Goal: Task Accomplishment & Management: Complete application form

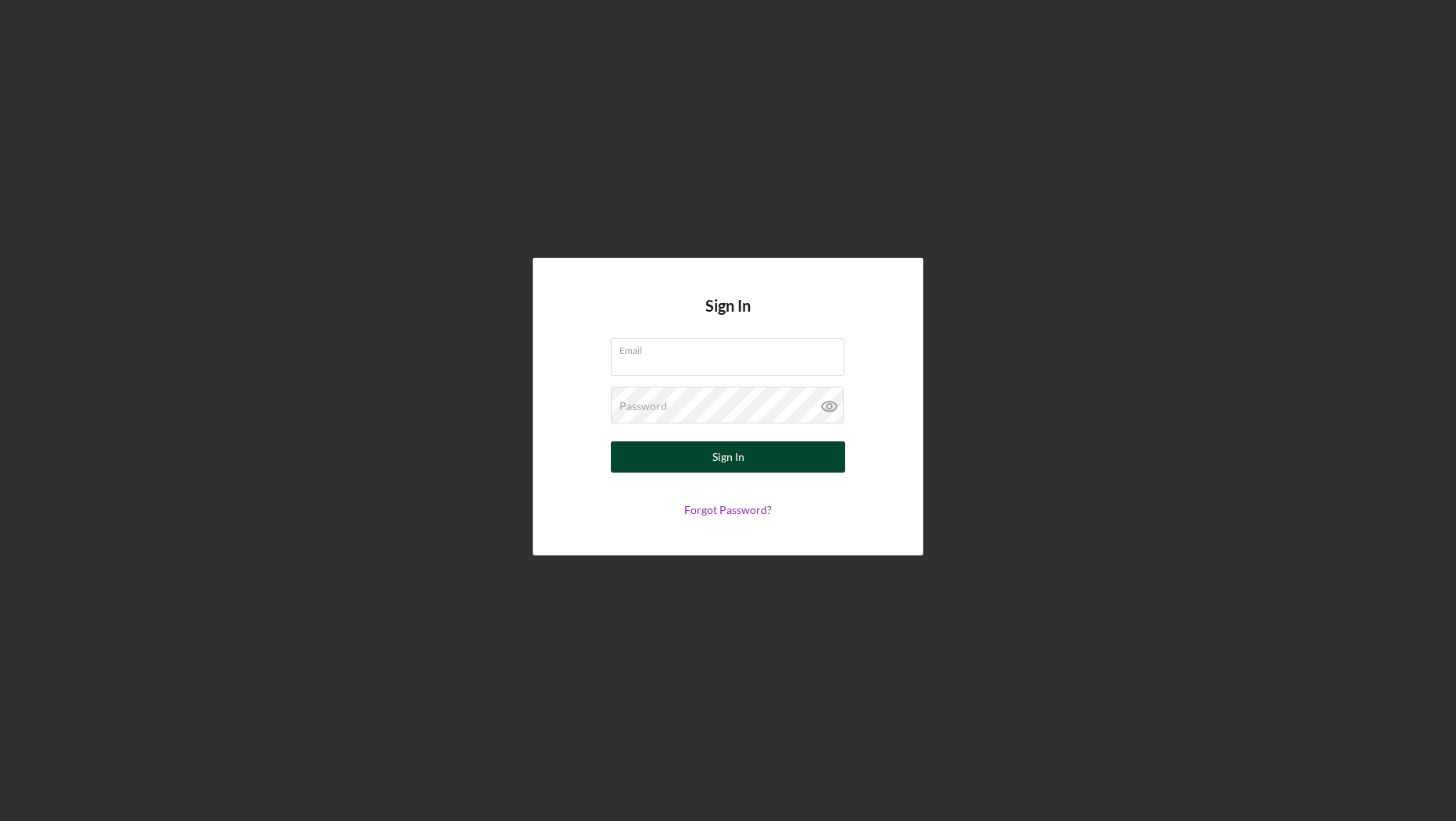
type input "[PERSON_NAME][EMAIL_ADDRESS][DOMAIN_NAME]"
click at [697, 453] on button "Sign In" at bounding box center [728, 457] width 234 height 31
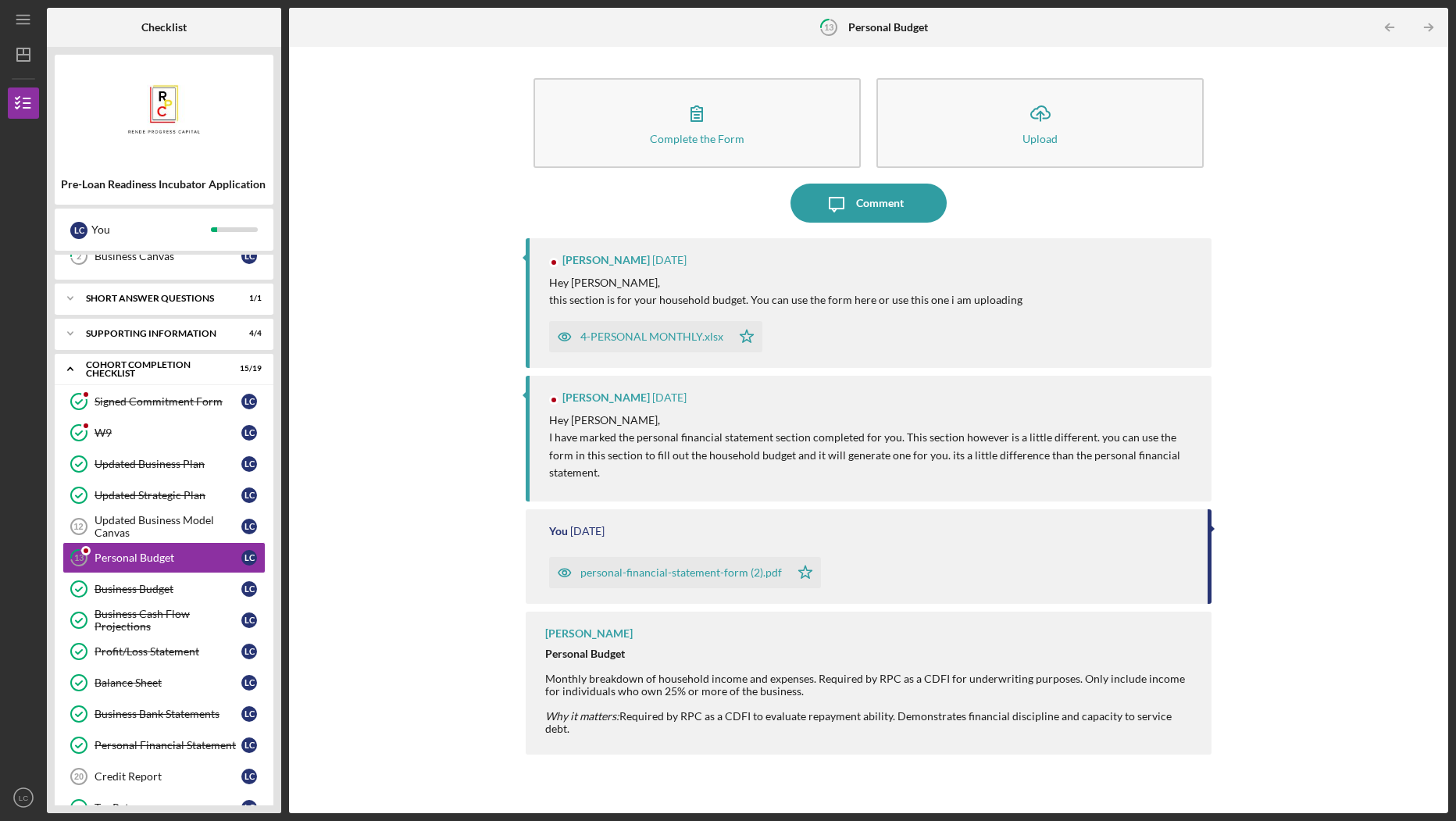
scroll to position [92, 0]
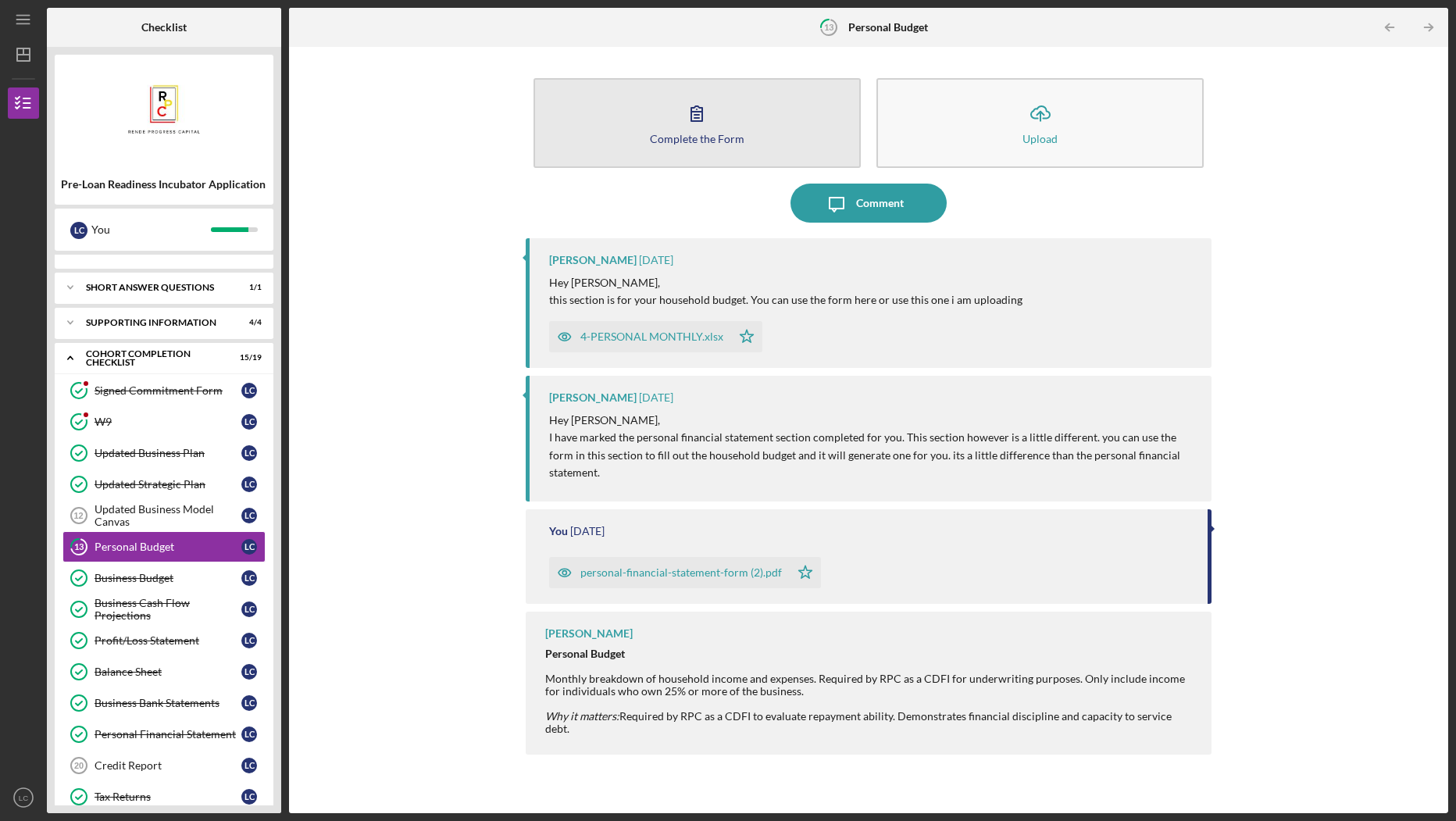
click at [648, 133] on button "Complete the Form Form" at bounding box center [697, 123] width 327 height 90
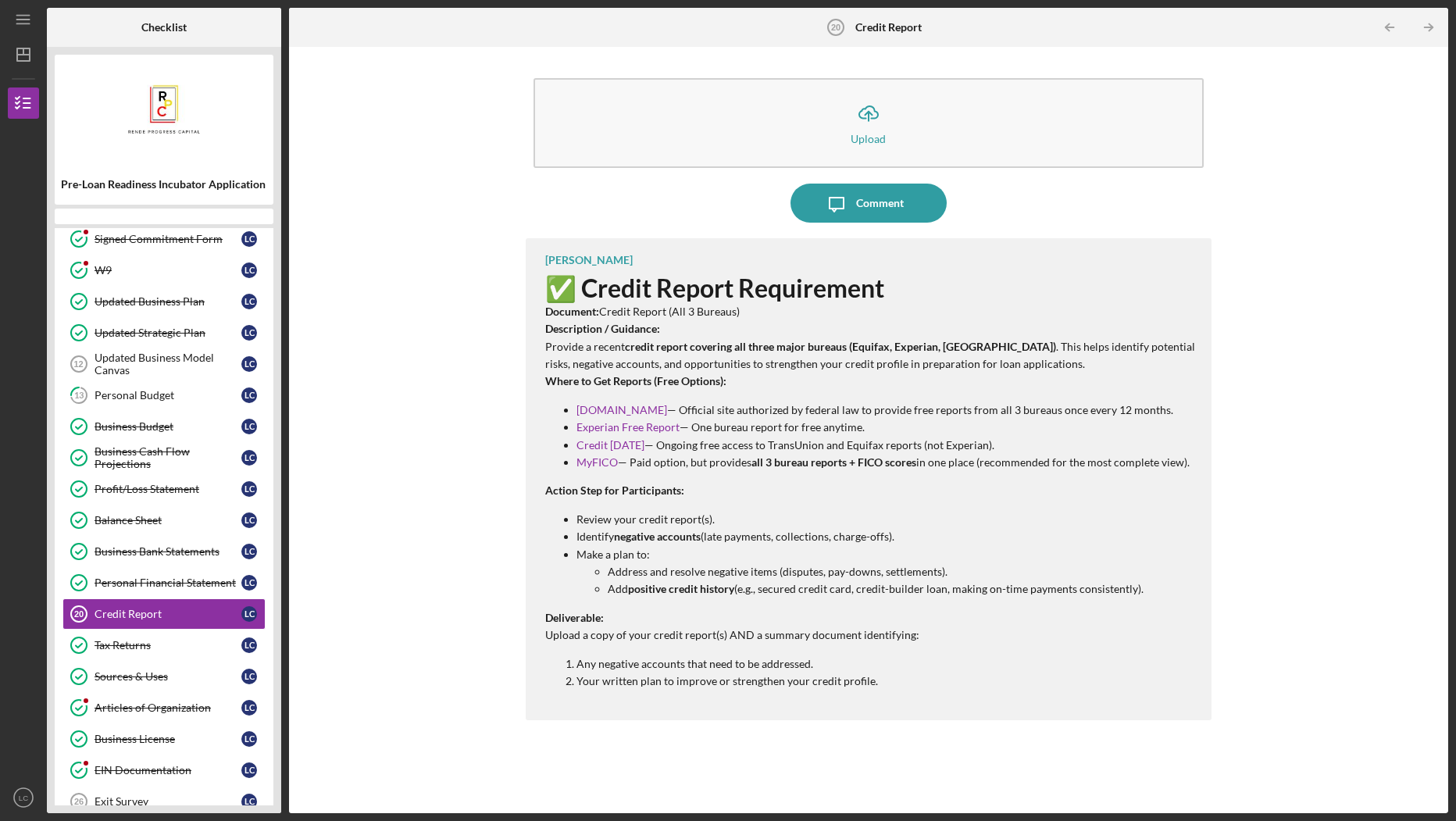
scroll to position [233, 0]
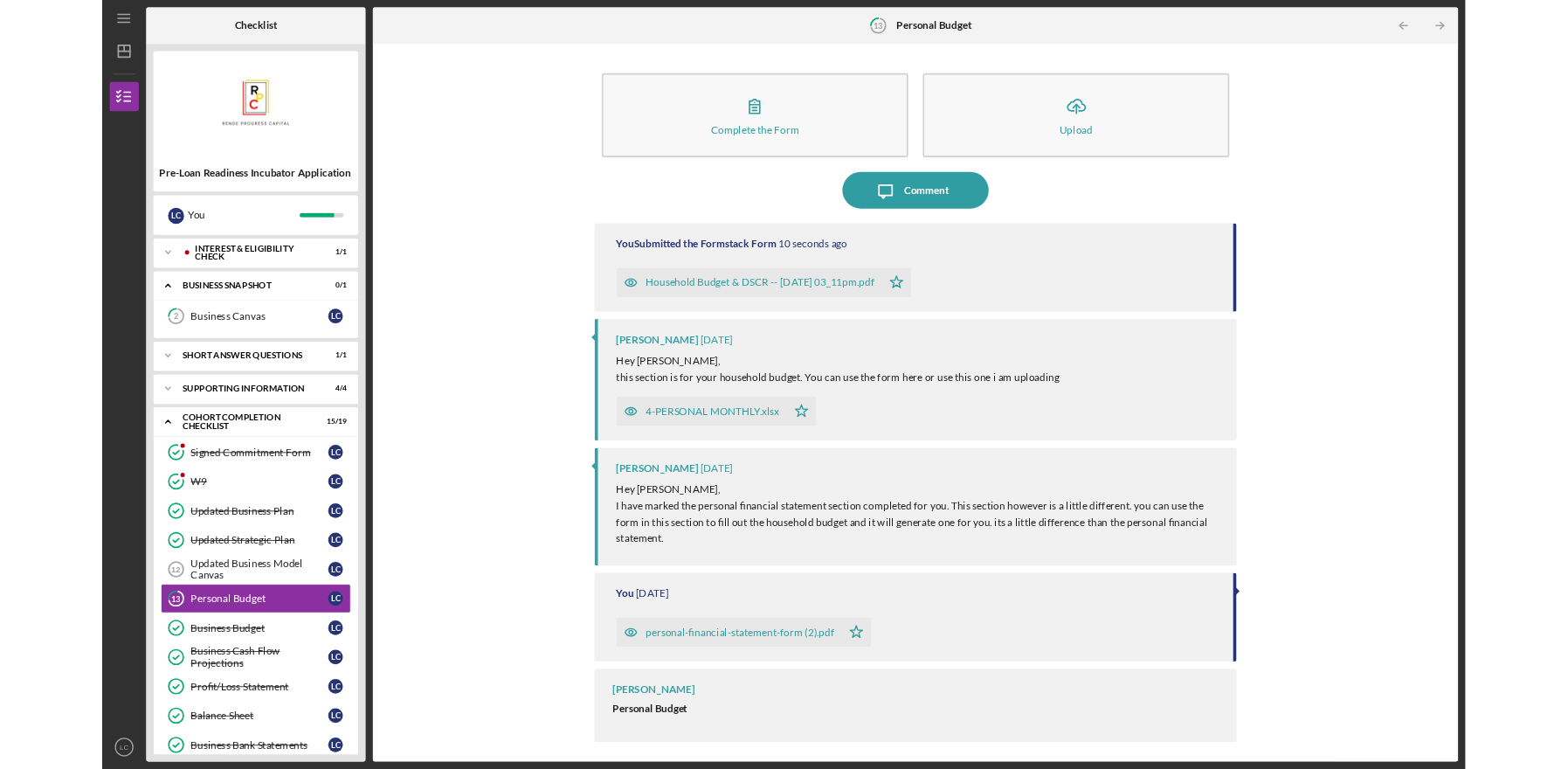
scroll to position [103, 0]
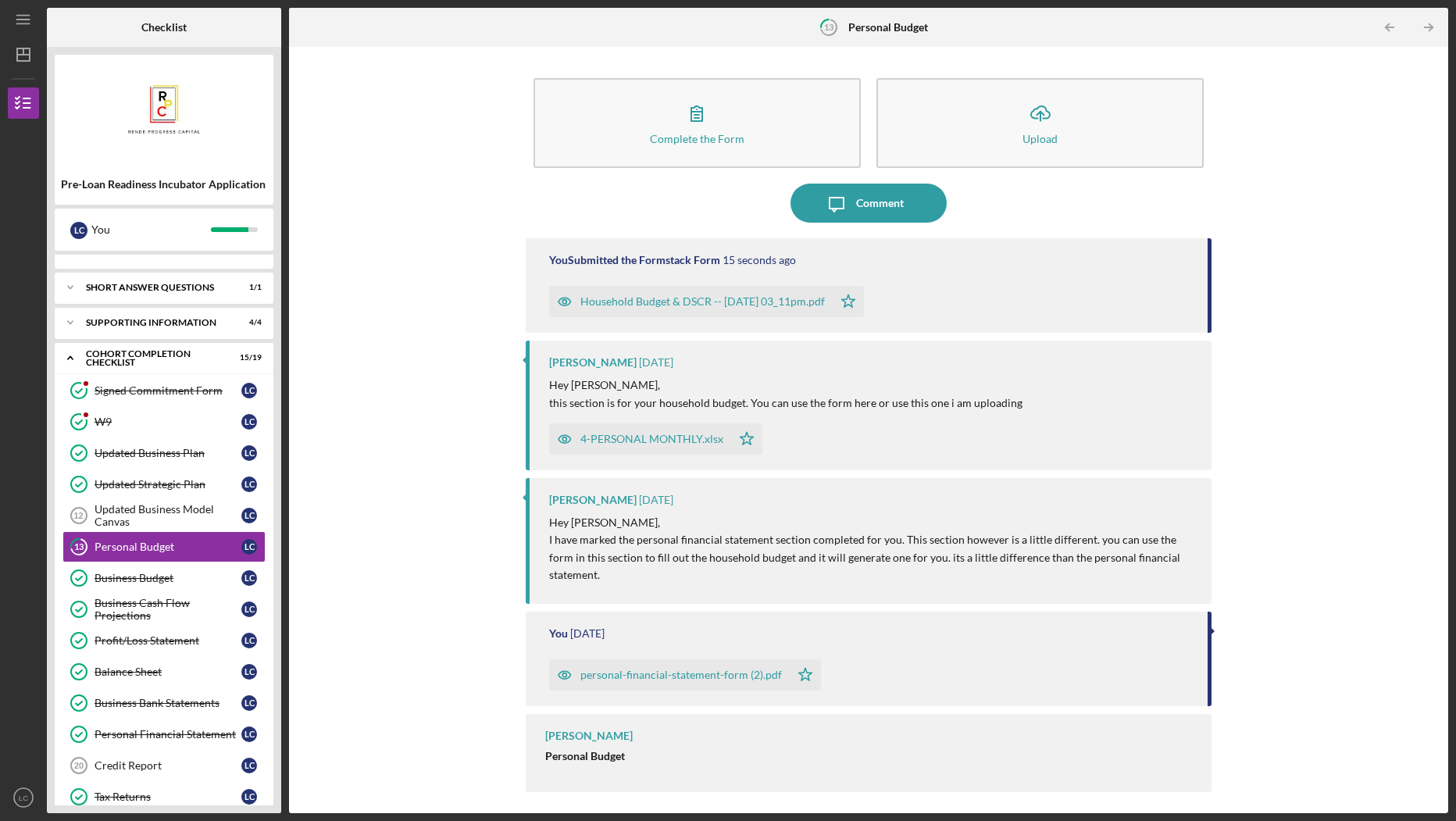
click at [736, 292] on div "Household Budget & DSCR -- 2025-10-07 03_11pm.pdf" at bounding box center [691, 301] width 283 height 31
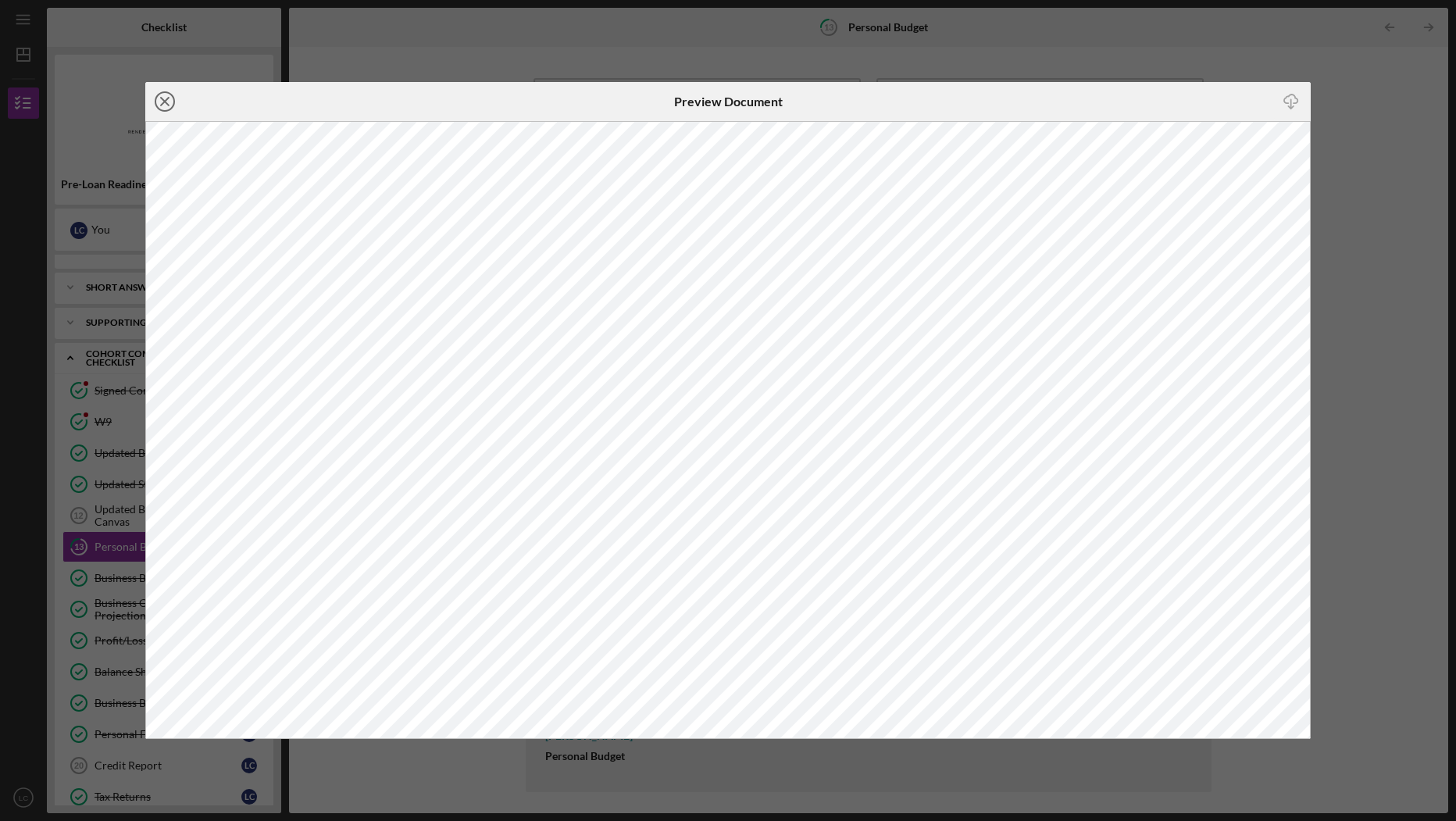
click at [161, 101] on icon "Icon/Close" at bounding box center [164, 101] width 39 height 39
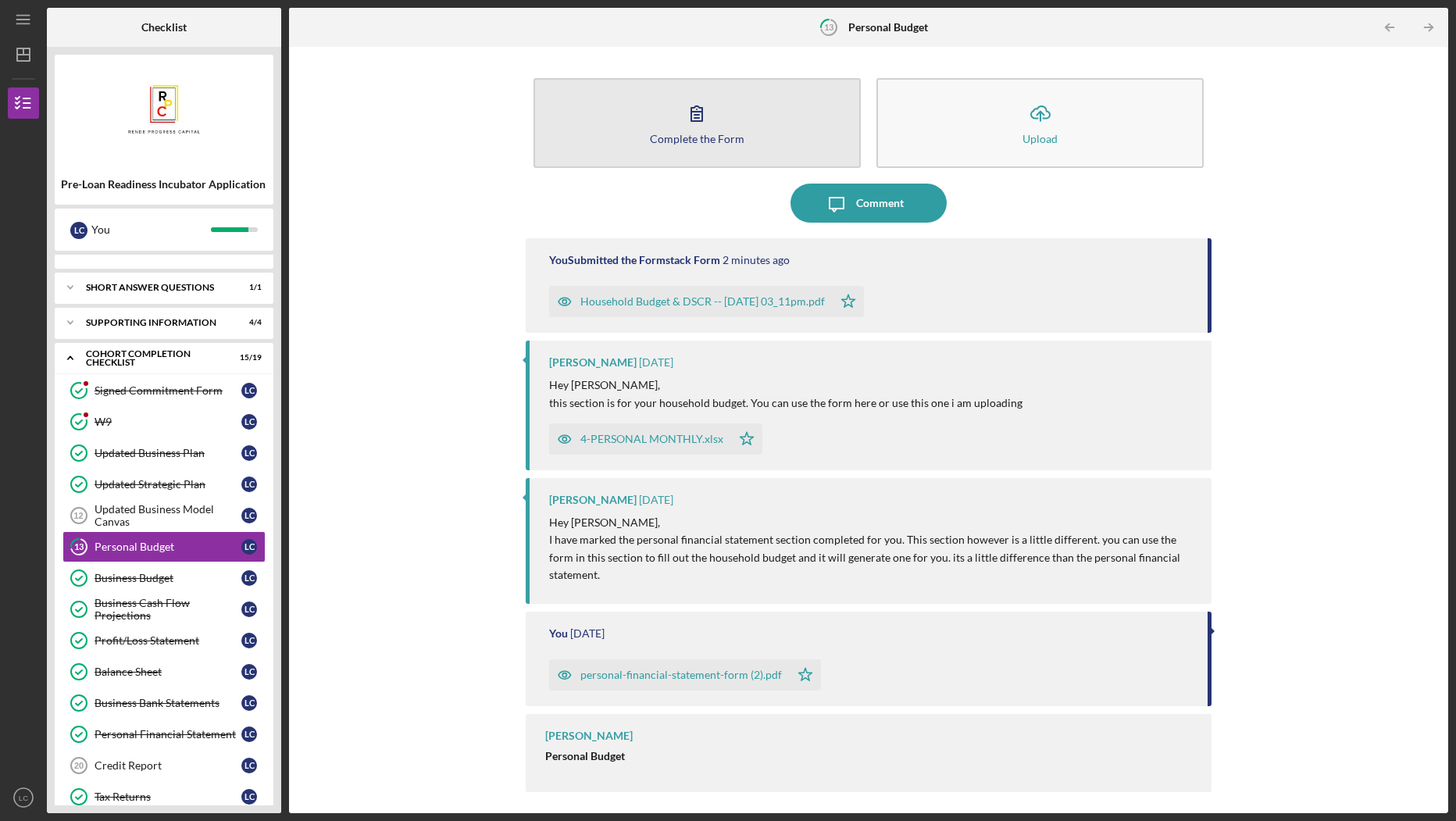
click at [691, 133] on div "Complete the Form" at bounding box center [697, 139] width 94 height 12
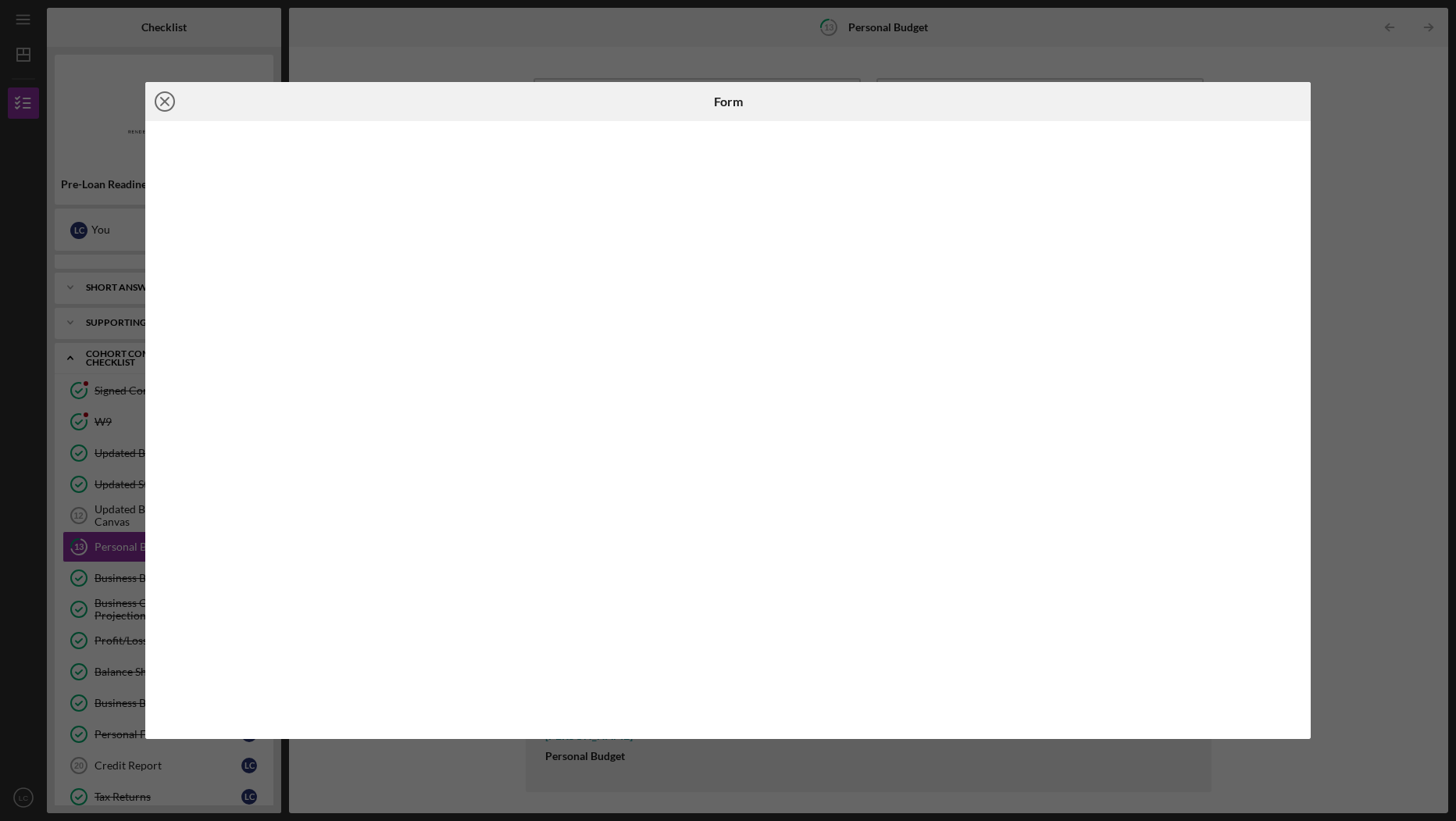
click at [165, 105] on icon "Icon/Close" at bounding box center [164, 101] width 39 height 39
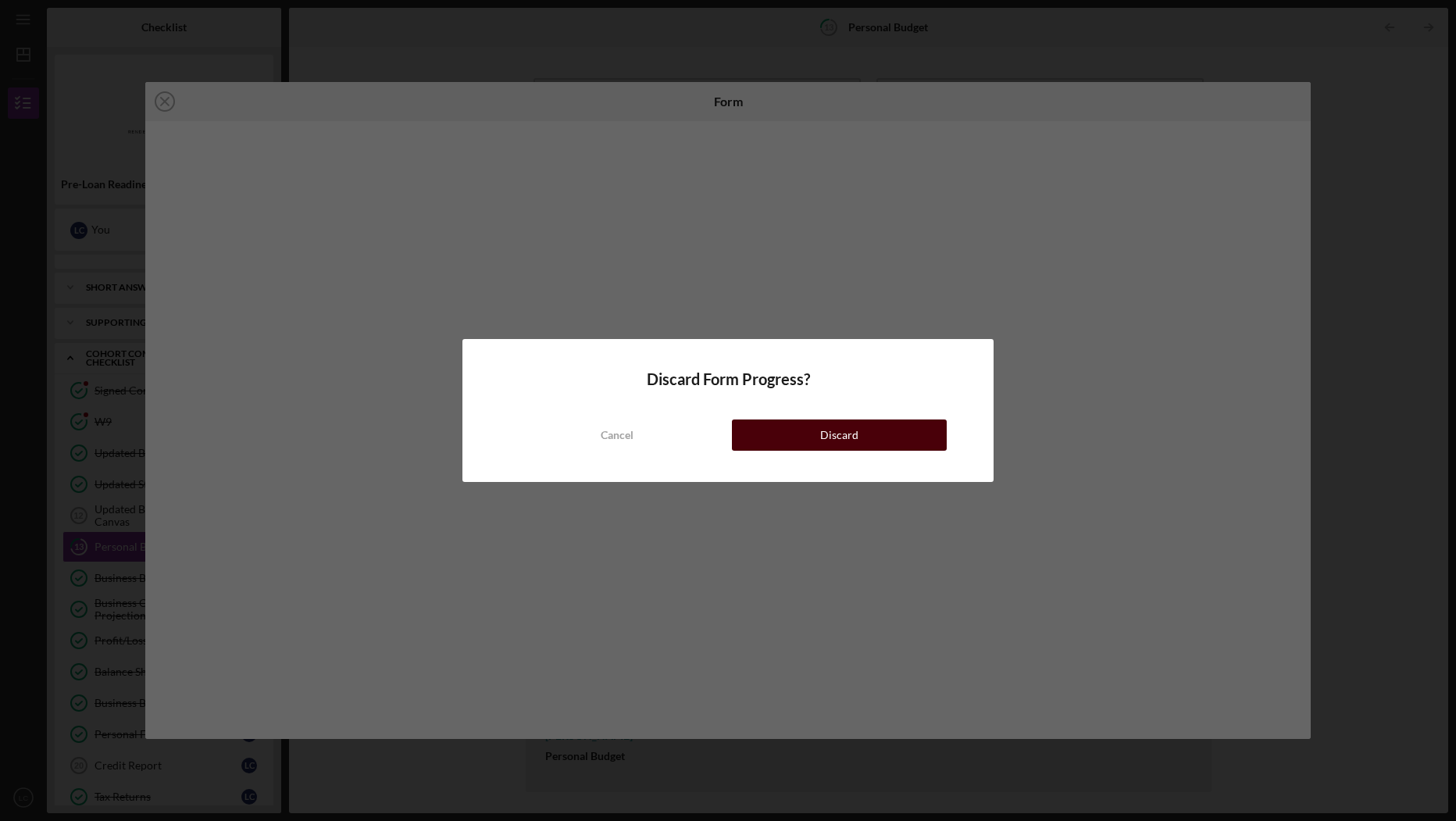
click at [764, 439] on button "Discard" at bounding box center [838, 435] width 215 height 31
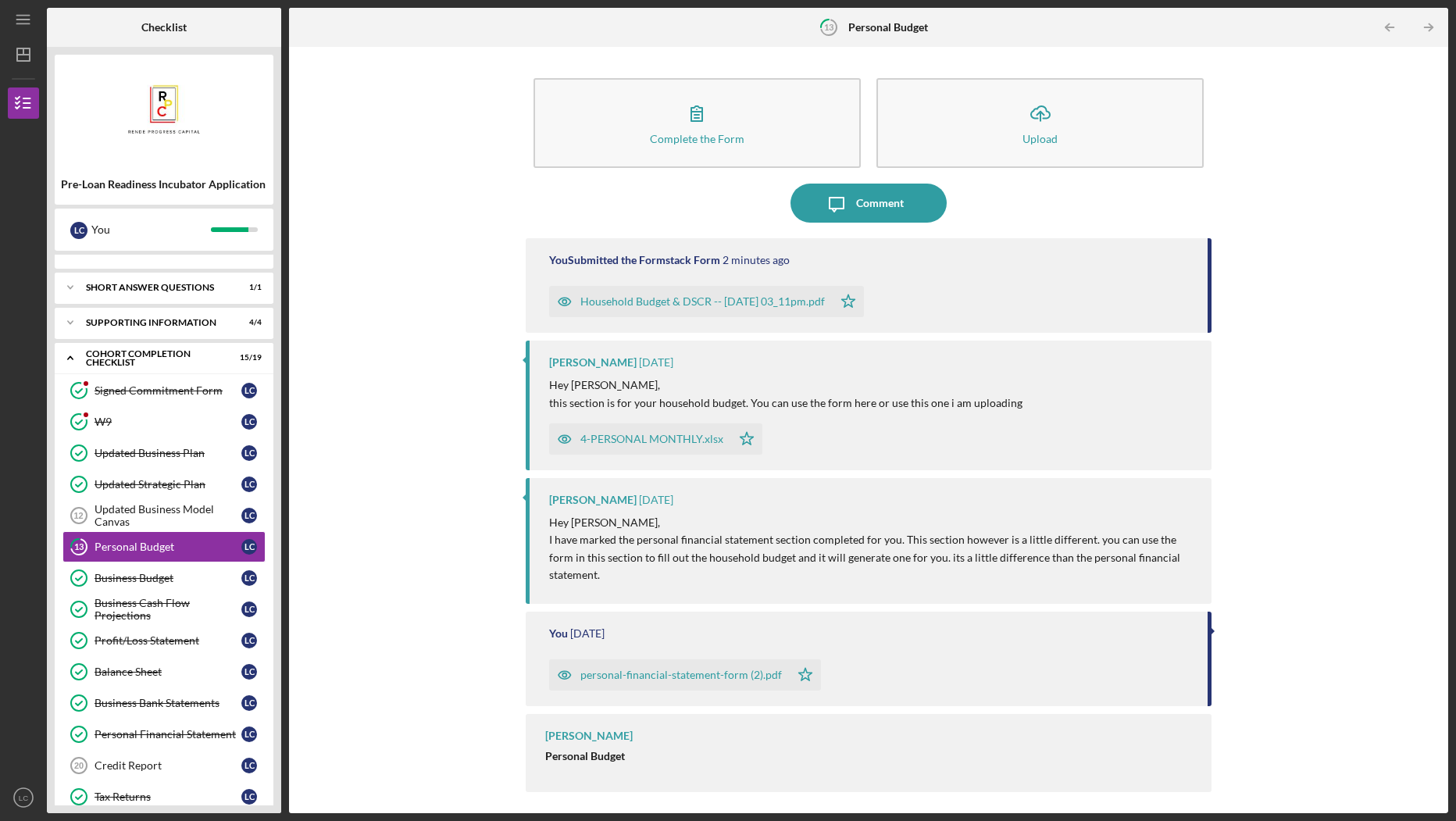
click at [677, 295] on div "Household Budget & DSCR -- 2025-10-07 03_11pm.pdf" at bounding box center [703, 301] width 244 height 13
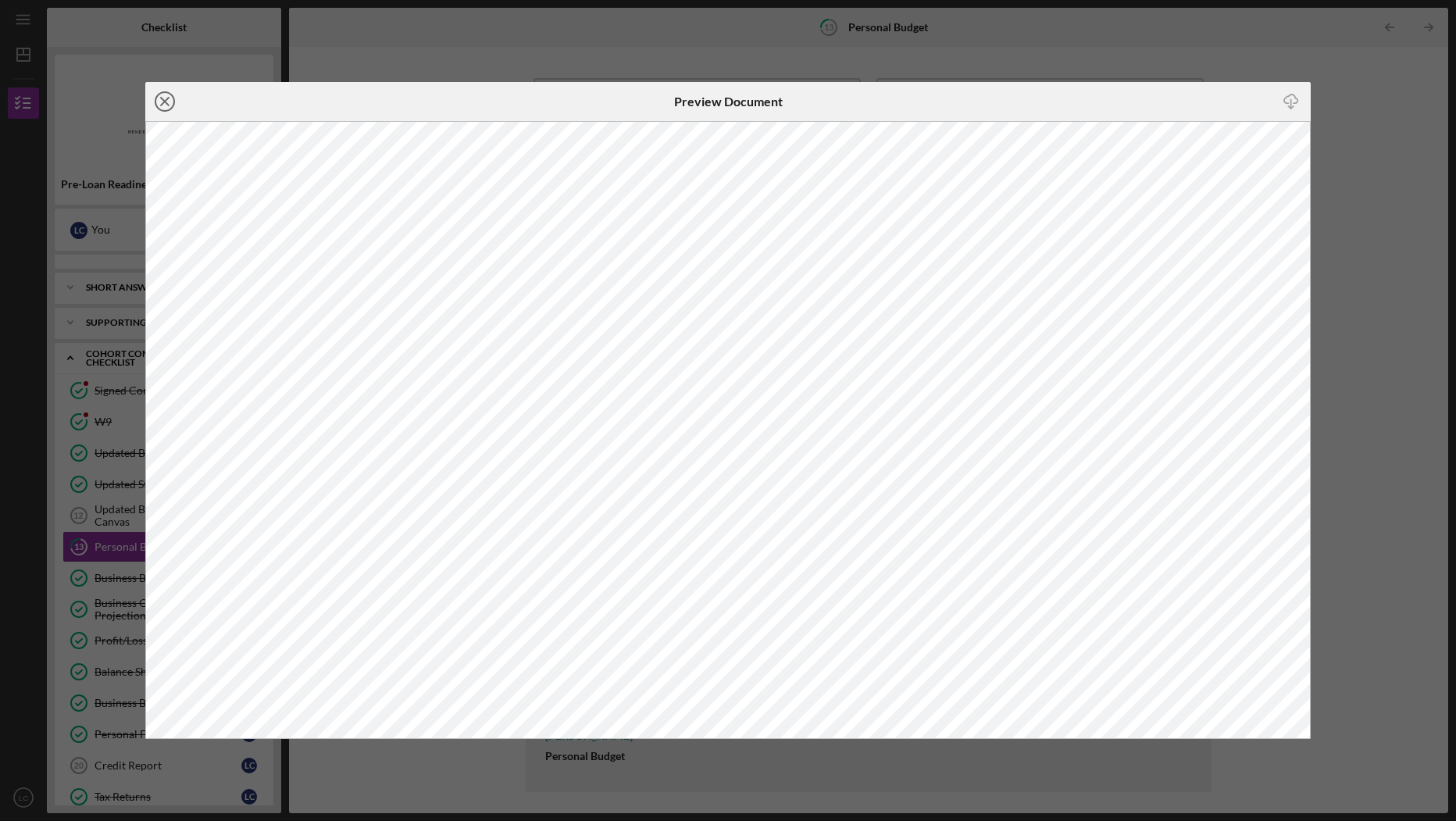
click at [163, 102] on line at bounding box center [164, 101] width 8 height 8
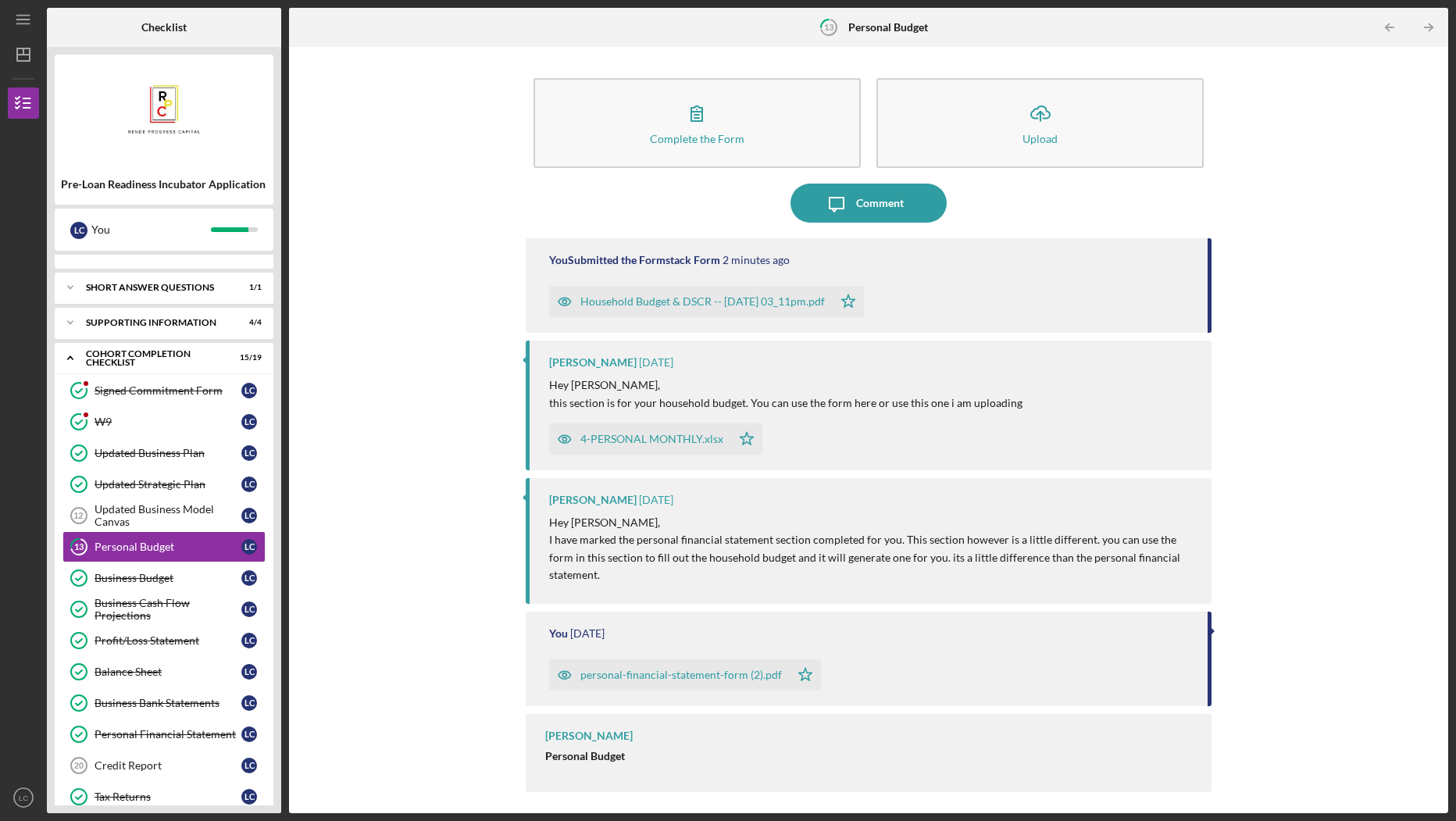
click at [684, 448] on div "4-PERSONAL MONTHLY.xlsx" at bounding box center [640, 438] width 182 height 31
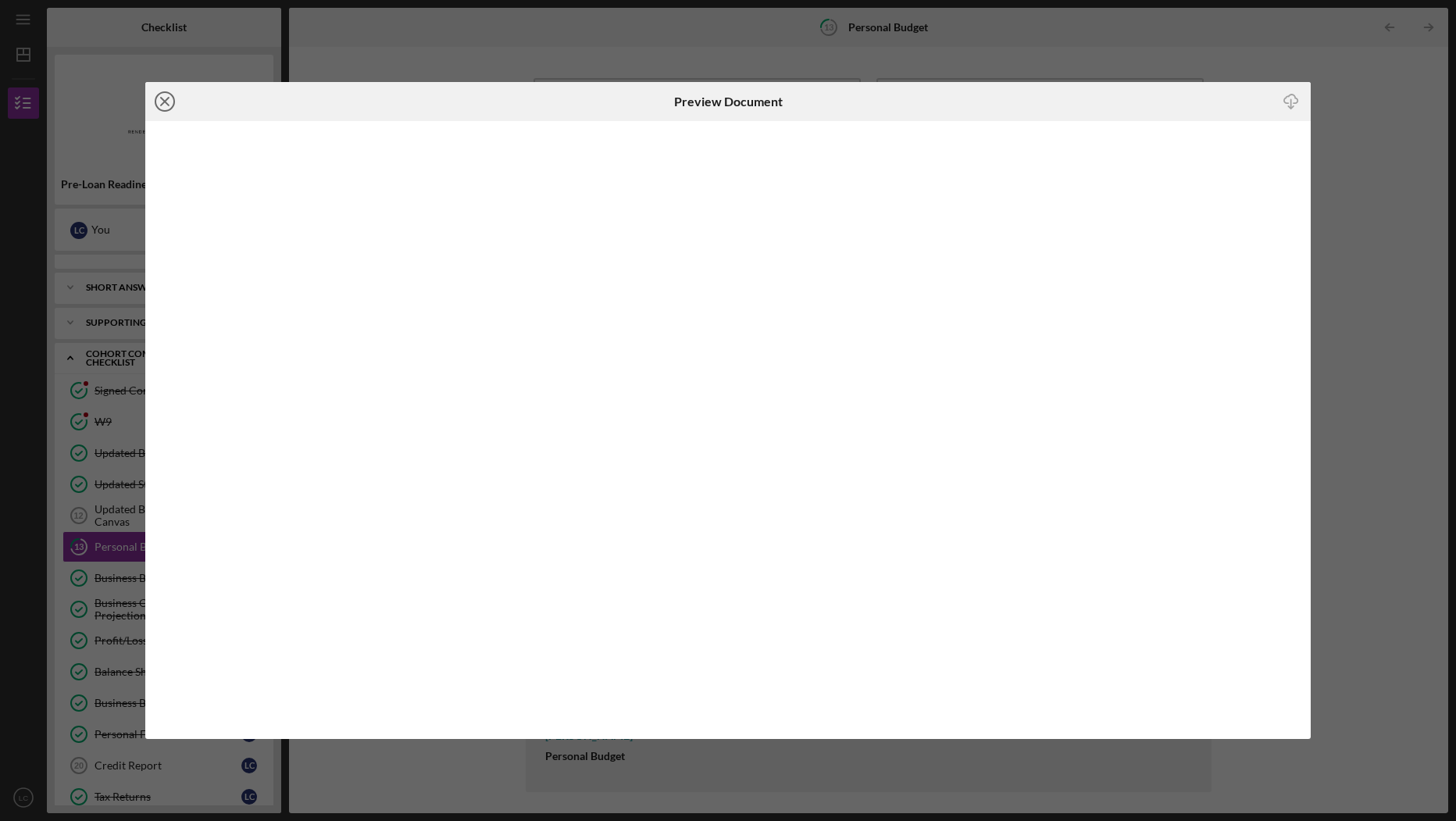
click at [163, 102] on line at bounding box center [164, 101] width 8 height 8
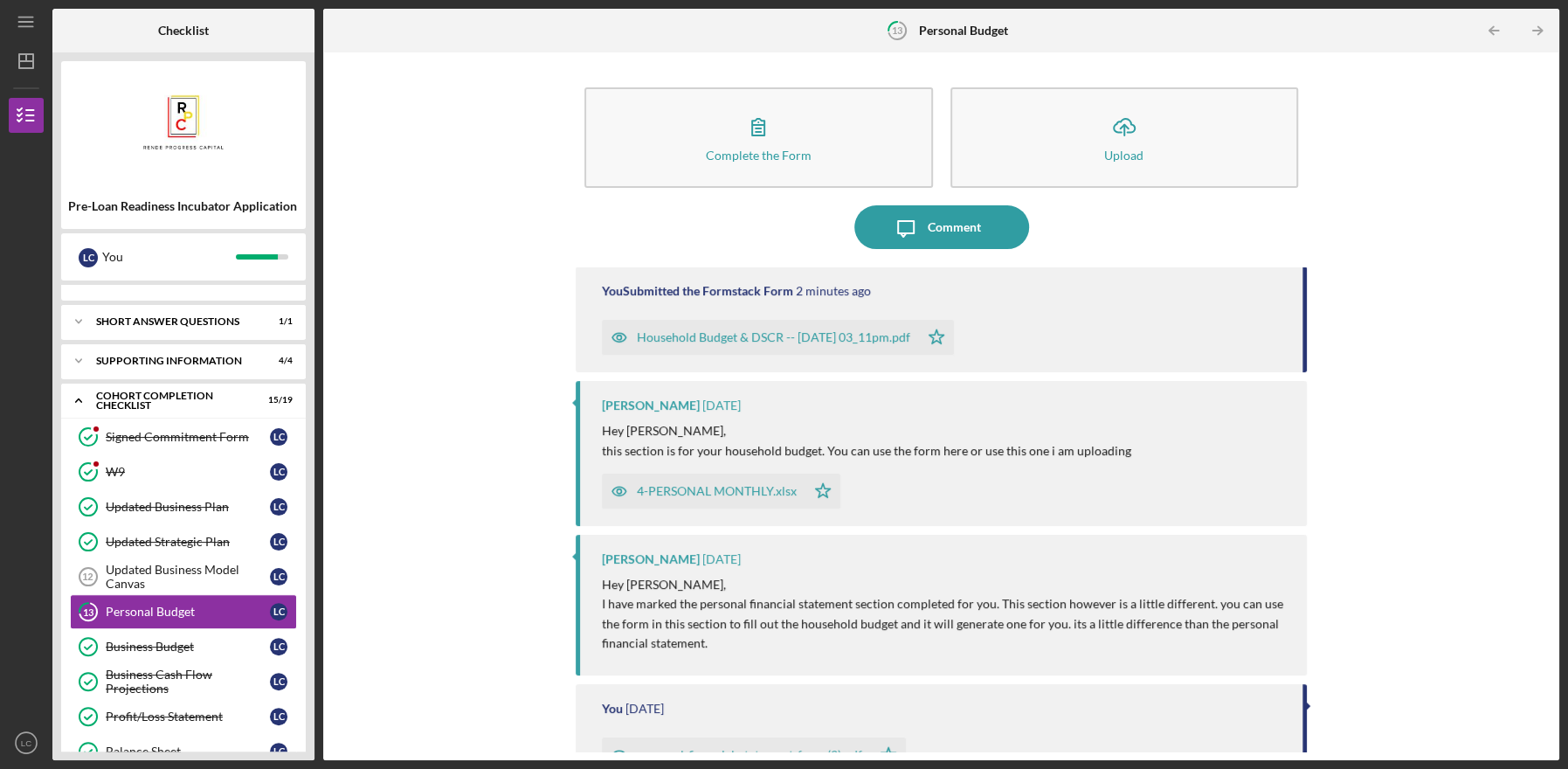
scroll to position [135, 0]
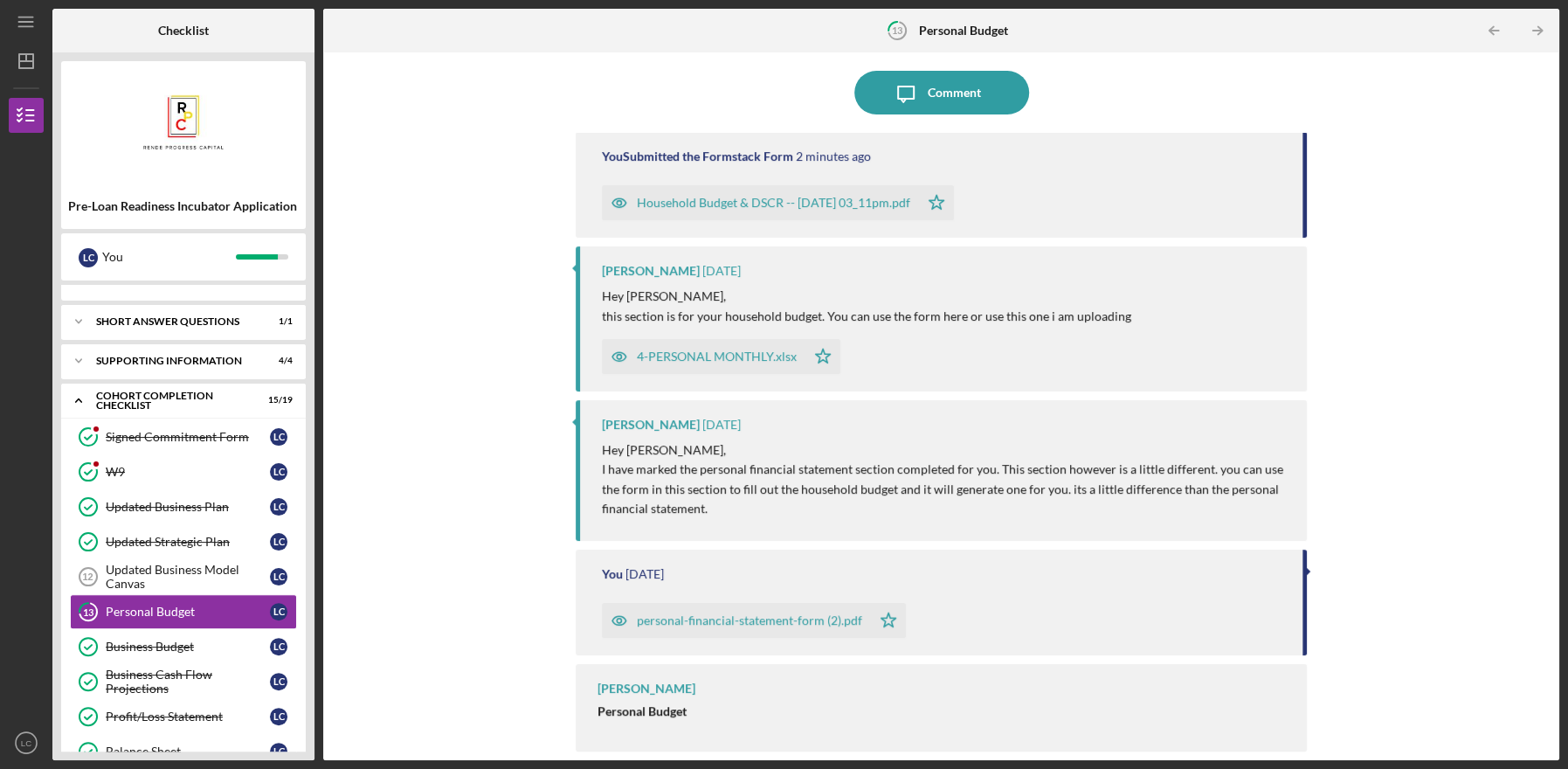
click at [808, 621] on div "personal-financial-statement-form (2).pdf" at bounding box center [749, 620] width 225 height 14
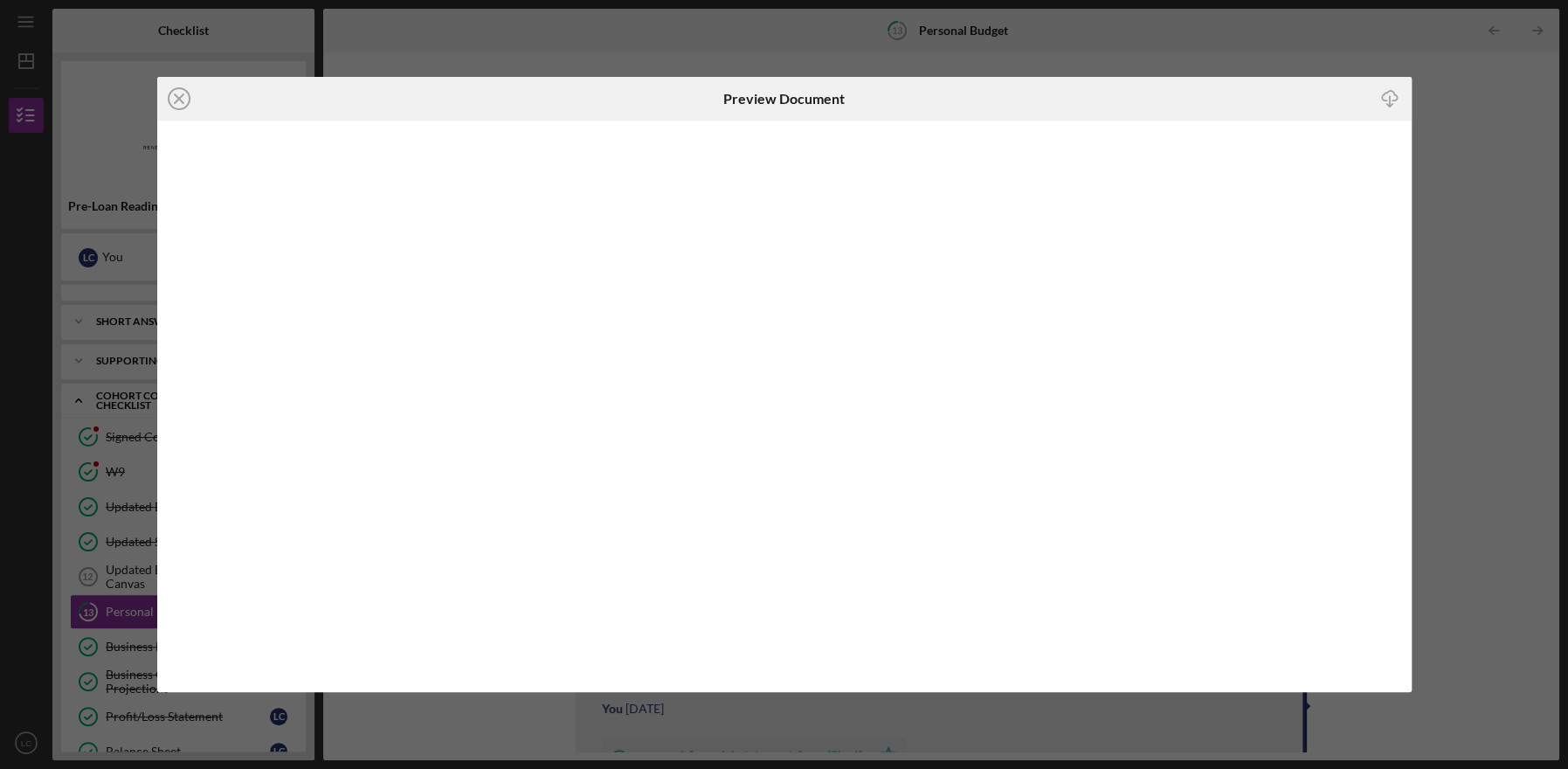
scroll to position [21, 0]
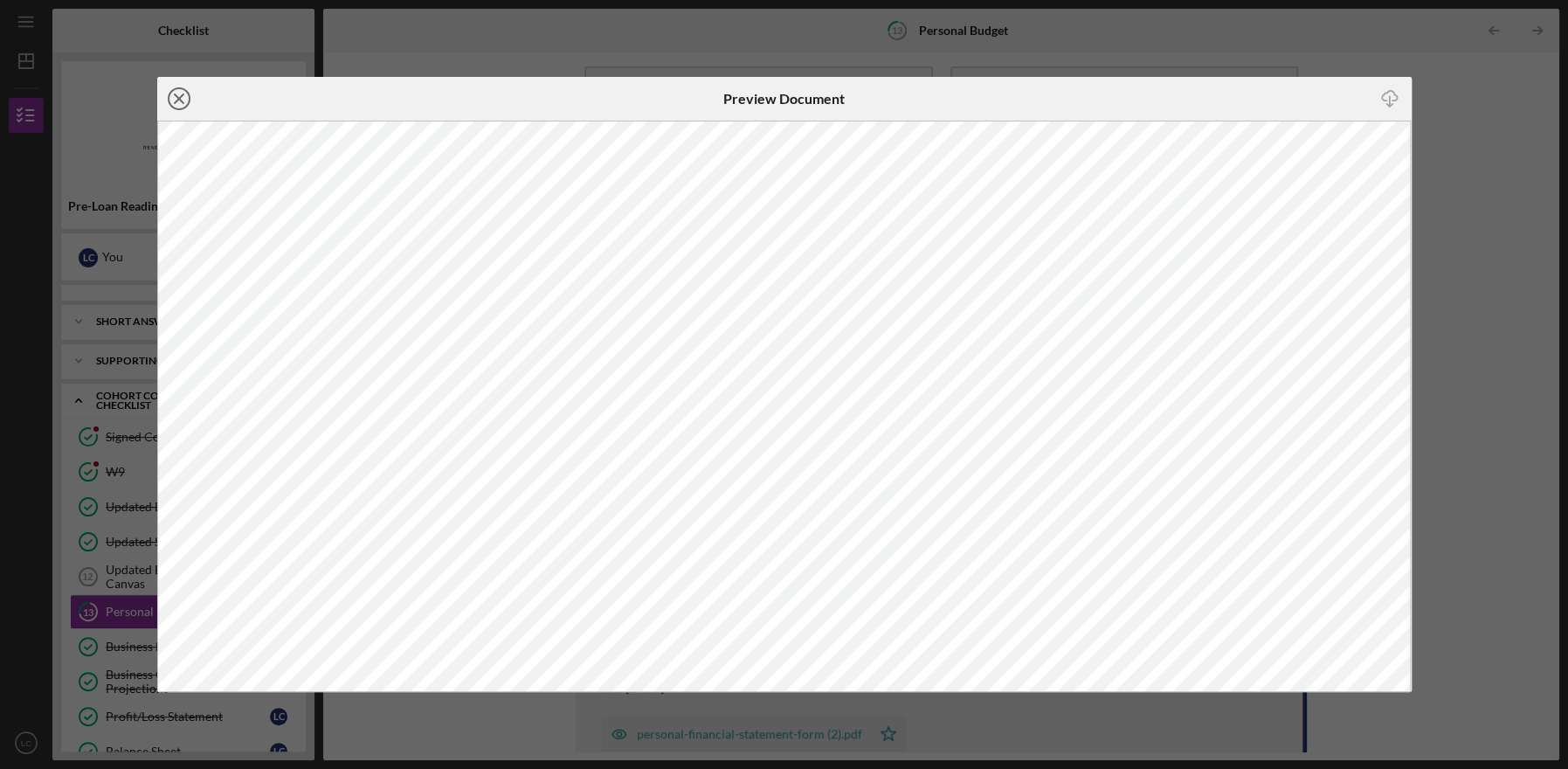
click at [175, 102] on line at bounding box center [178, 98] width 8 height 8
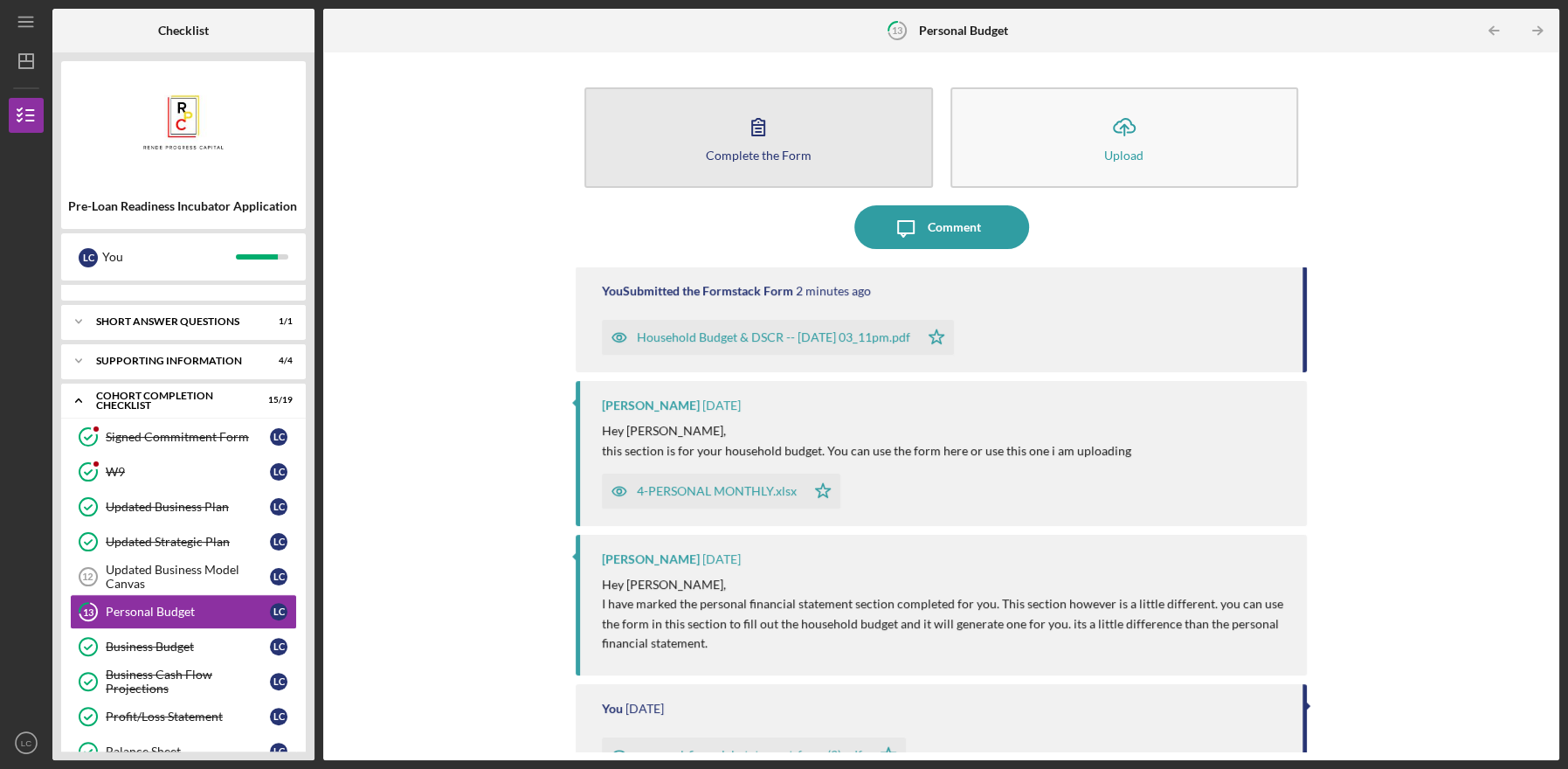
click at [710, 142] on button "Complete the Form Form" at bounding box center [759, 138] width 349 height 101
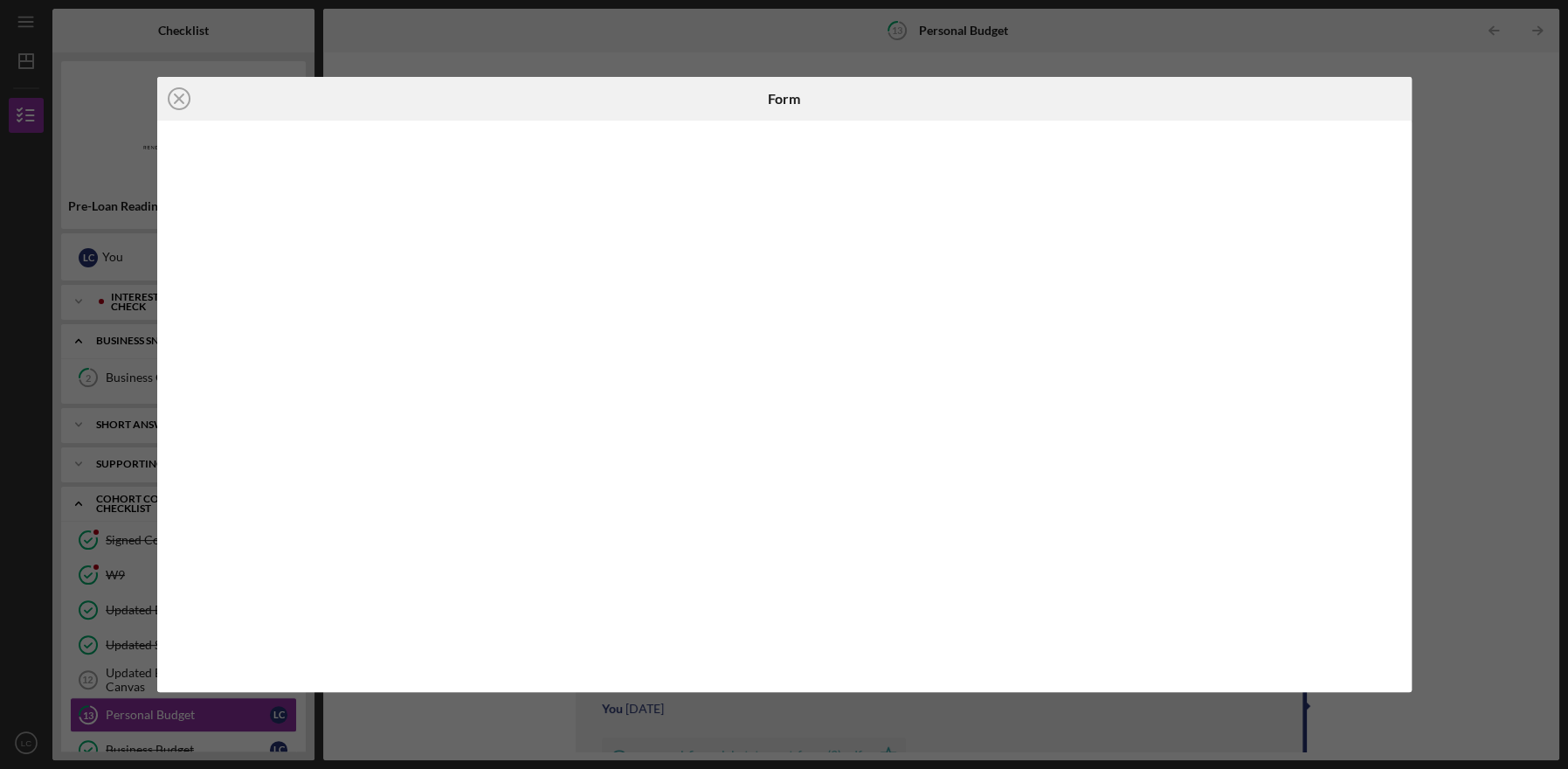
scroll to position [177, 0]
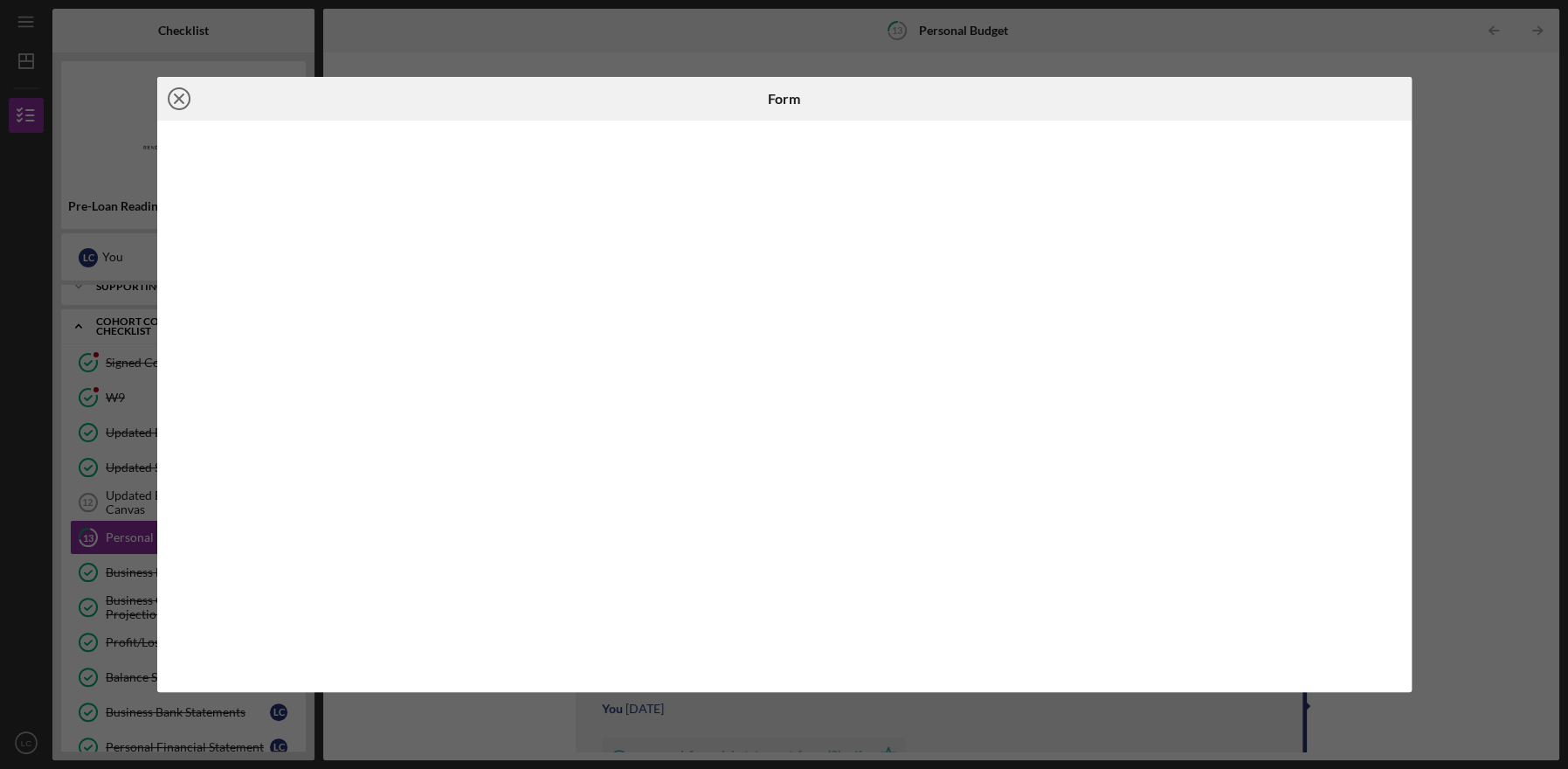
click at [173, 102] on icon "Icon/Close" at bounding box center [179, 99] width 43 height 43
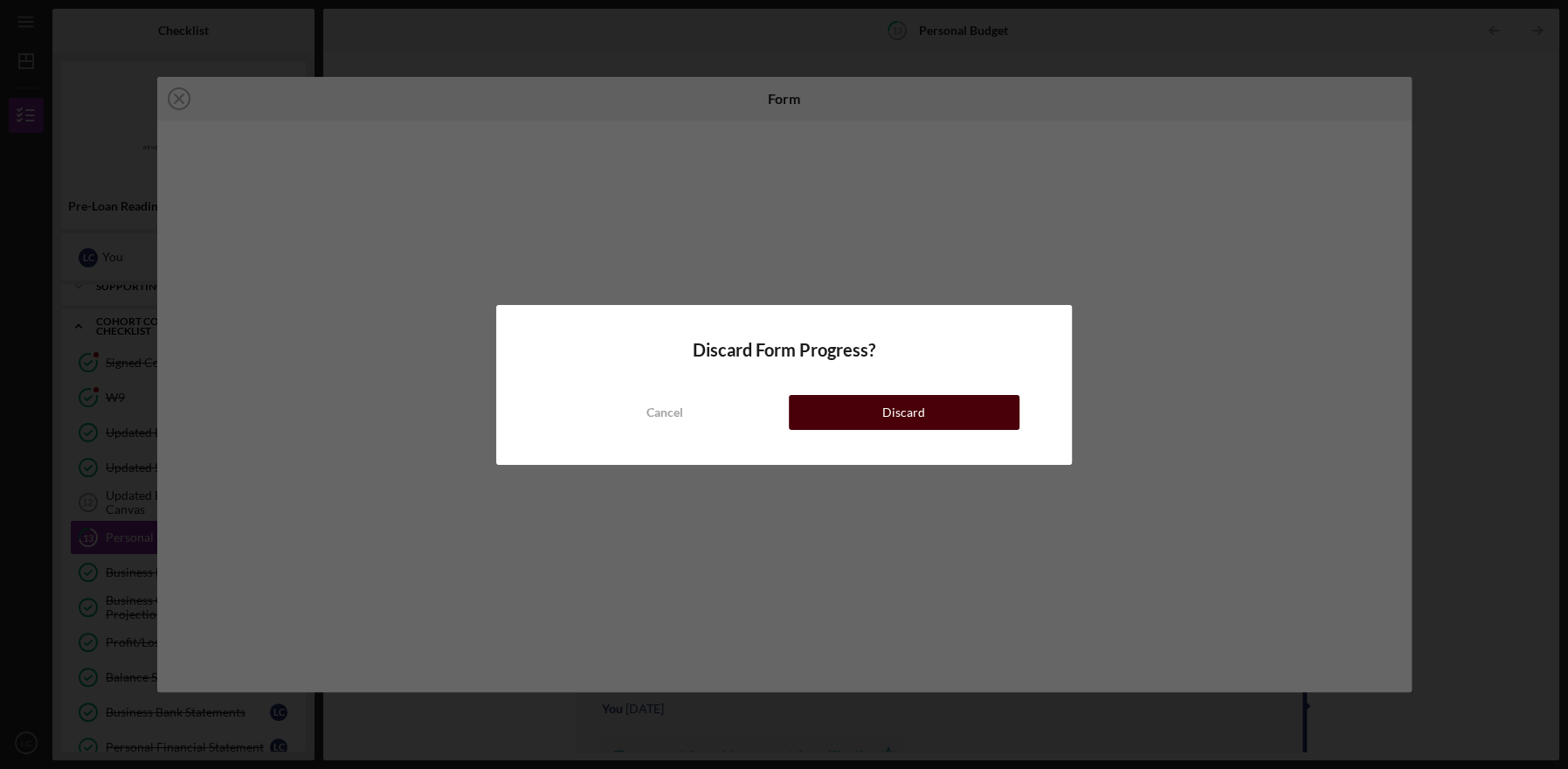
click at [825, 411] on button "Discard" at bounding box center [904, 412] width 231 height 35
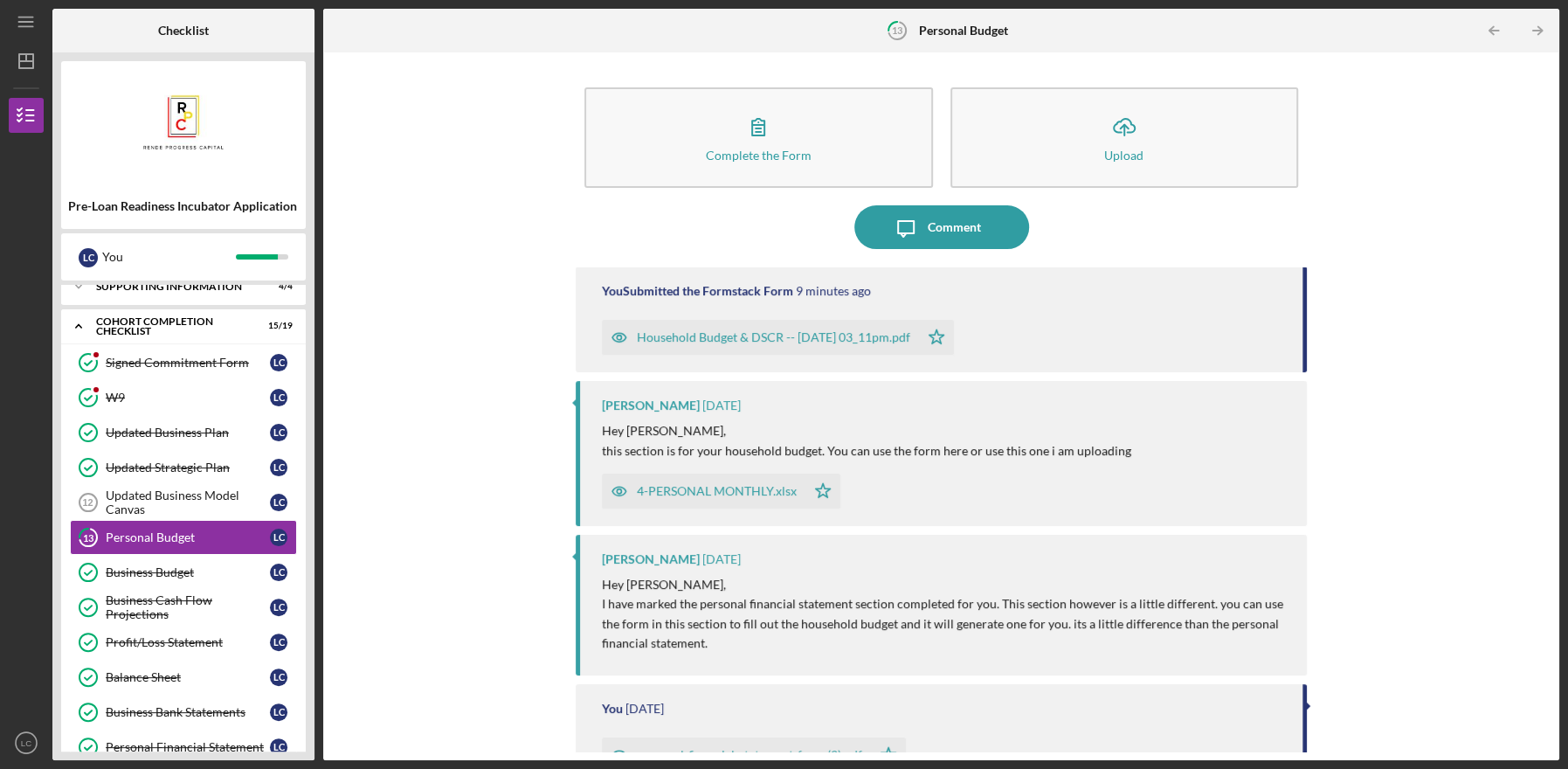
click at [649, 341] on div "Household Budget & DSCR -- [DATE] 03_11pm.pdf" at bounding box center [774, 336] width 273 height 14
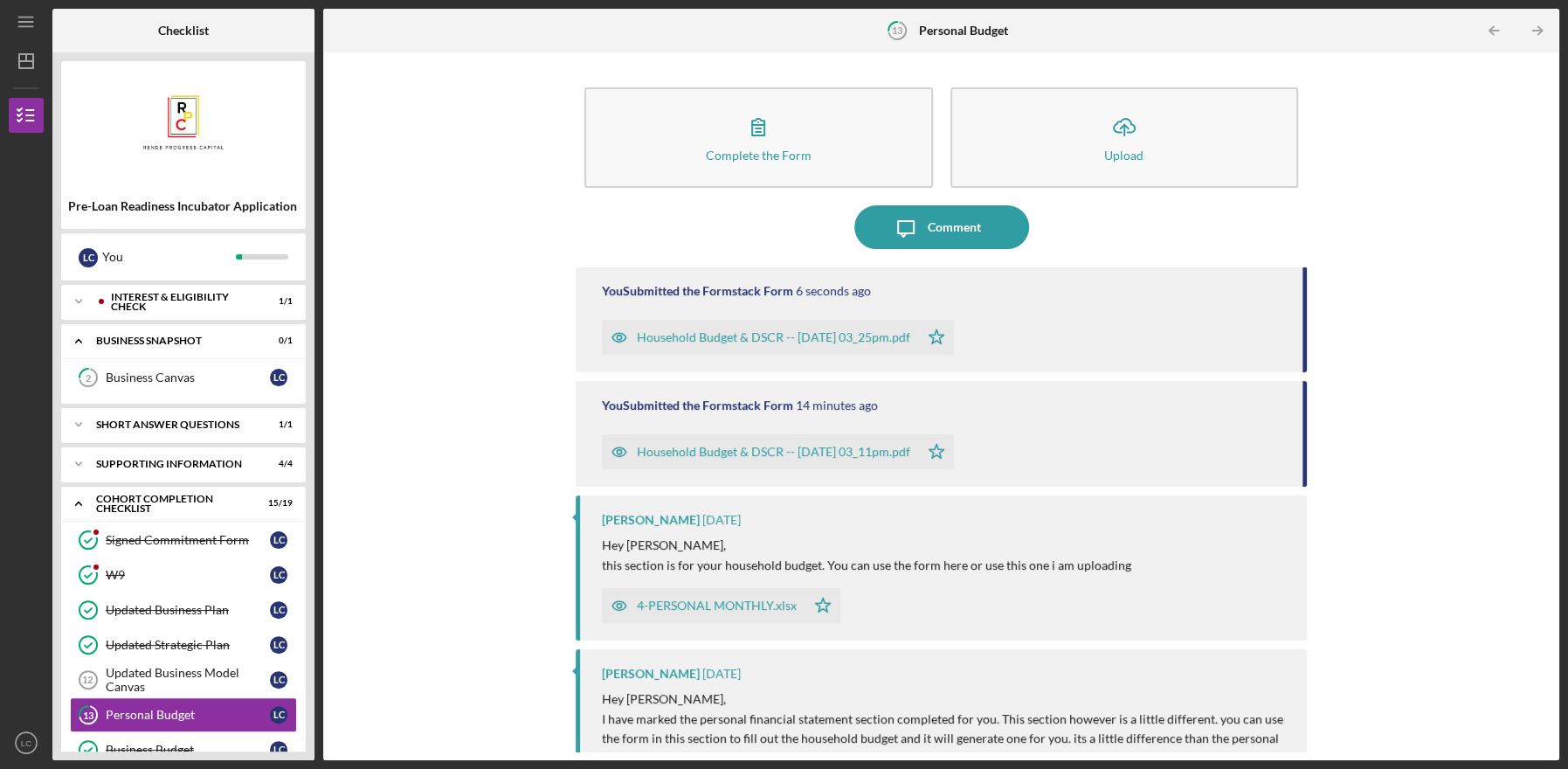
scroll to position [177, 0]
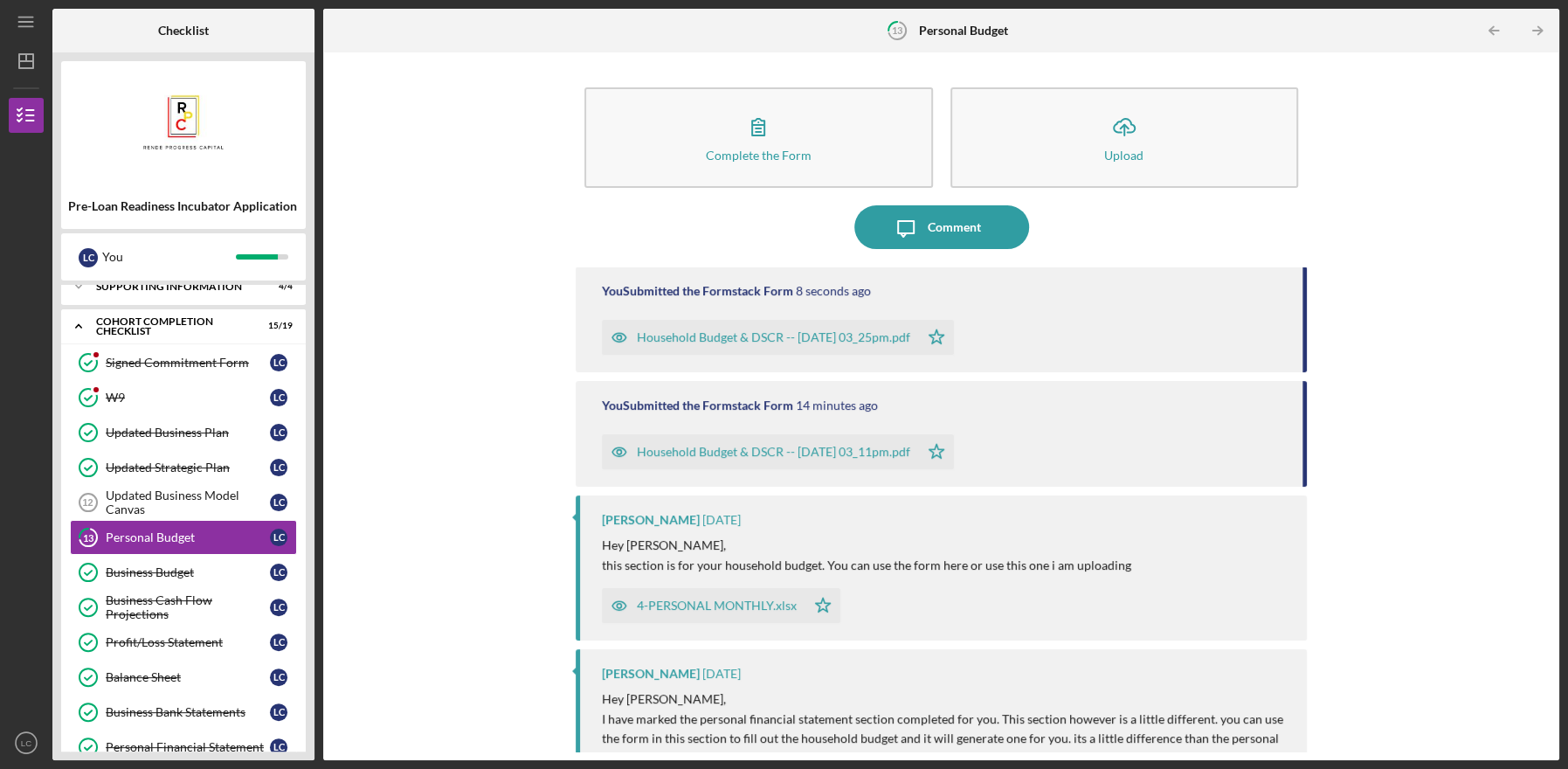
click at [758, 340] on div "Household Budget & DSCR -- 2025-10-07 03_25pm.pdf" at bounding box center [774, 336] width 273 height 14
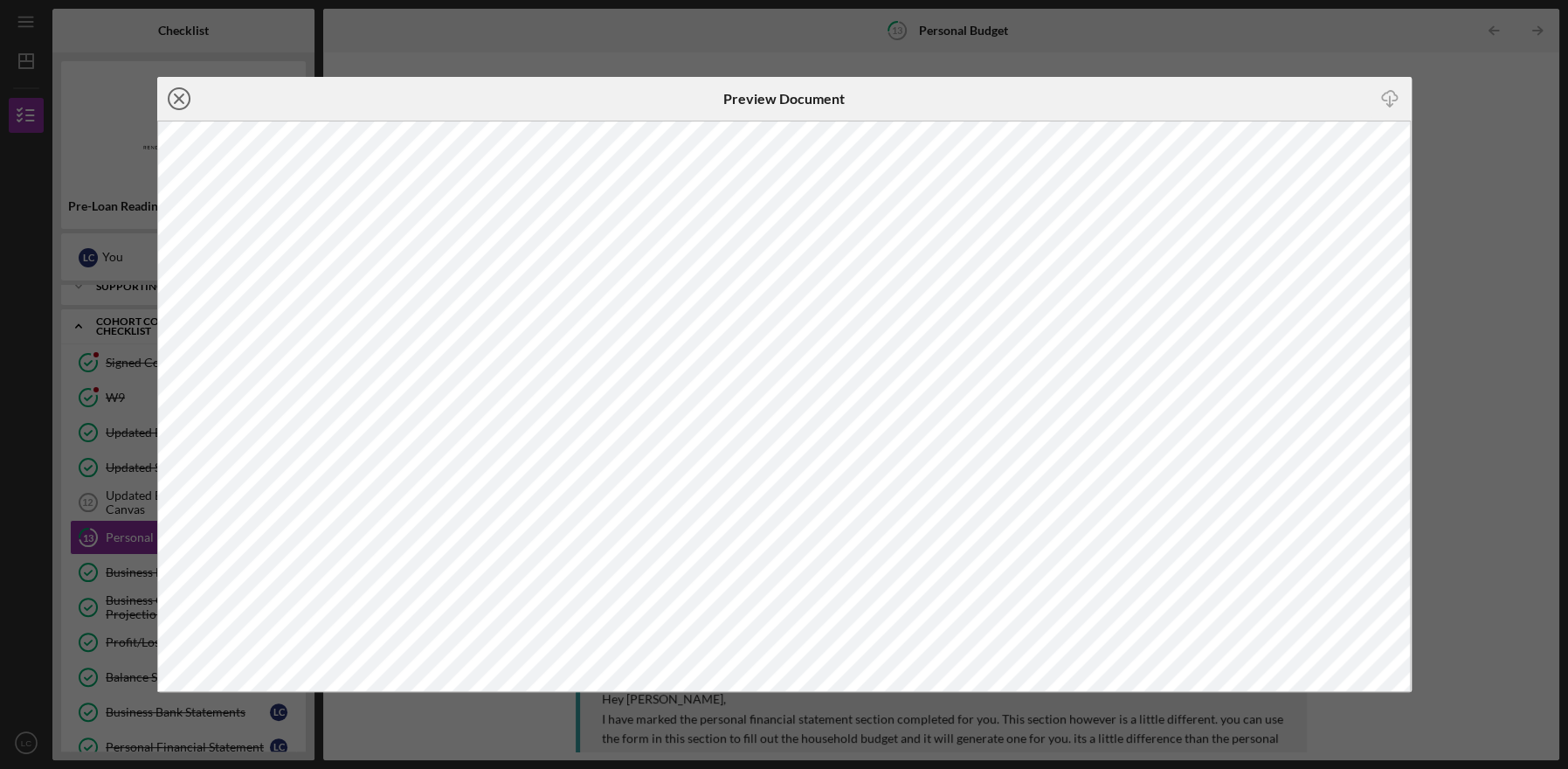
click at [187, 103] on circle at bounding box center [179, 99] width 21 height 21
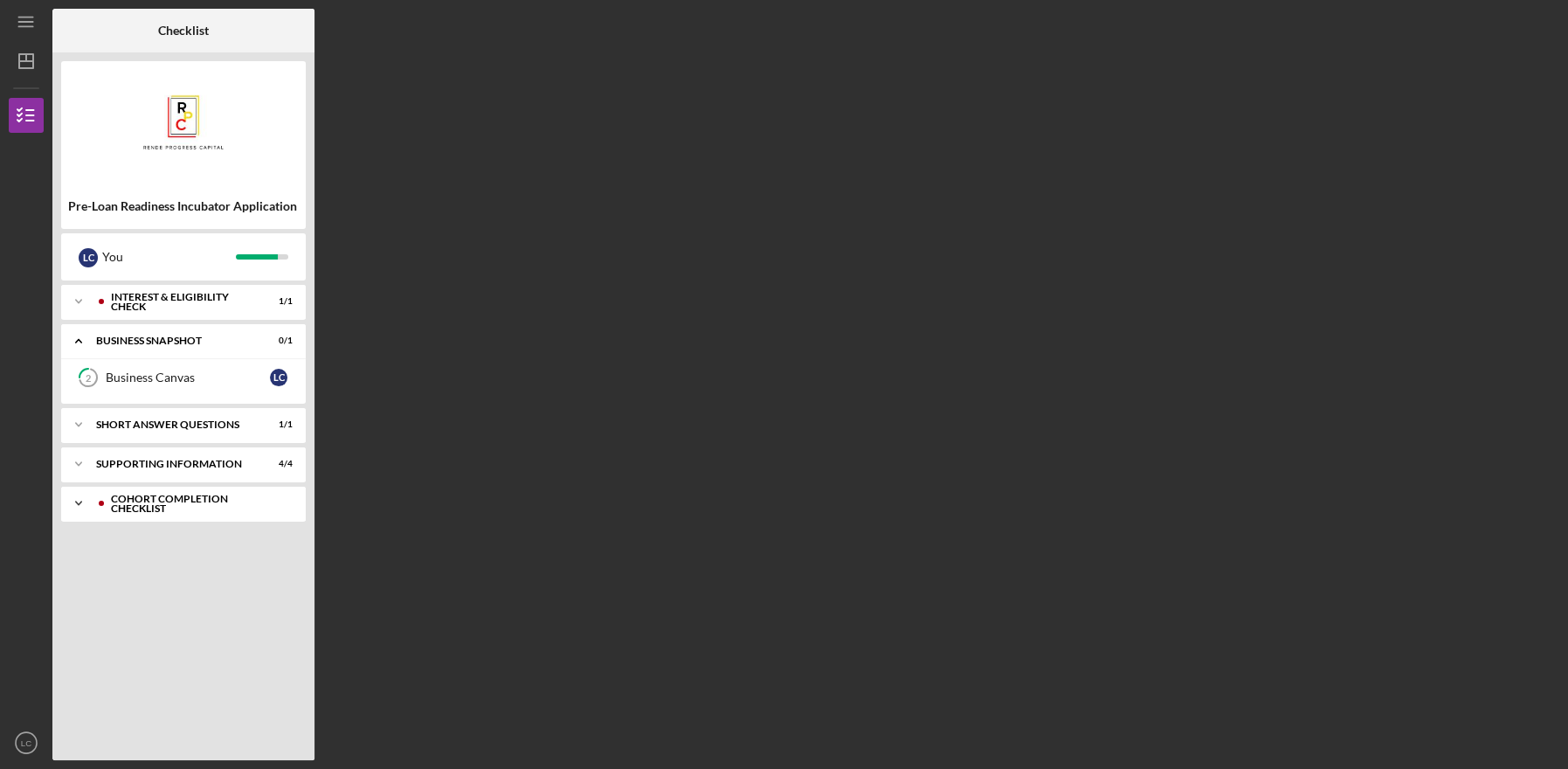
click at [78, 498] on icon "Icon/Expander" at bounding box center [78, 502] width 35 height 35
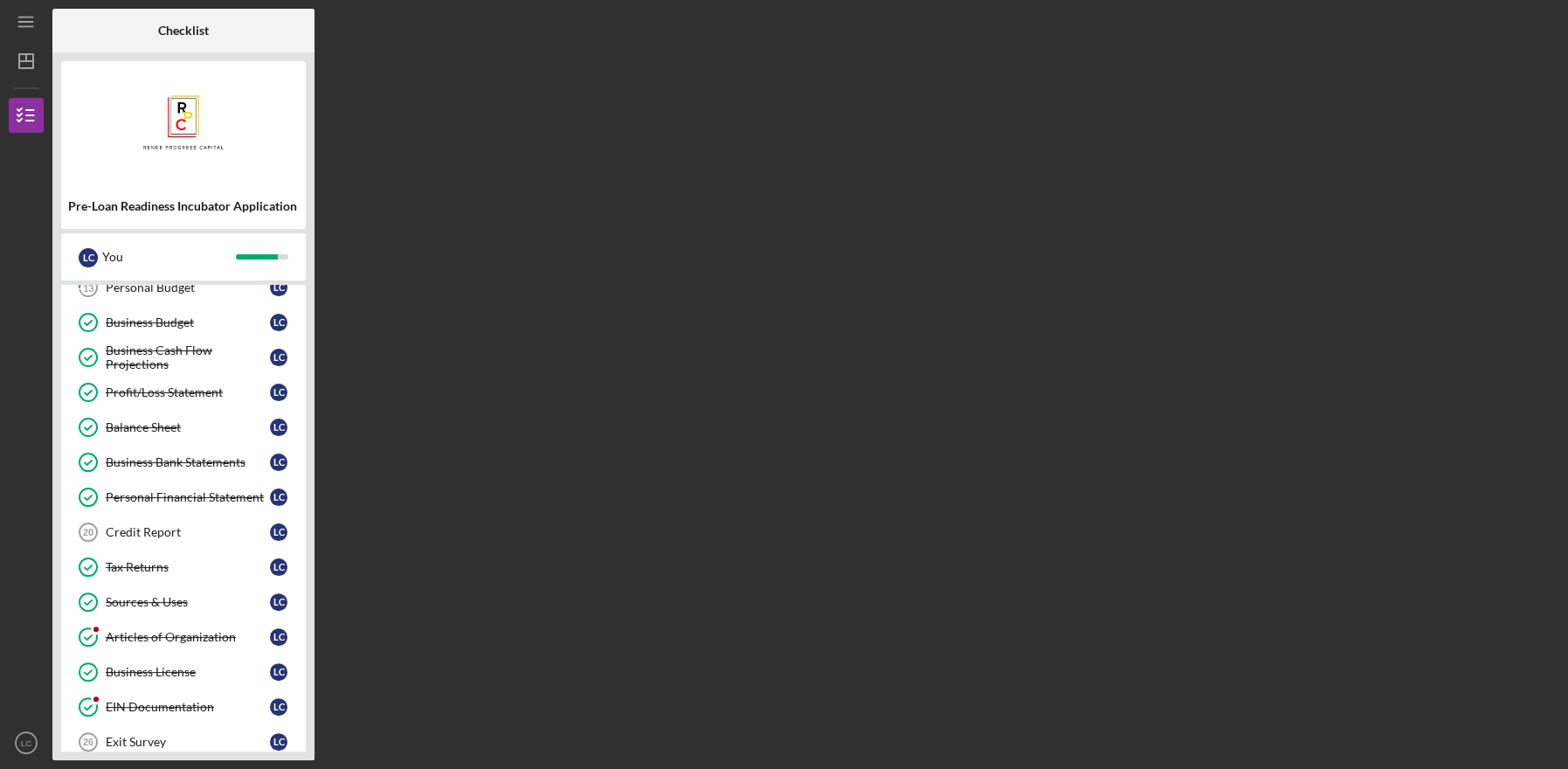
scroll to position [440, 0]
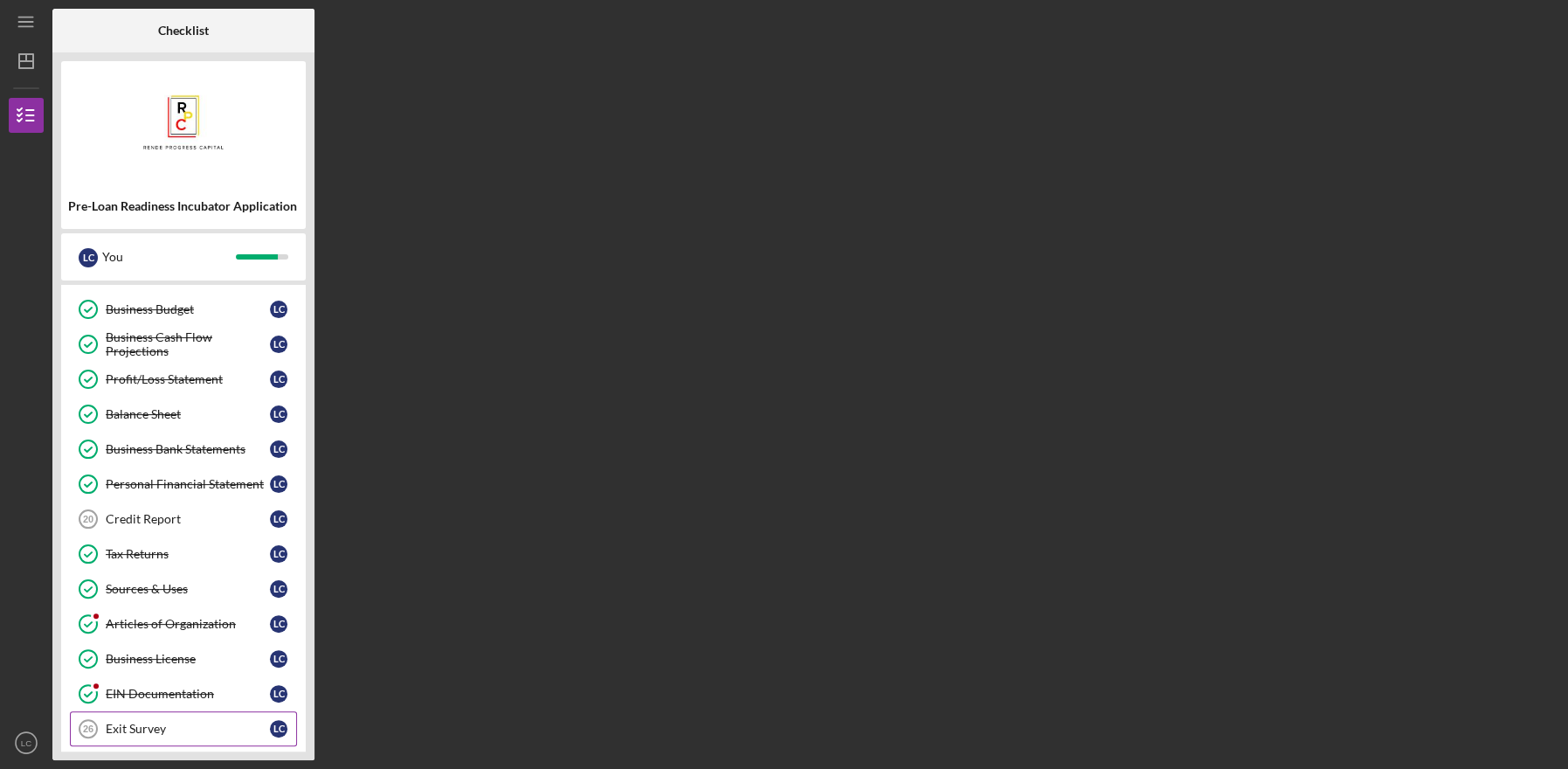
click at [138, 722] on div "Exit Survey" at bounding box center [188, 728] width 164 height 14
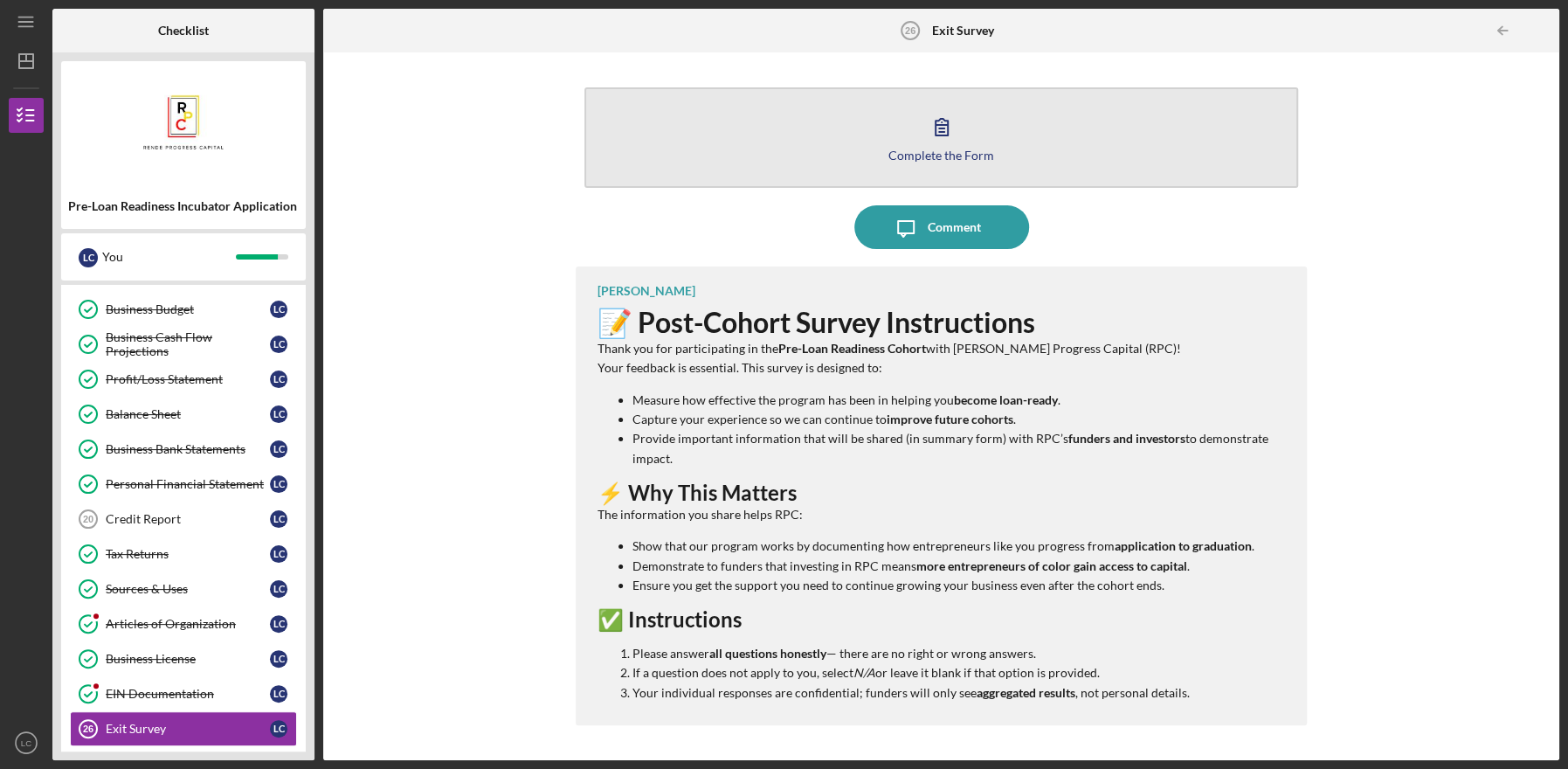
click at [835, 155] on button "Complete the Form Form" at bounding box center [940, 138] width 713 height 101
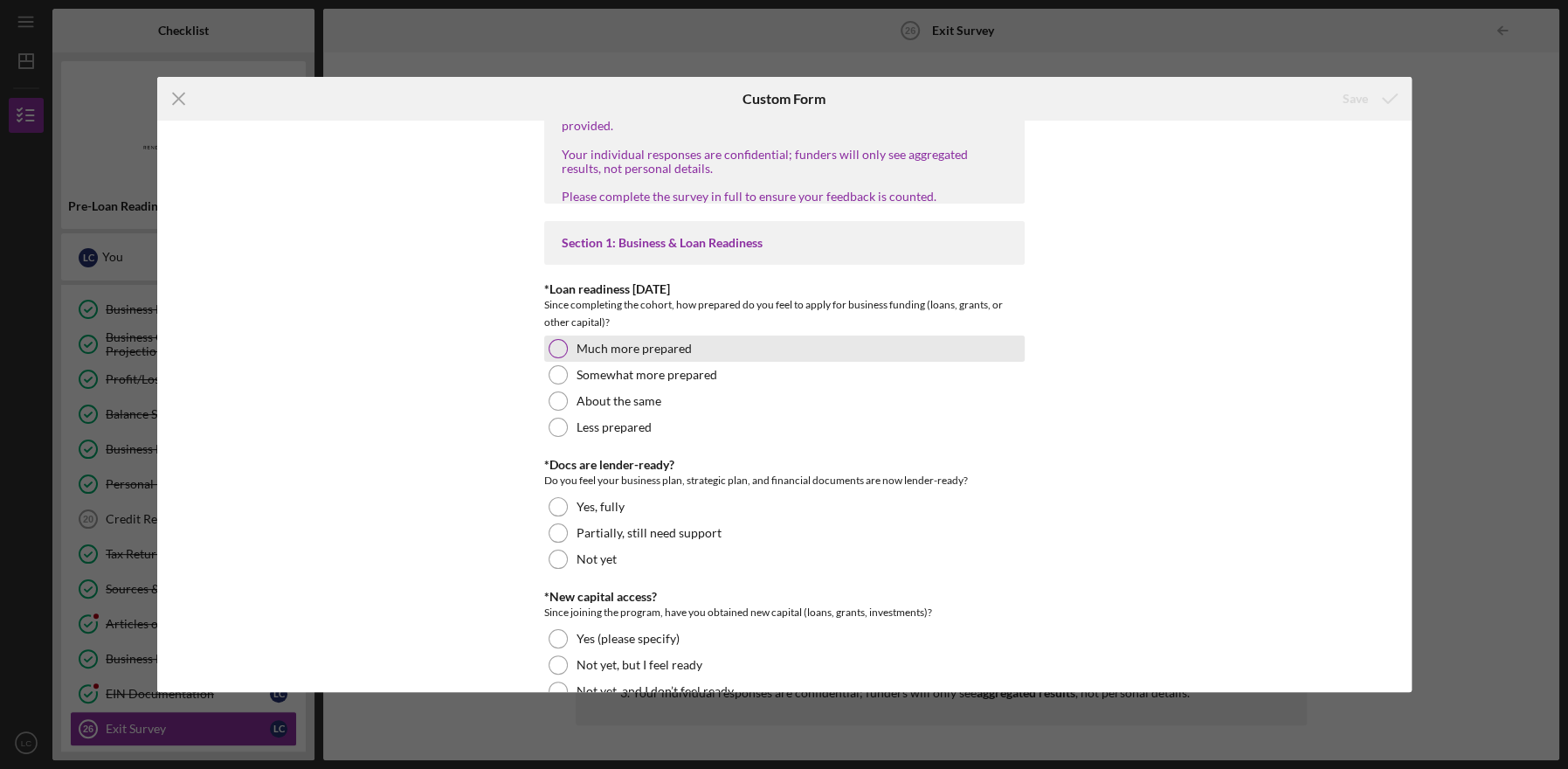
scroll to position [67, 0]
click at [566, 361] on div "Much more prepared" at bounding box center [784, 348] width 481 height 26
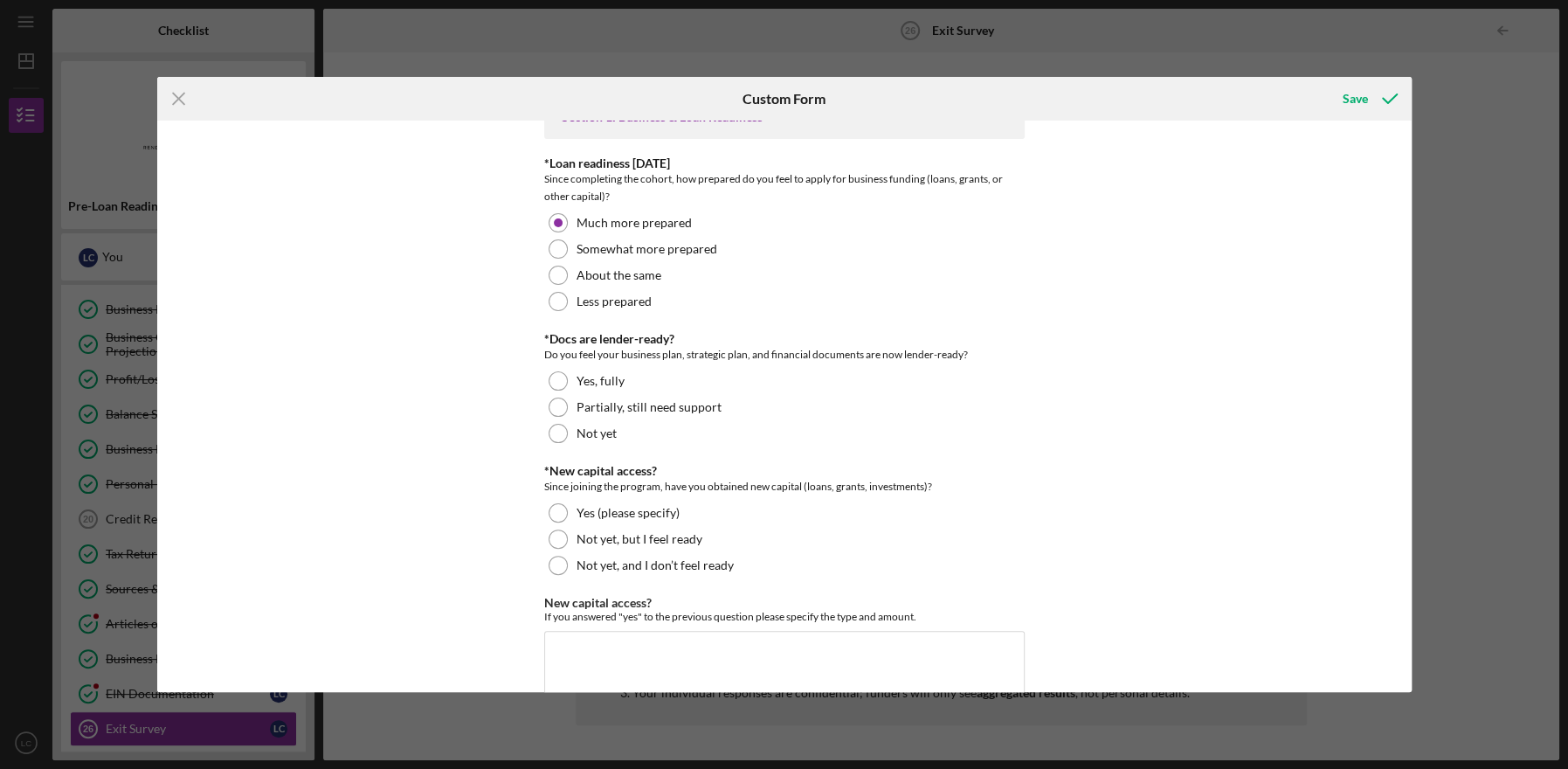
scroll to position [196, 0]
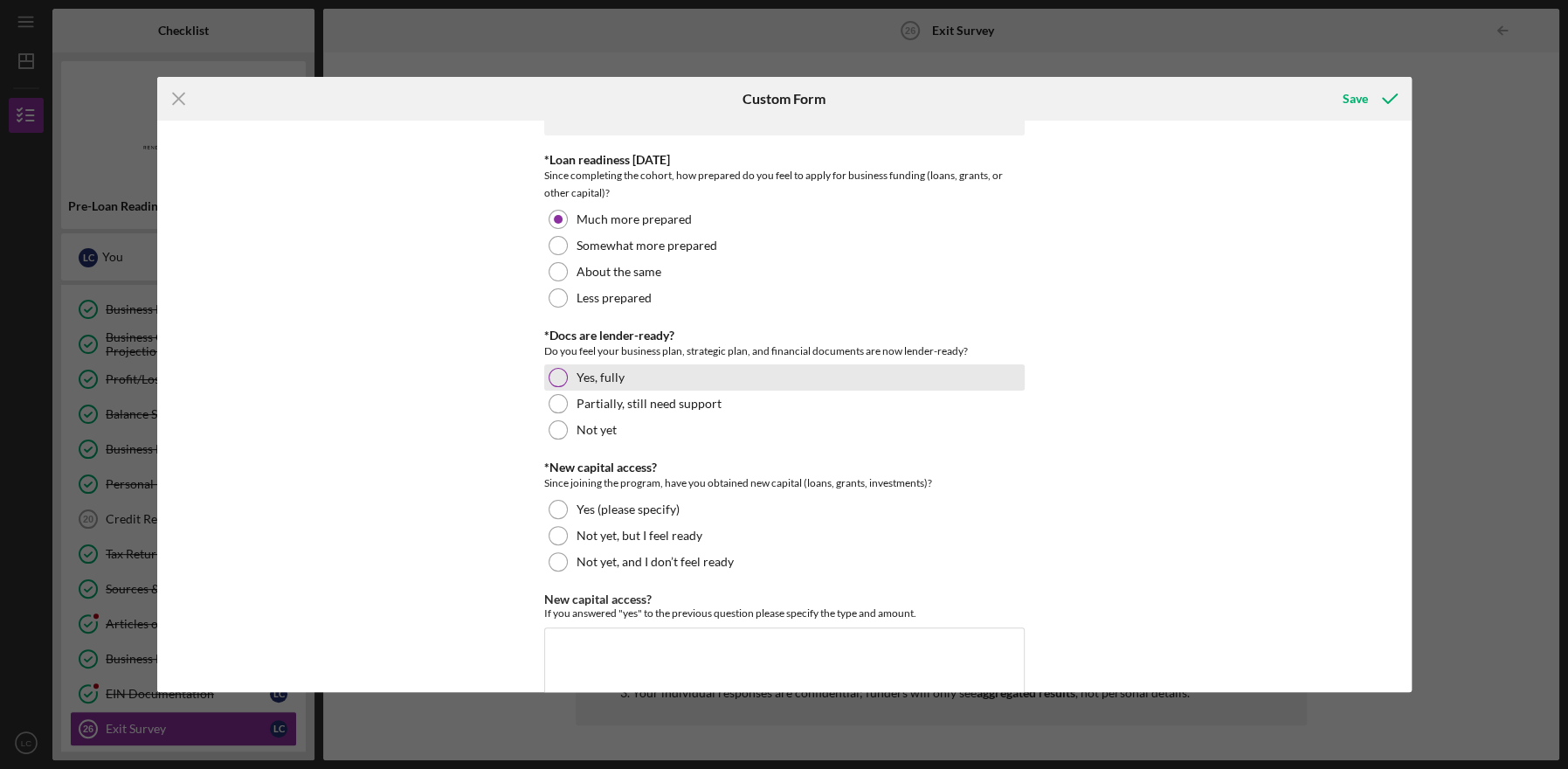
click at [555, 387] on div at bounding box center [558, 377] width 19 height 19
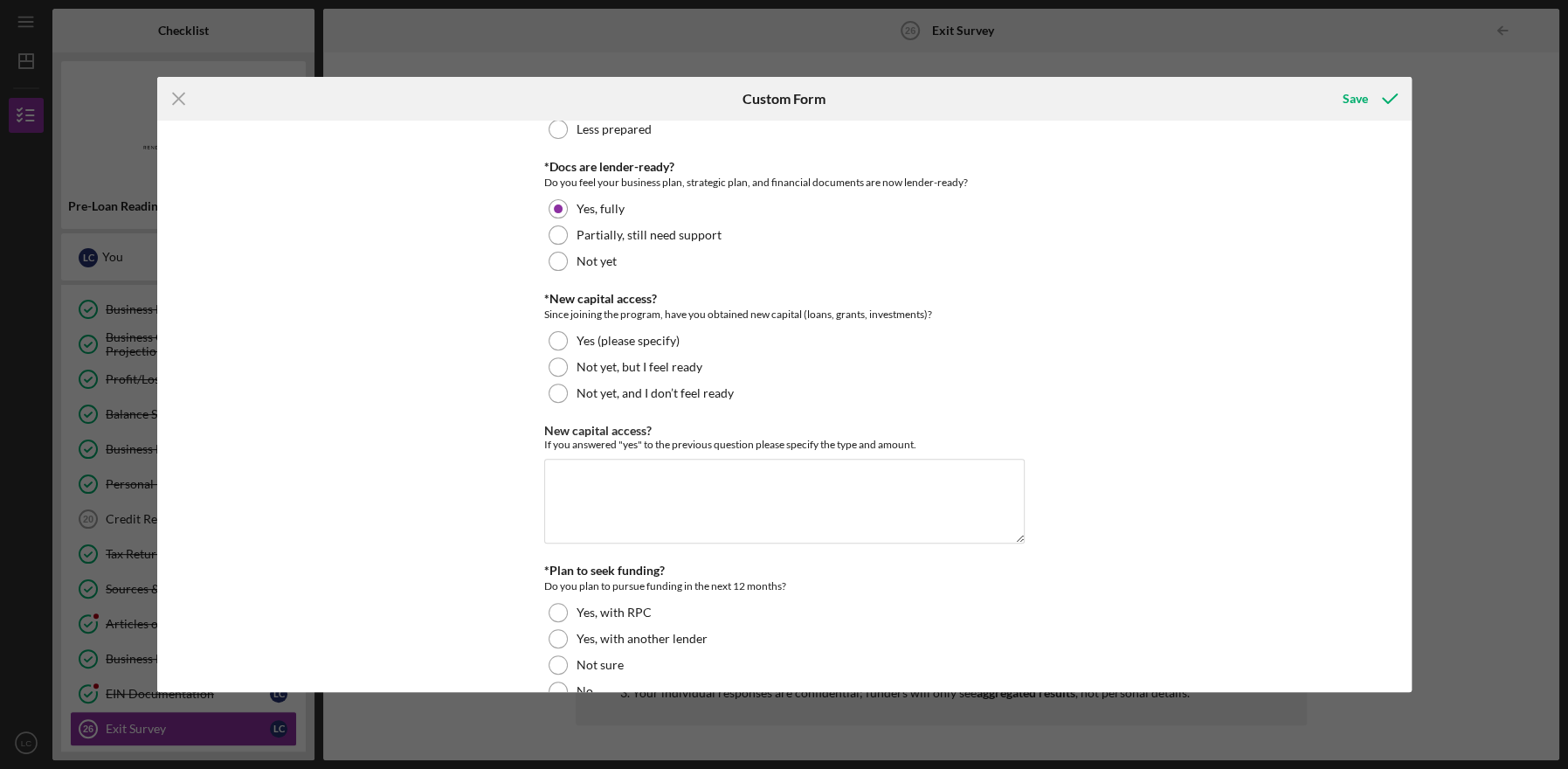
scroll to position [371, 0]
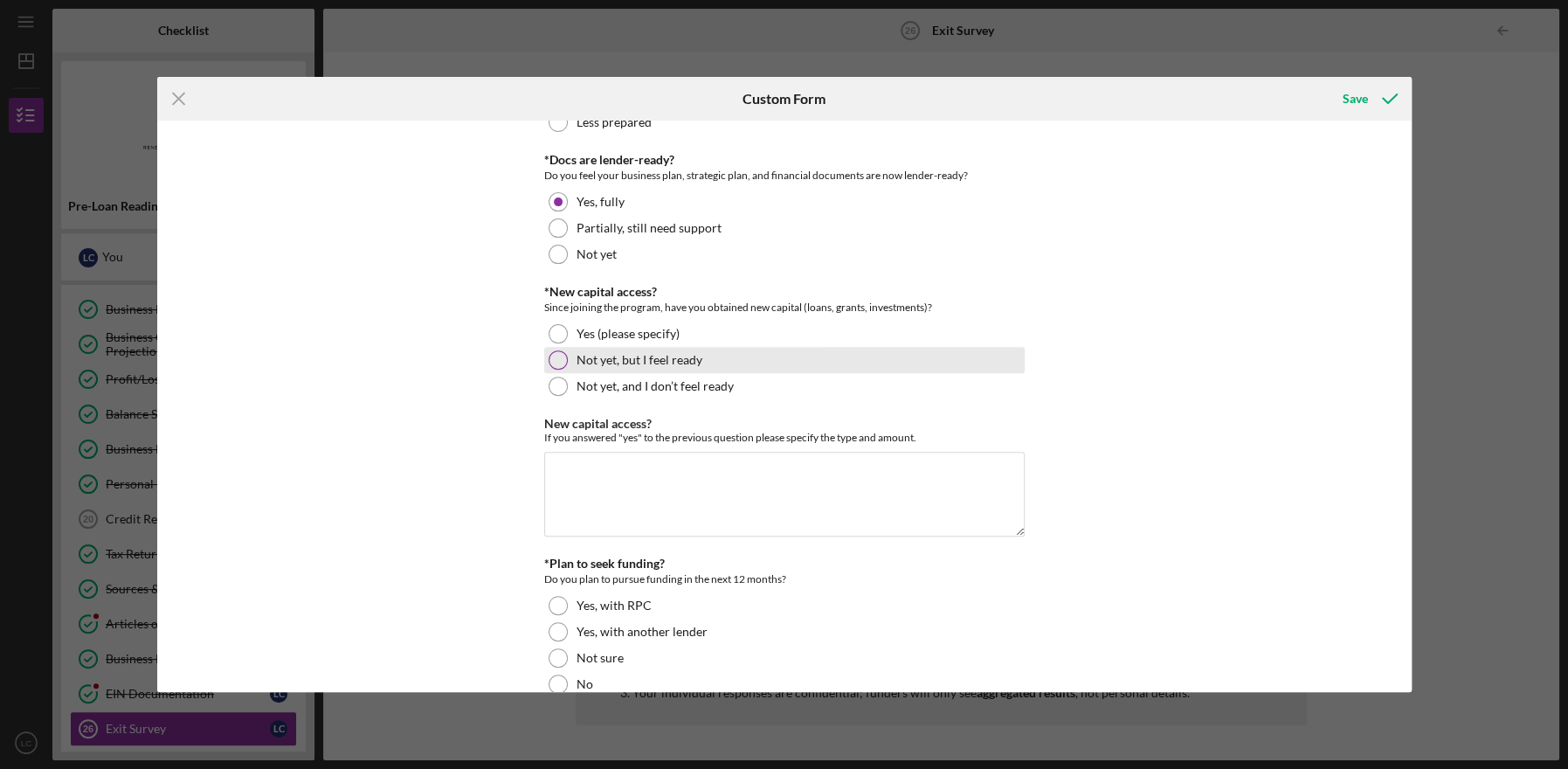
click at [564, 373] on div "Not yet, but I feel ready" at bounding box center [784, 360] width 481 height 26
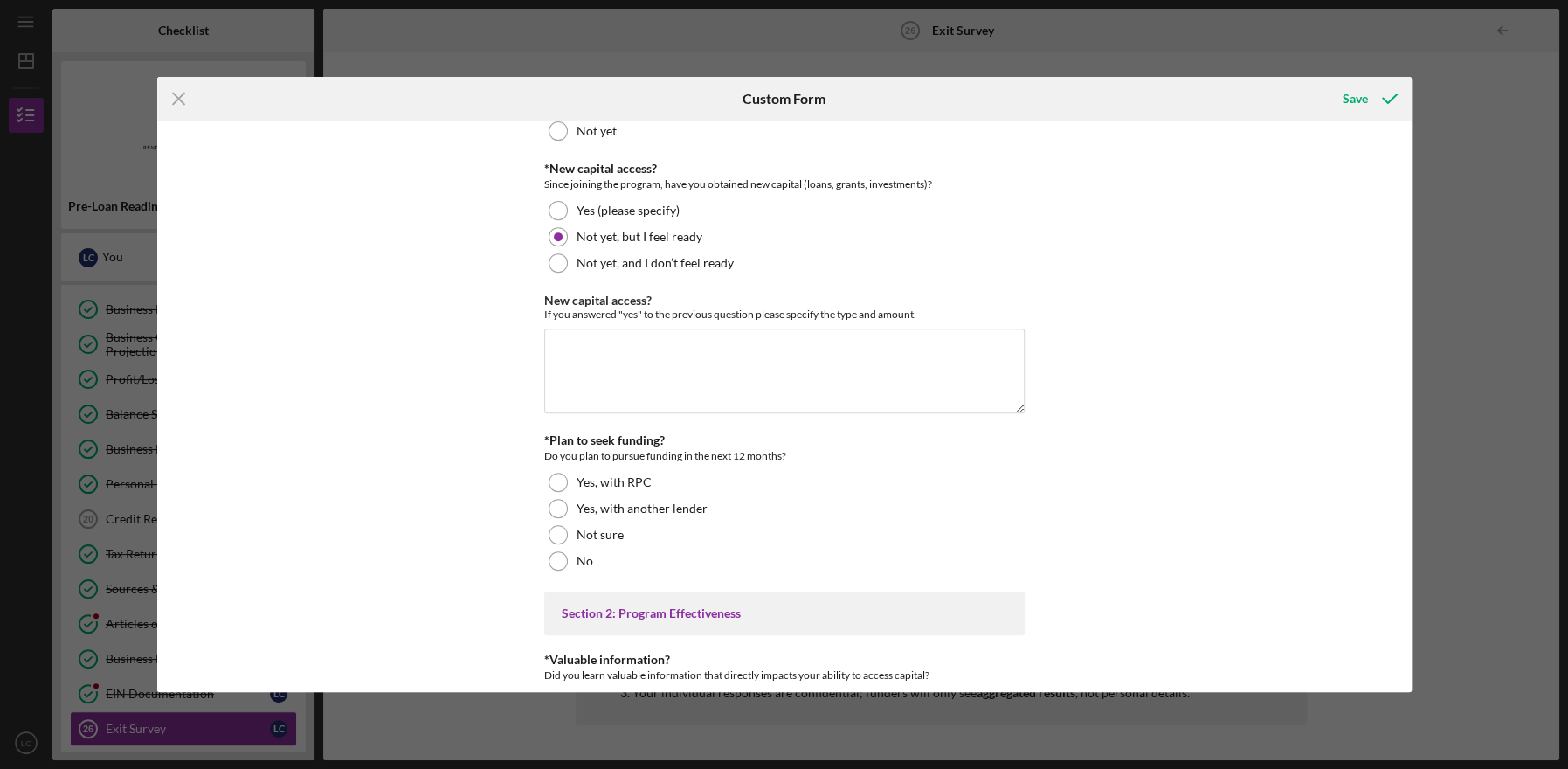
scroll to position [499, 0]
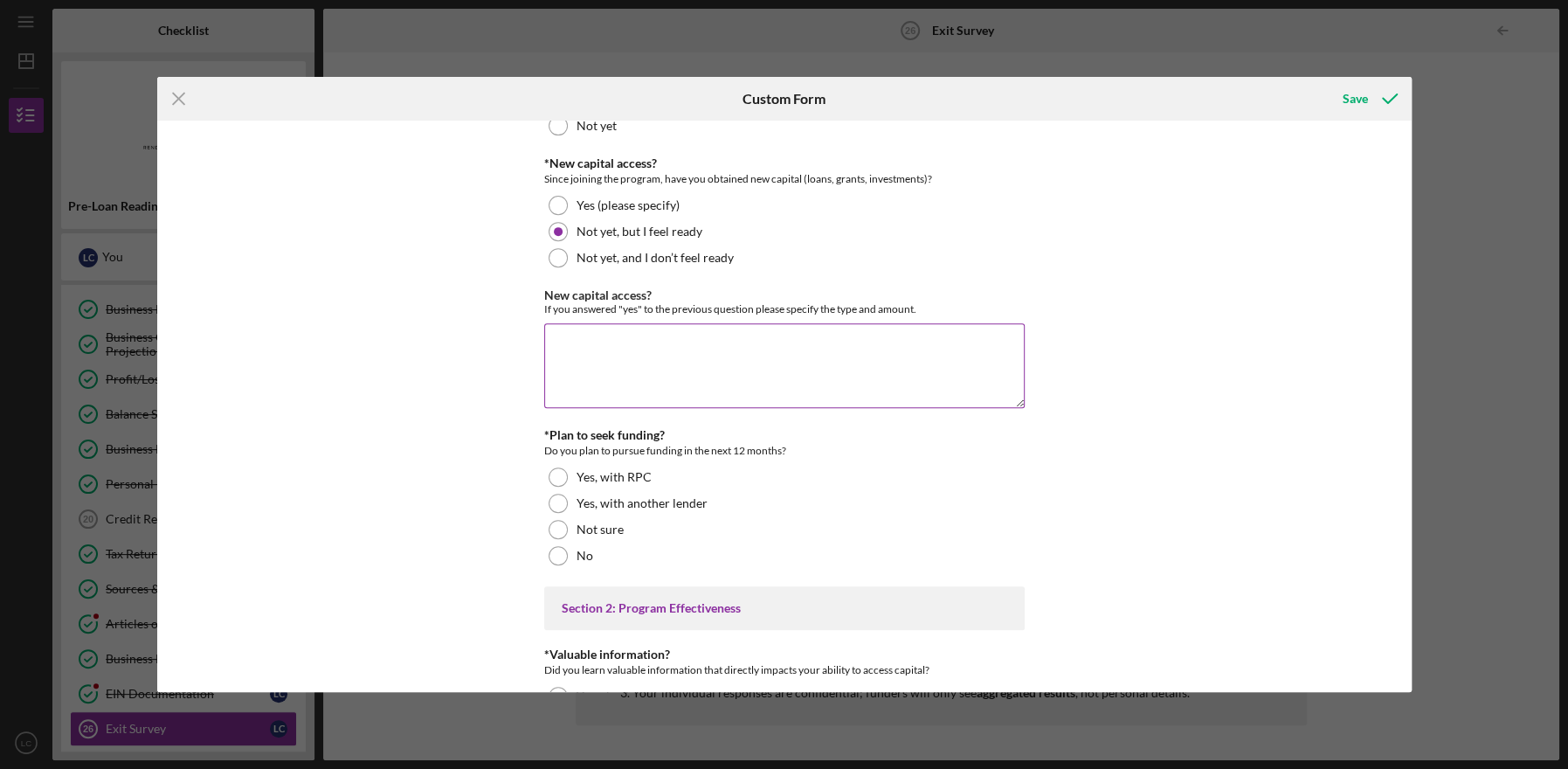
click at [578, 398] on textarea "New capital access?" at bounding box center [784, 365] width 481 height 84
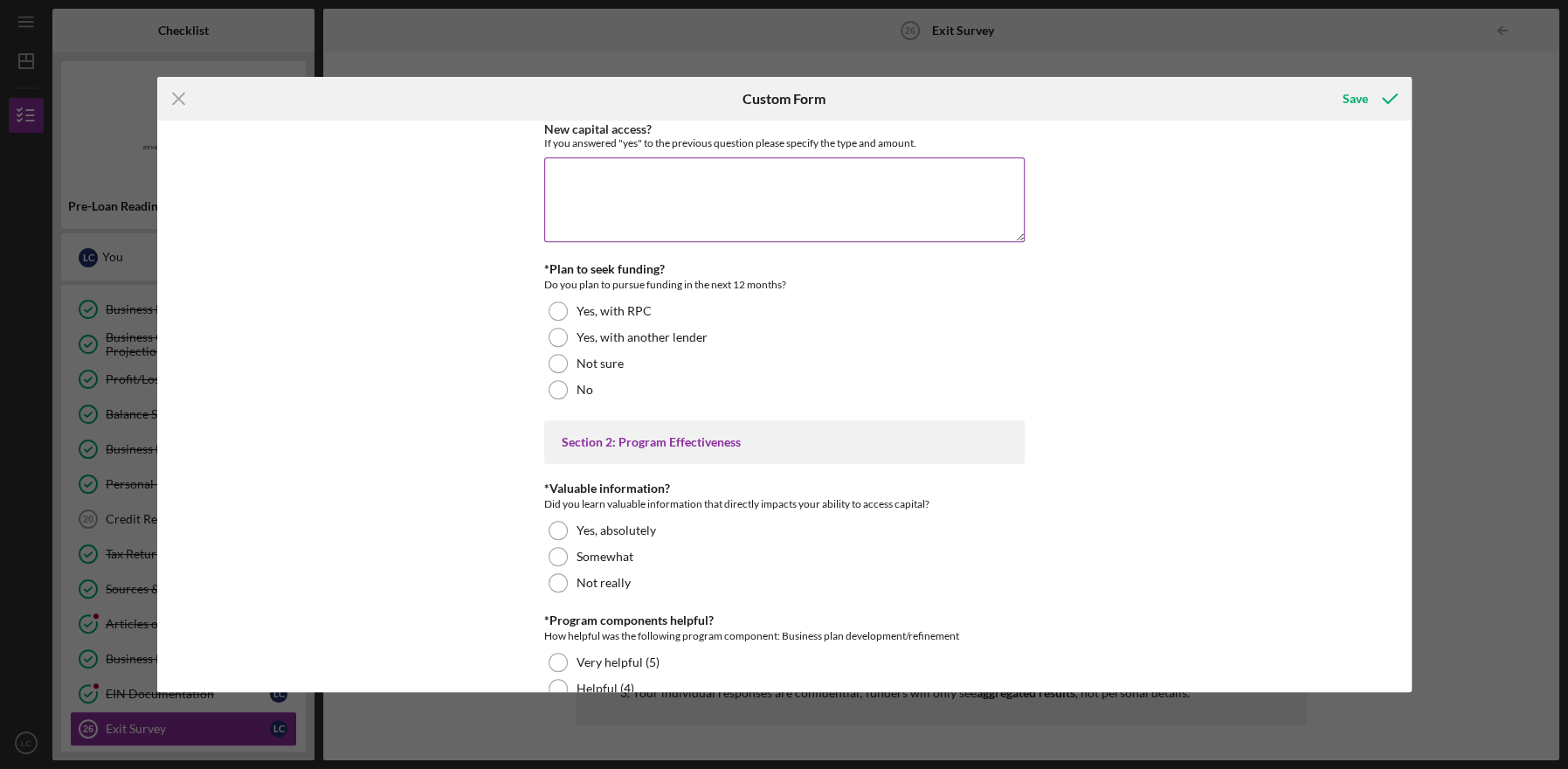
scroll to position [669, 0]
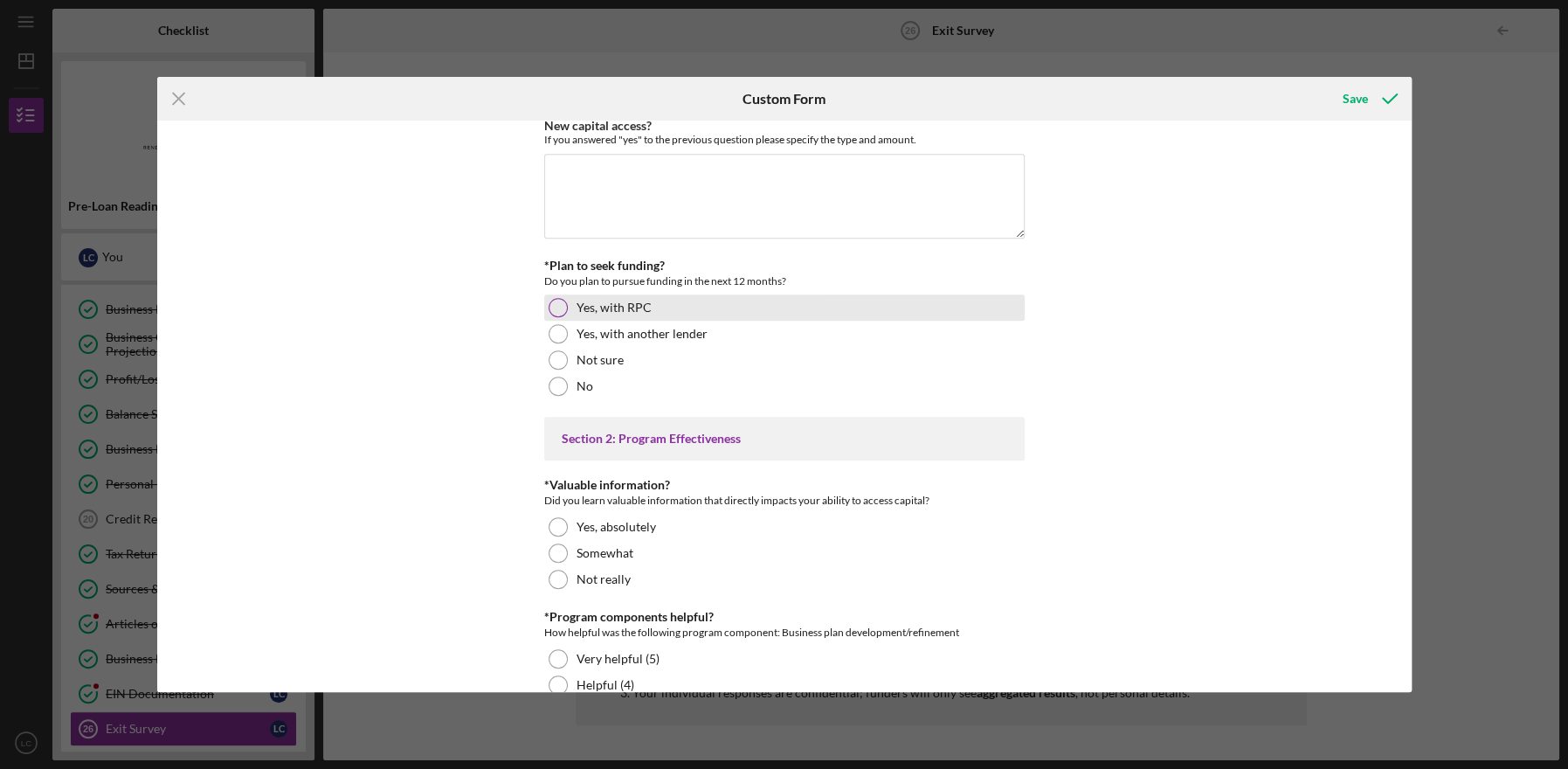
click at [553, 317] on div at bounding box center [558, 307] width 19 height 19
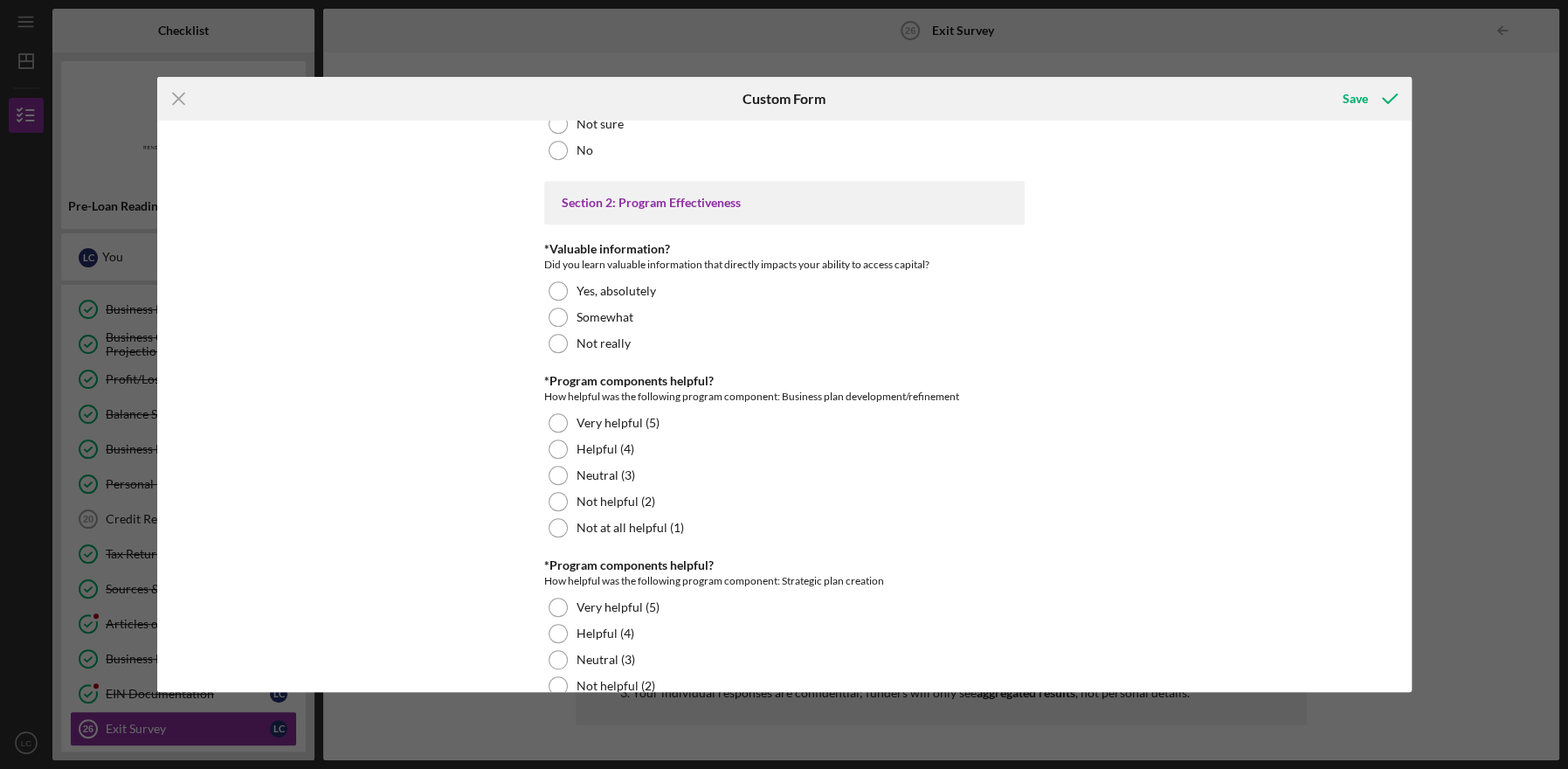
scroll to position [920, 0]
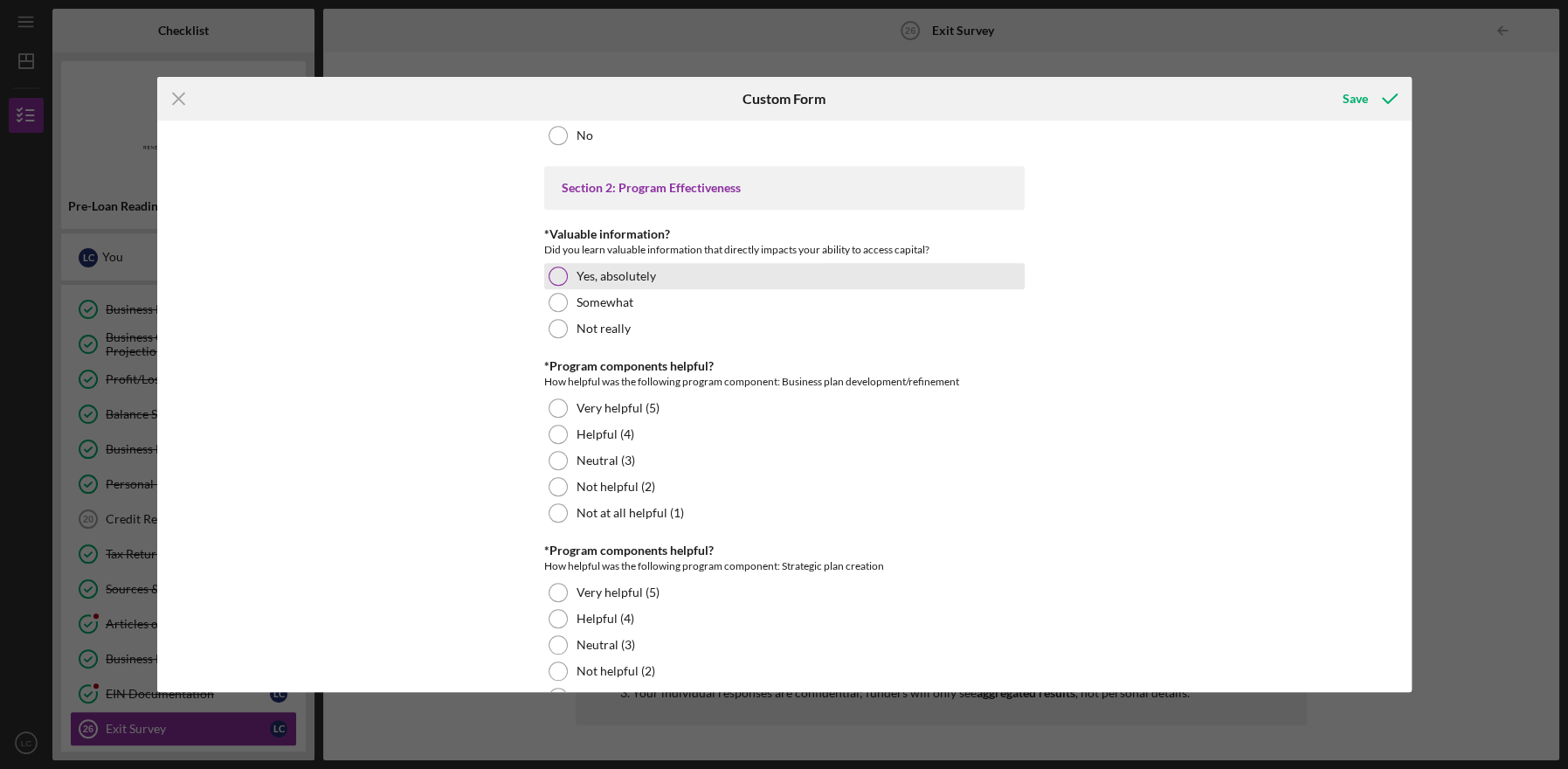
click at [557, 286] on div at bounding box center [558, 276] width 19 height 19
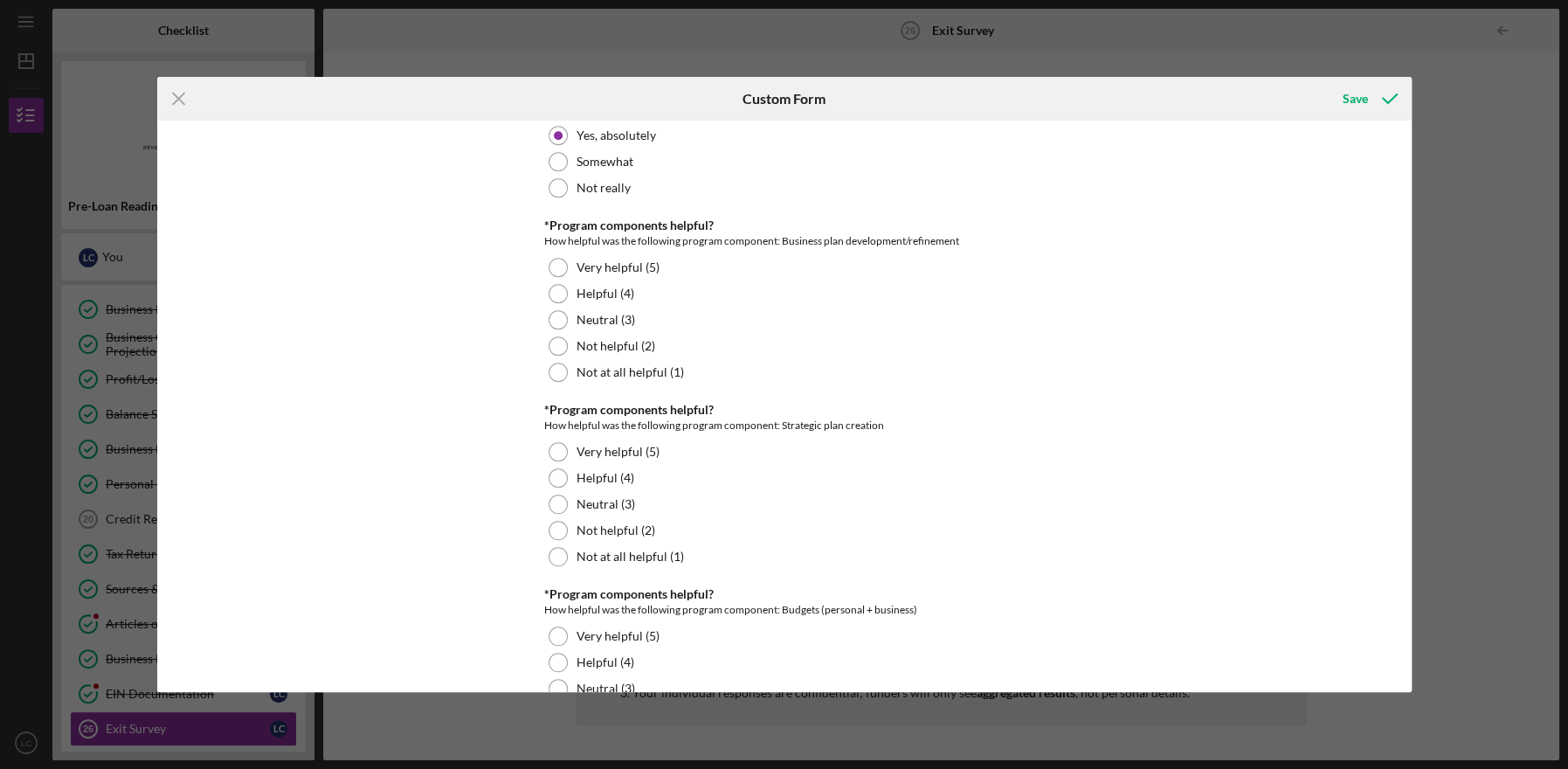
scroll to position [1063, 0]
click at [560, 274] on div at bounding box center [558, 265] width 19 height 19
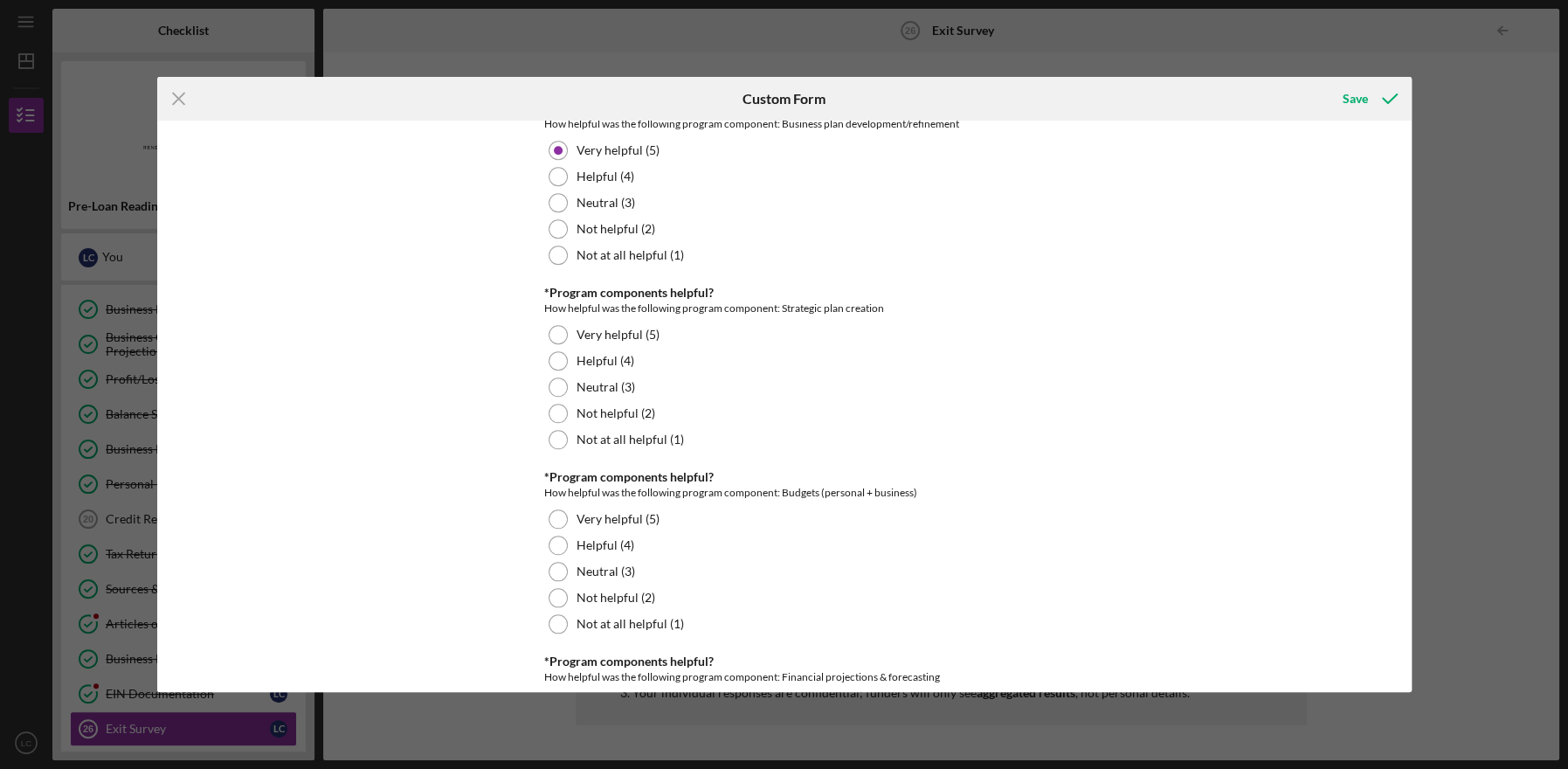
scroll to position [1186, 0]
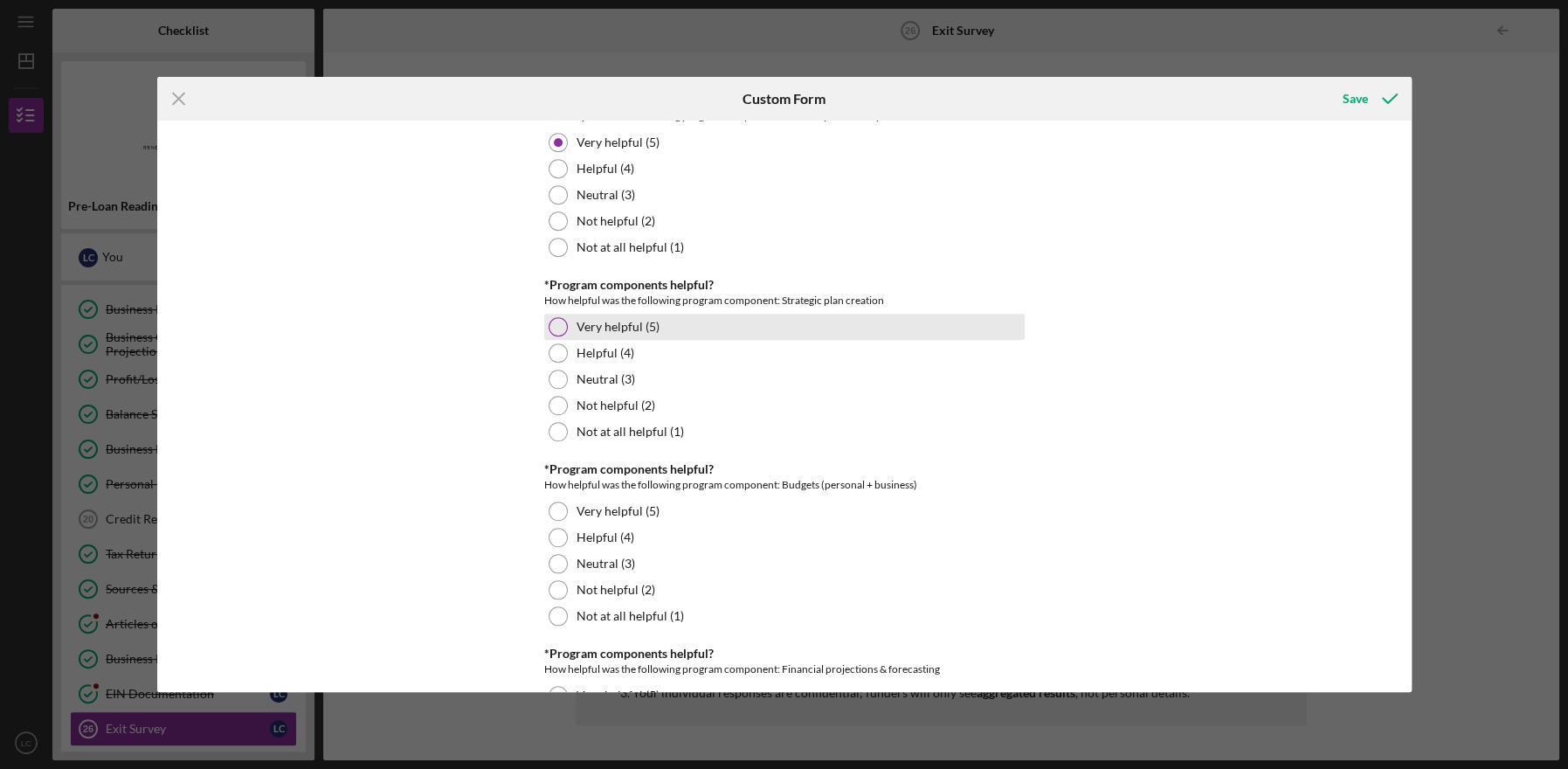
click at [551, 336] on div at bounding box center [558, 326] width 19 height 19
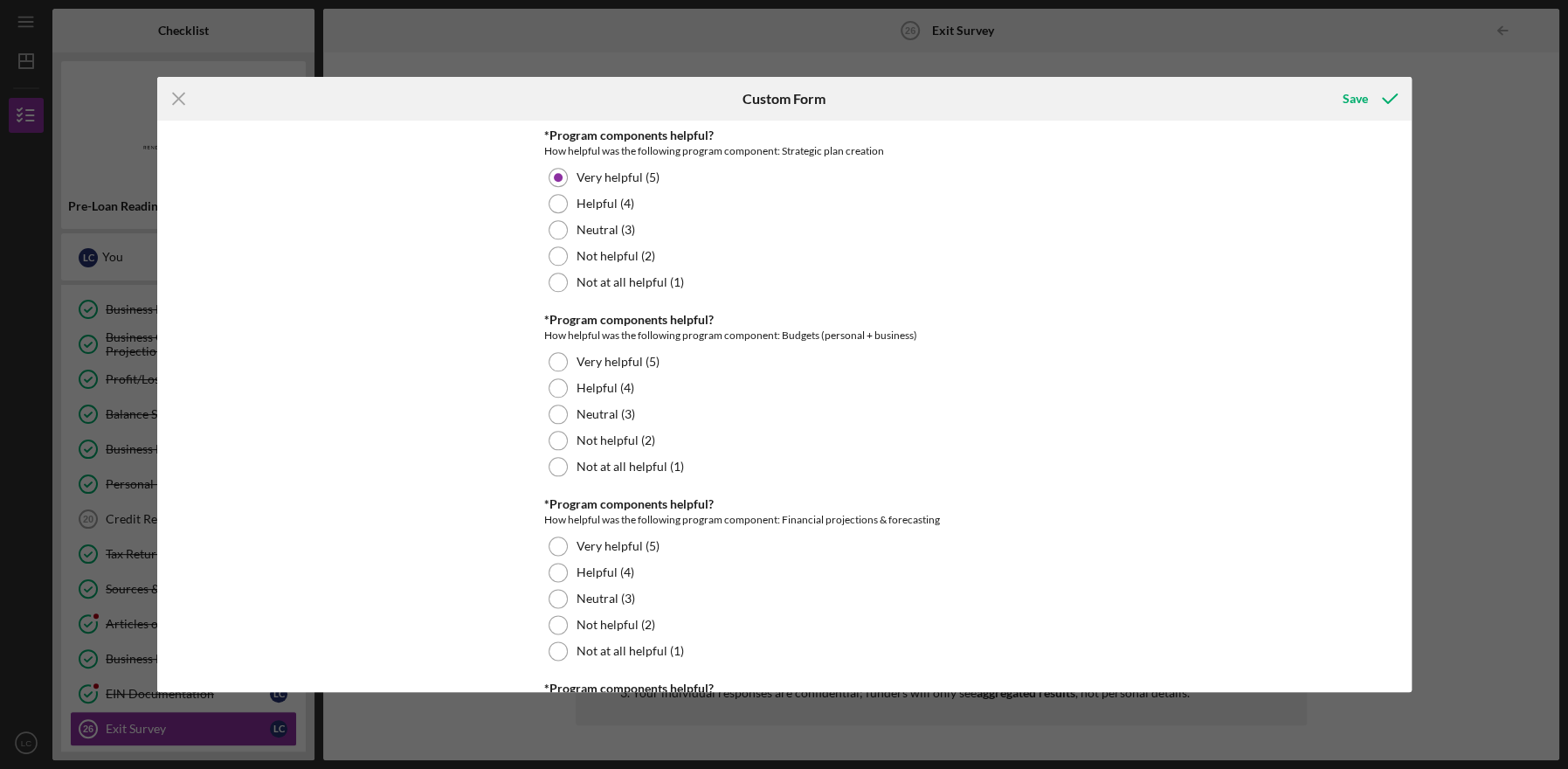
scroll to position [1342, 0]
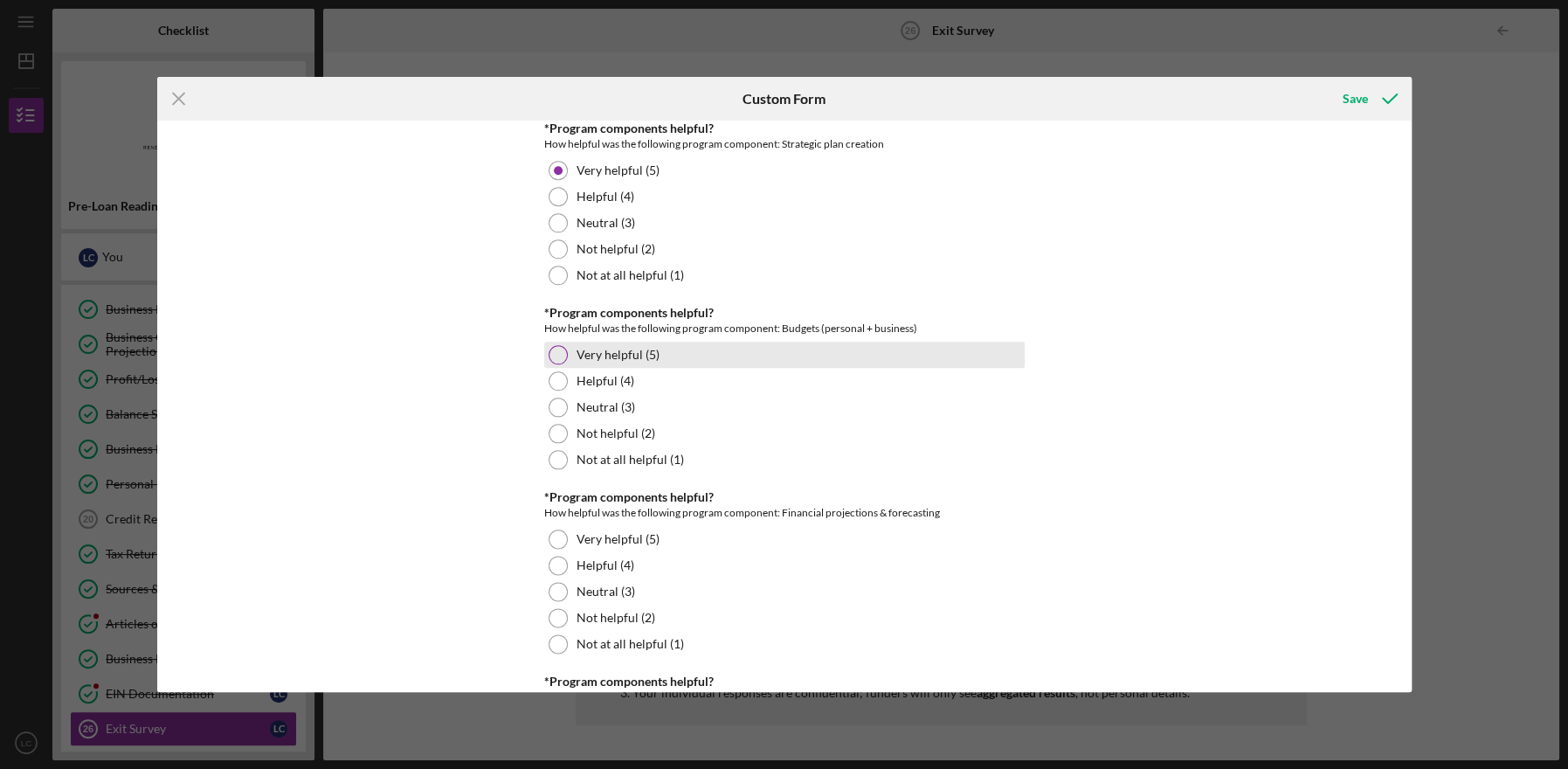
click at [554, 364] on div at bounding box center [558, 354] width 19 height 19
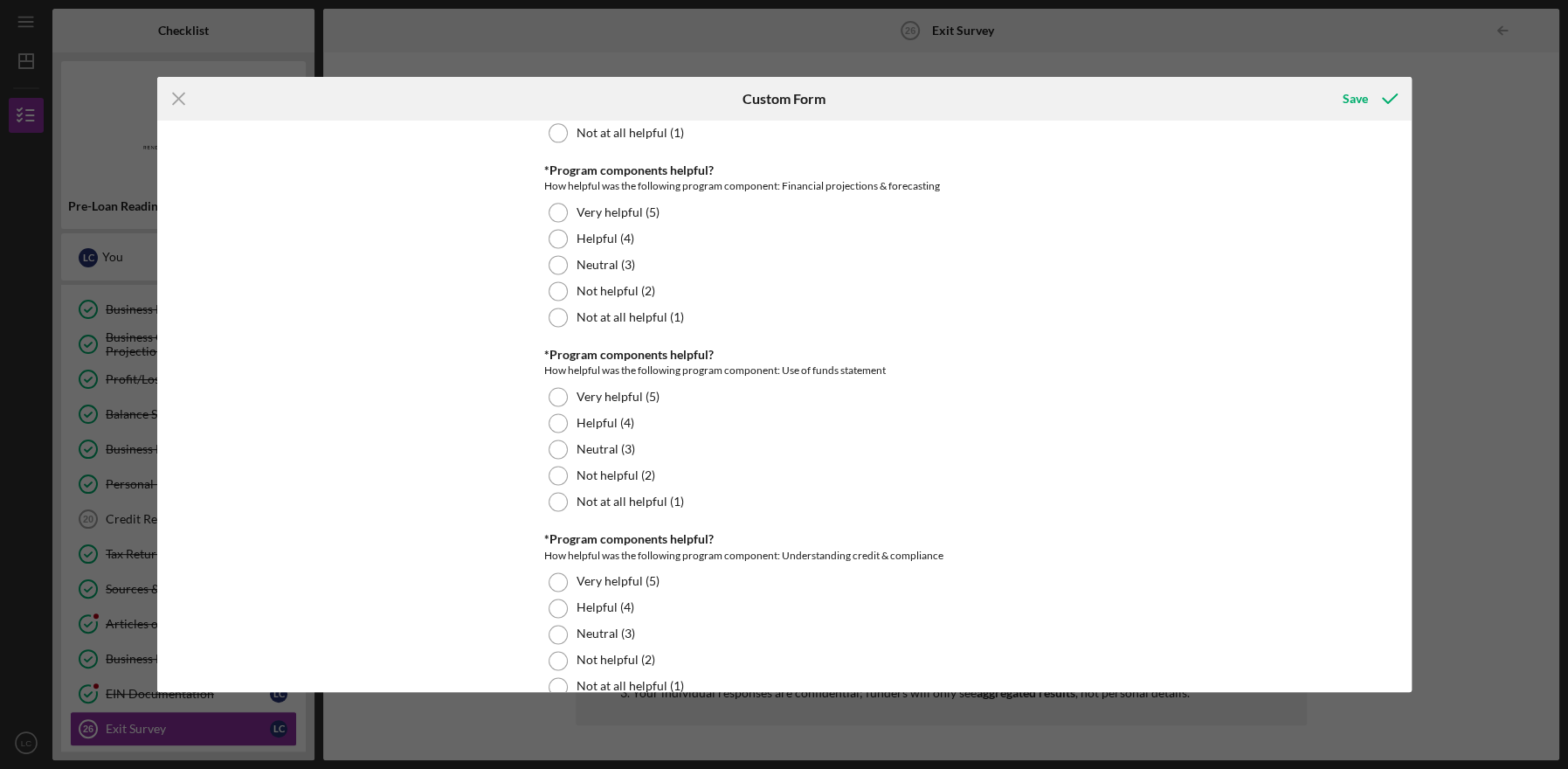
scroll to position [1676, 0]
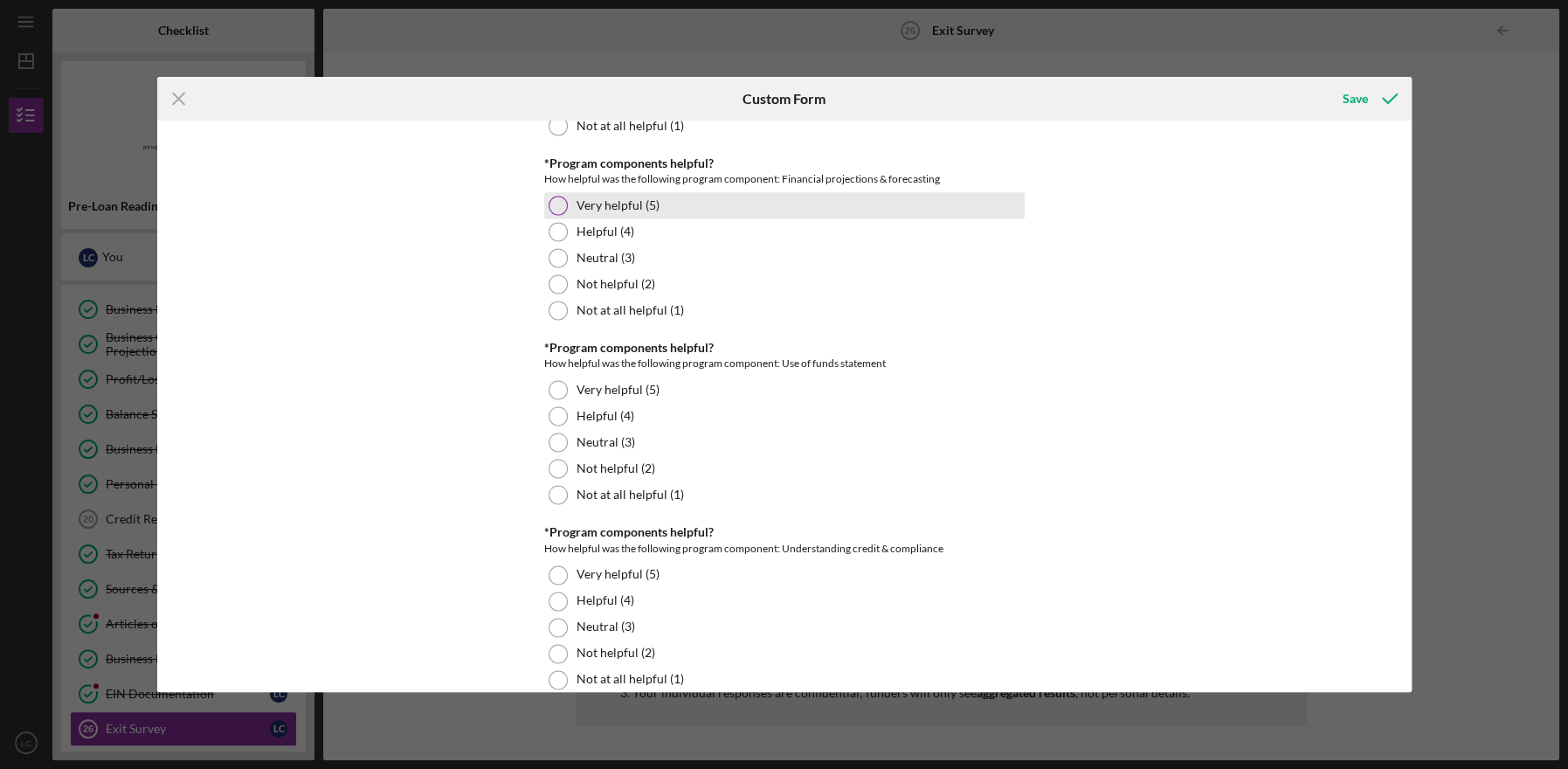
click at [562, 219] on div "Very helpful (5)" at bounding box center [784, 205] width 481 height 26
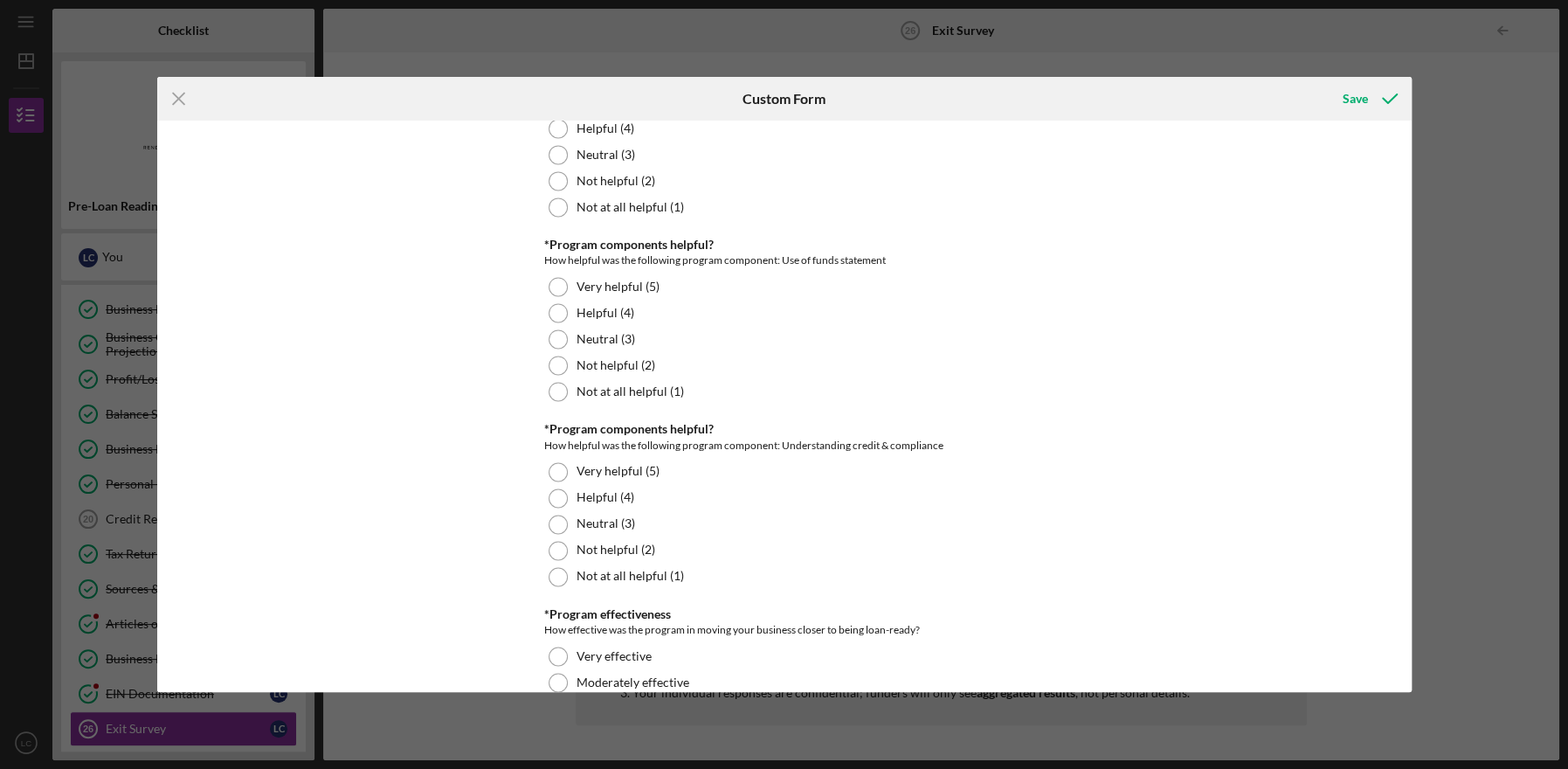
scroll to position [1780, 0]
click at [549, 294] on div at bounding box center [558, 285] width 19 height 19
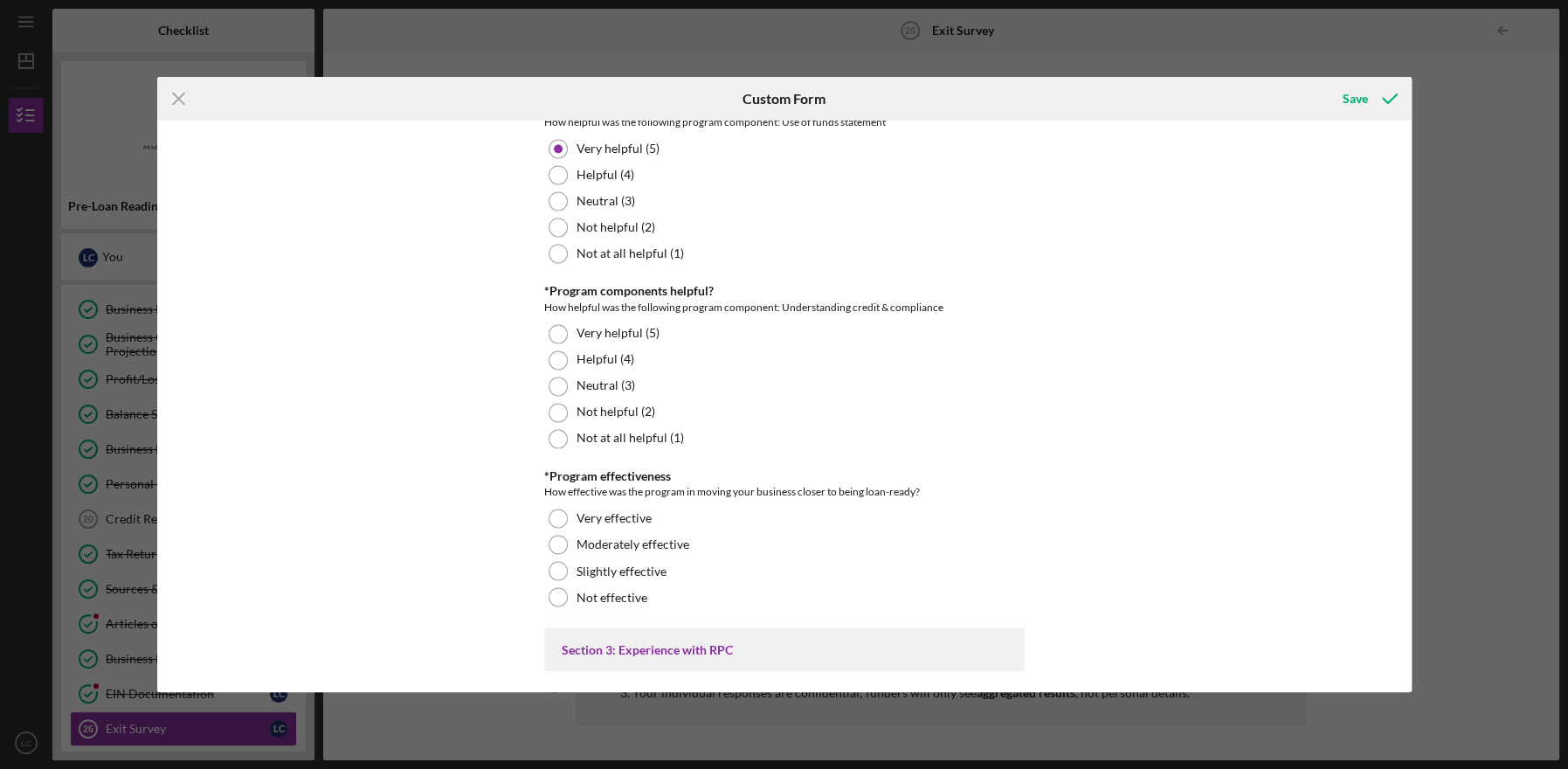
scroll to position [1918, 0]
click at [555, 341] on div at bounding box center [558, 332] width 19 height 19
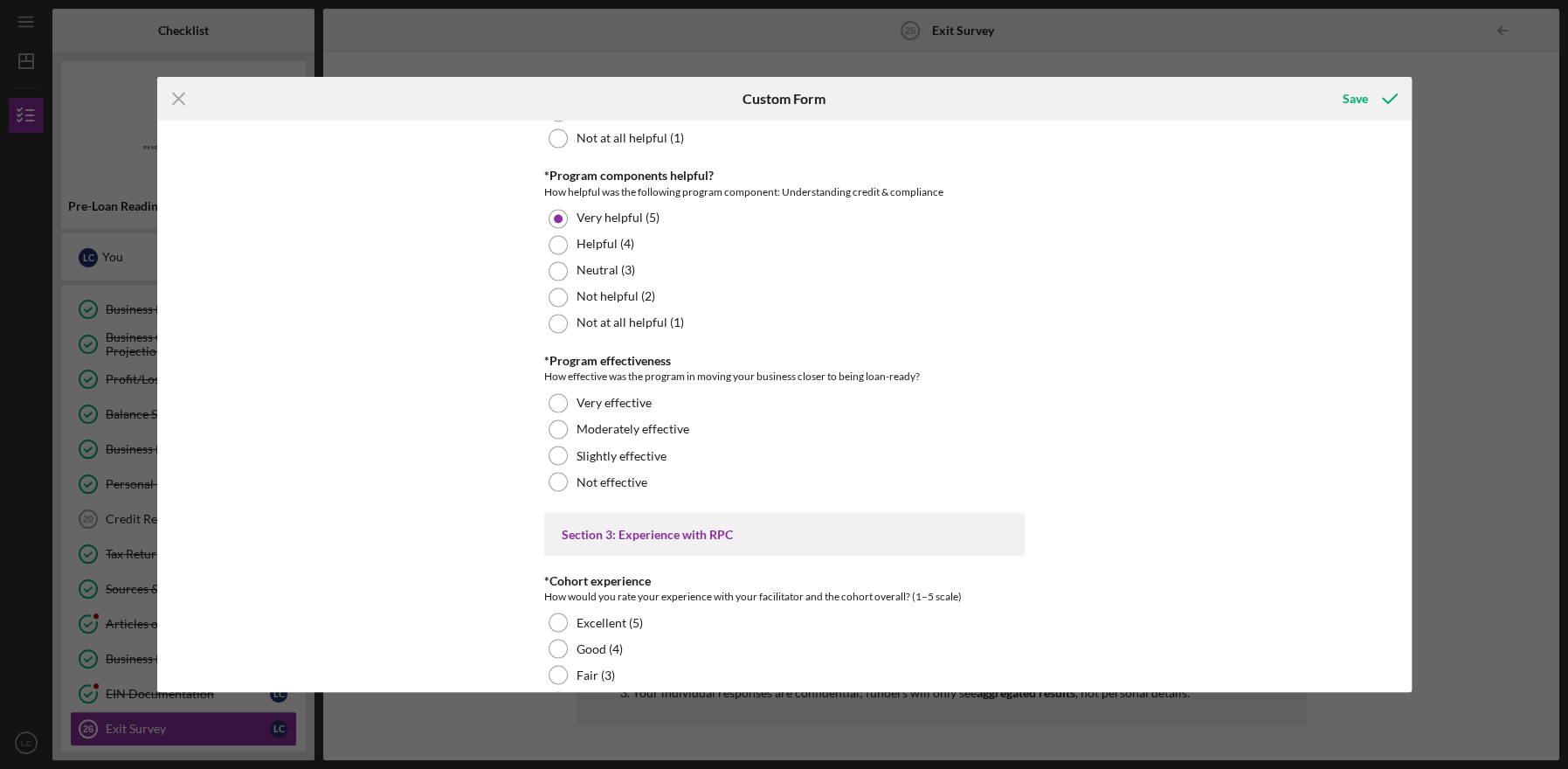
scroll to position [2056, 0]
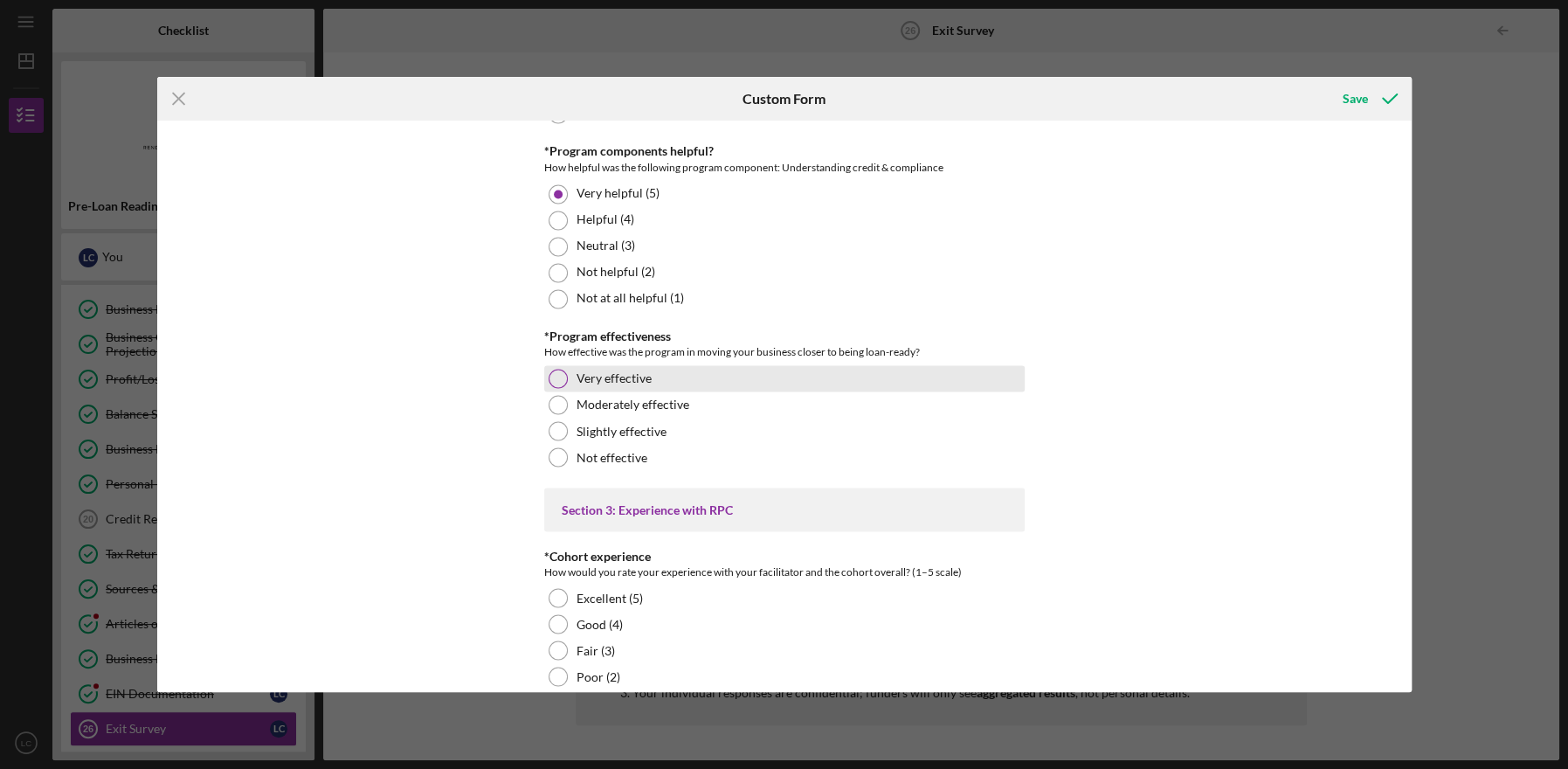
click at [555, 388] on div at bounding box center [558, 378] width 19 height 19
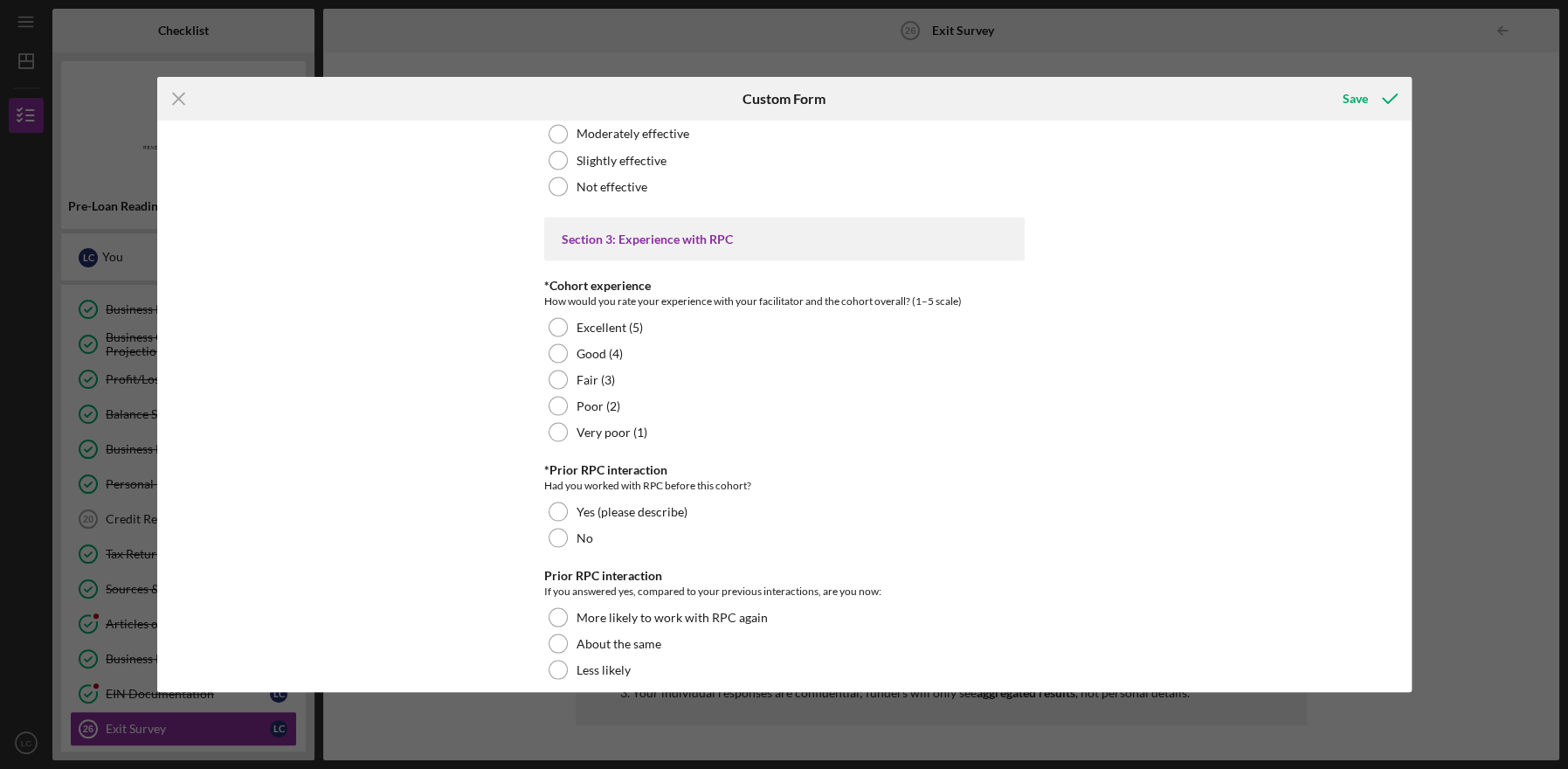
scroll to position [2332, 0]
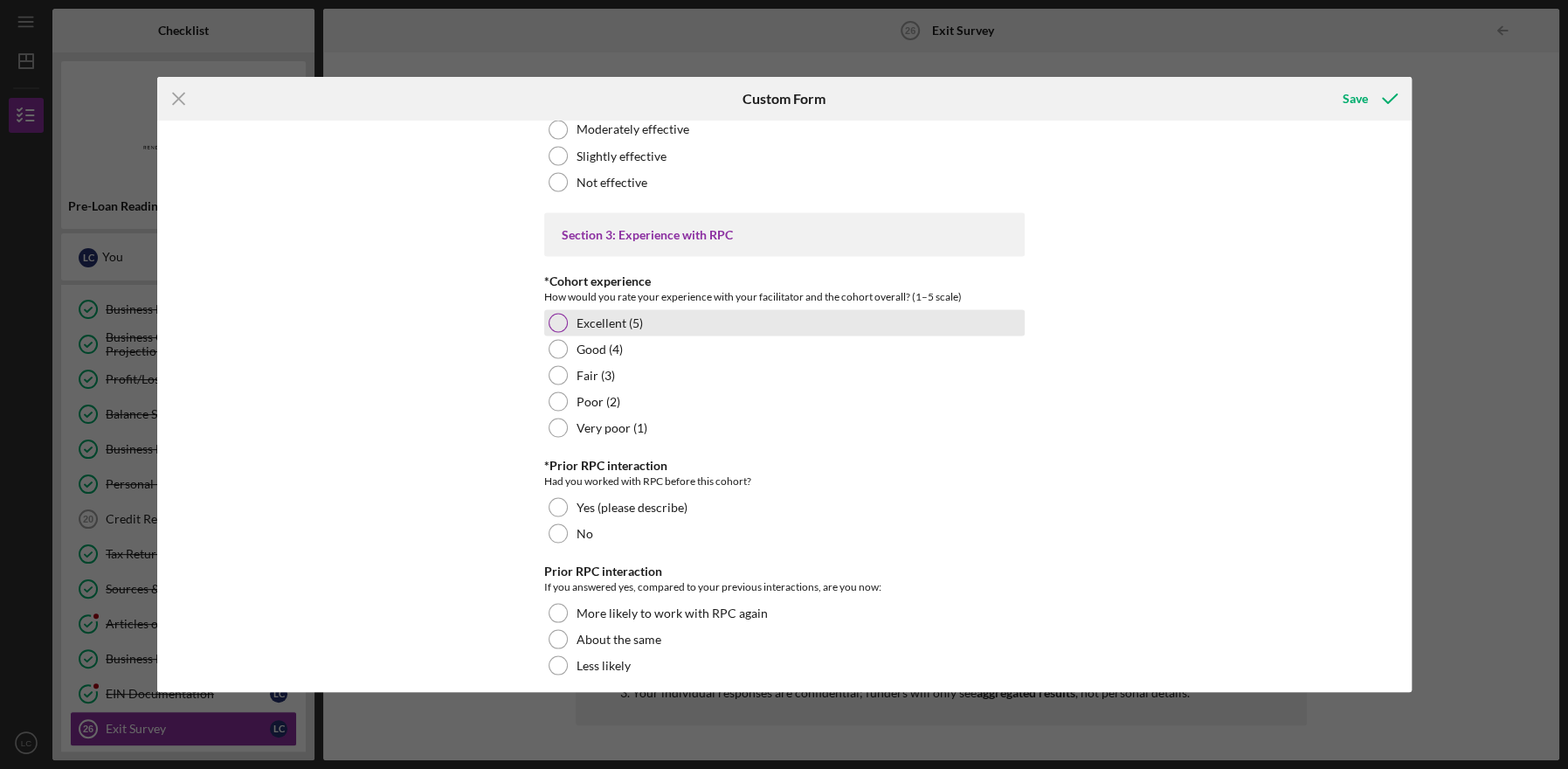
click at [557, 332] on div at bounding box center [558, 322] width 19 height 19
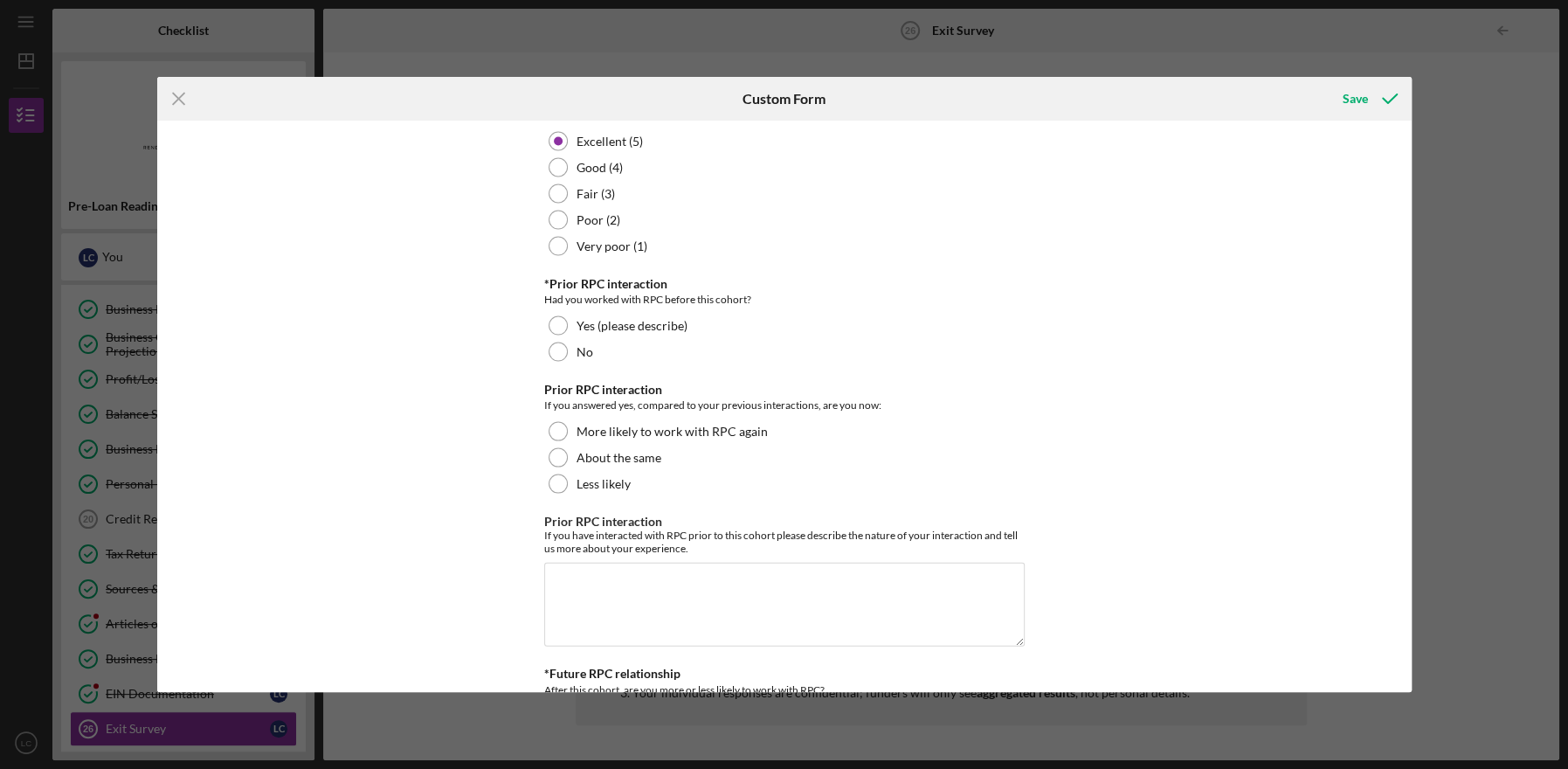
scroll to position [2525, 0]
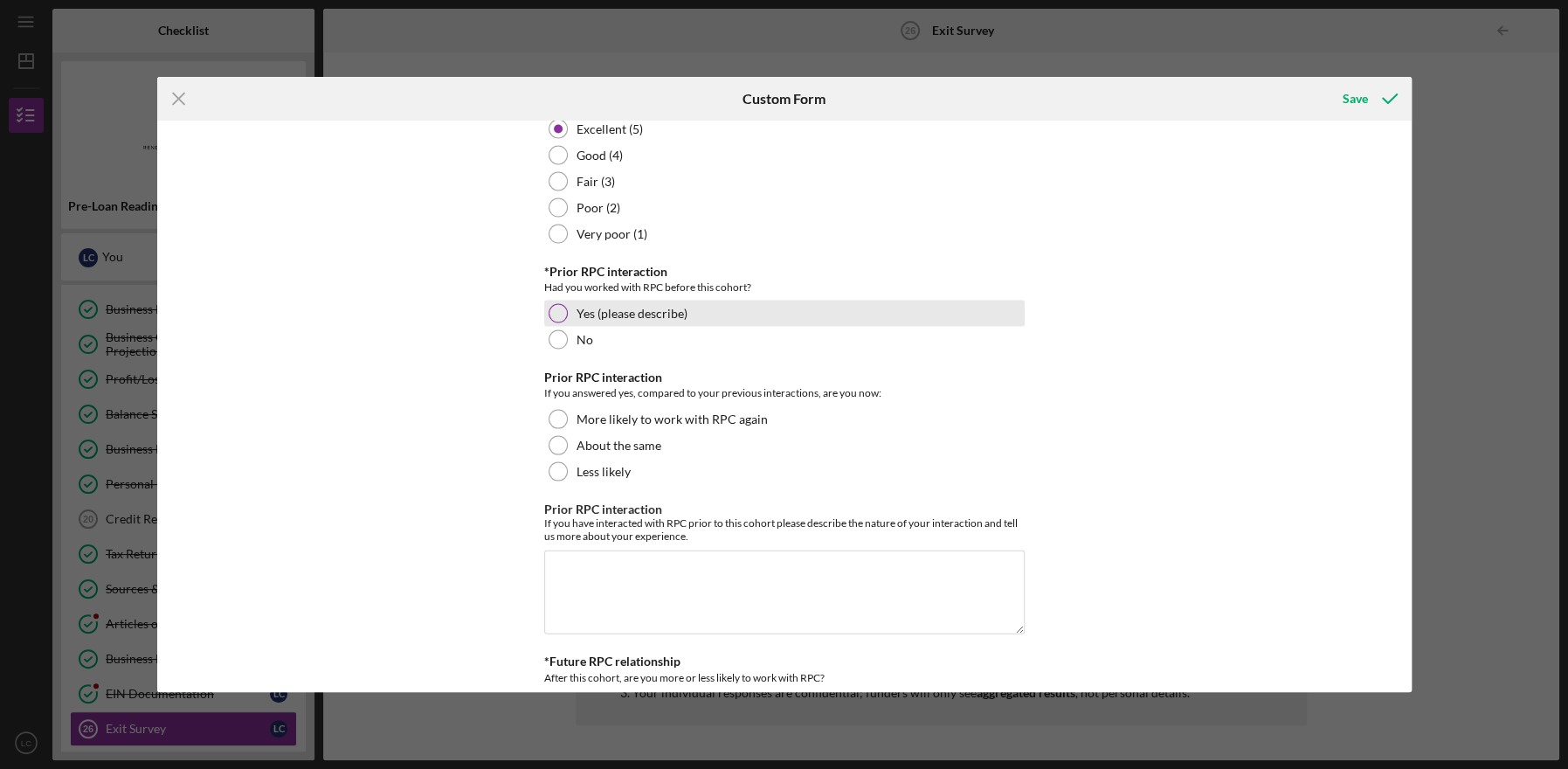
click at [554, 323] on div at bounding box center [558, 314] width 19 height 19
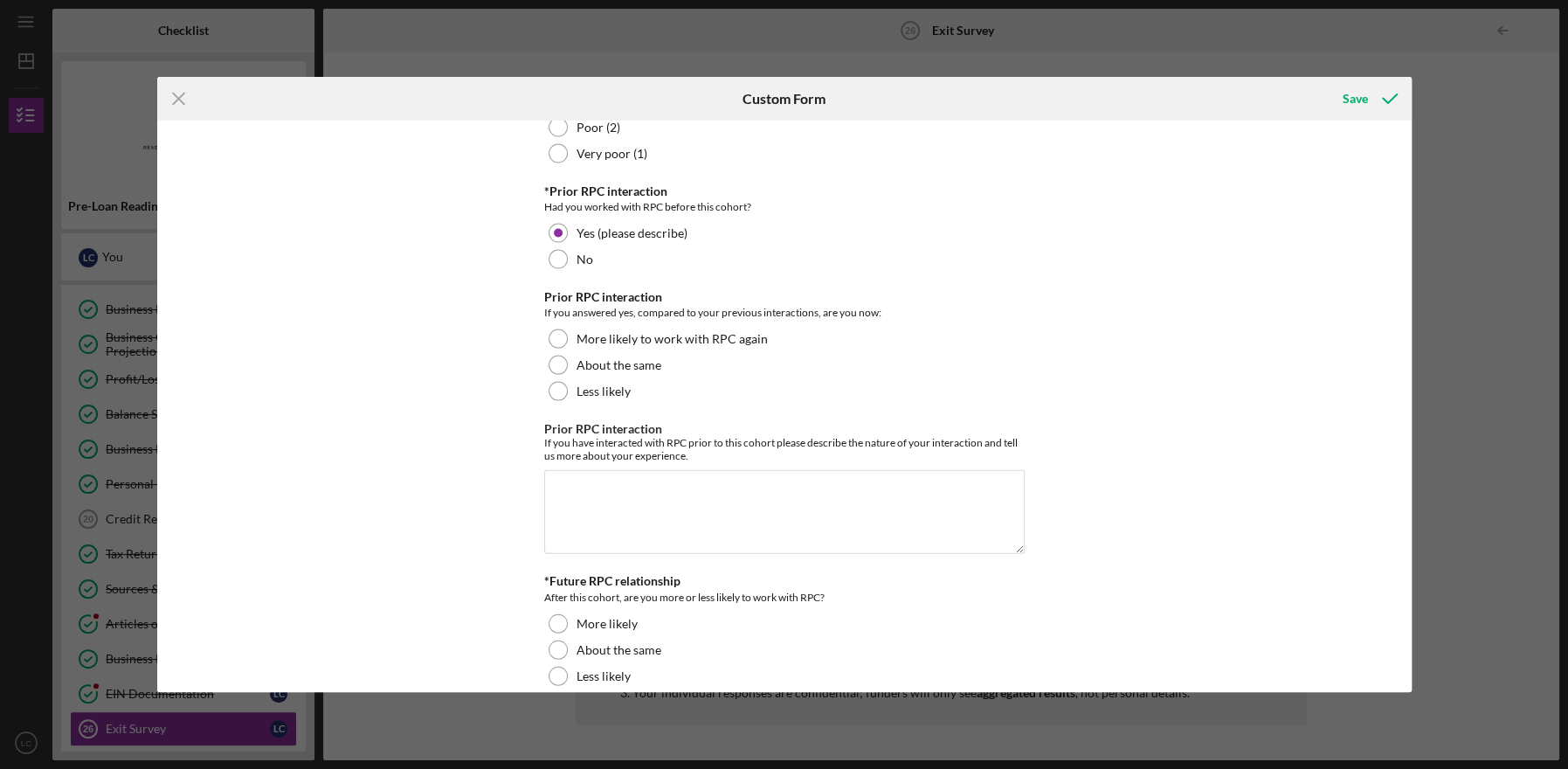
scroll to position [2609, 0]
click at [559, 345] on div at bounding box center [558, 335] width 19 height 19
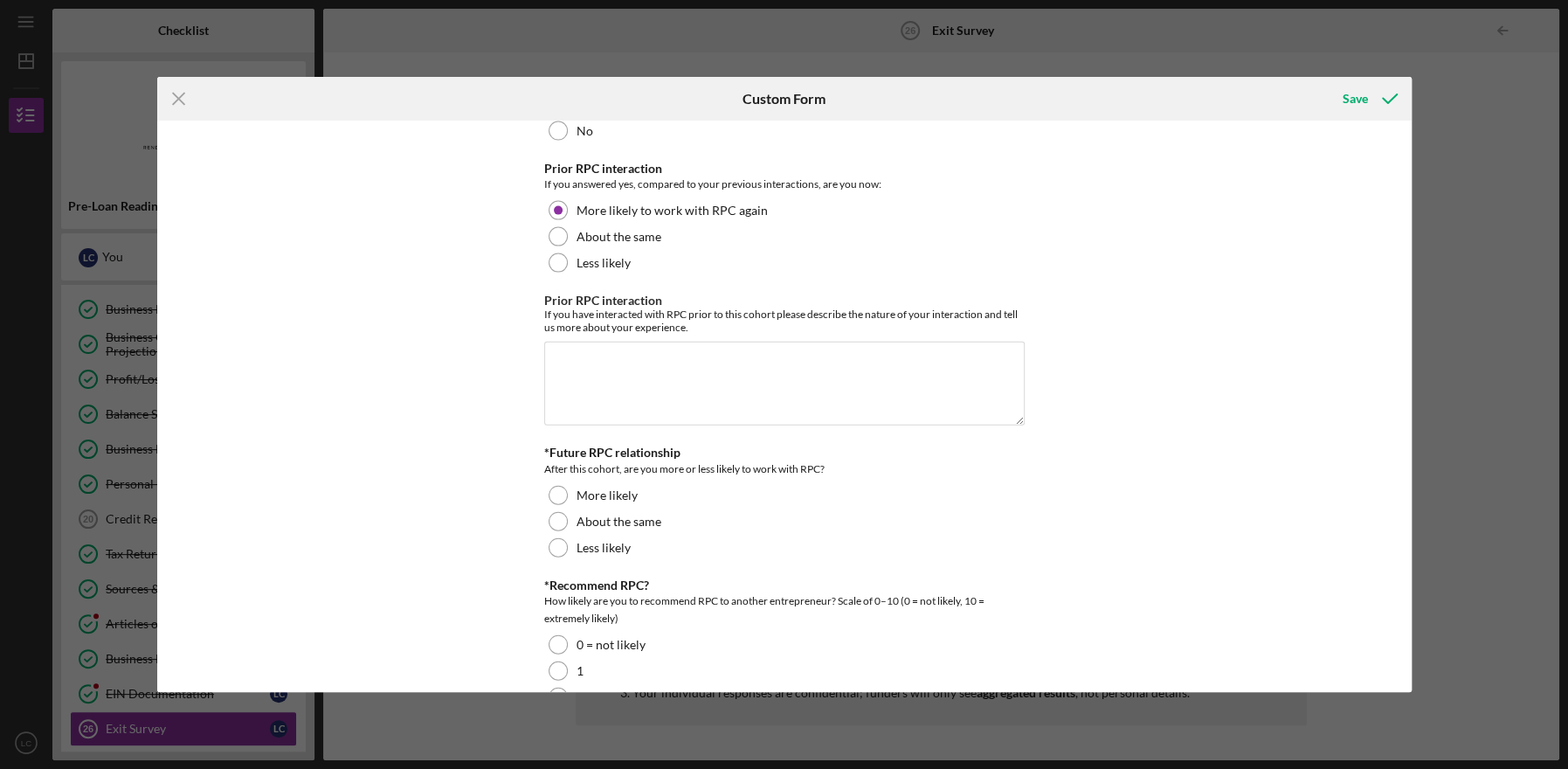
scroll to position [2734, 0]
click at [585, 398] on textarea "Prior RPC interaction" at bounding box center [784, 382] width 481 height 84
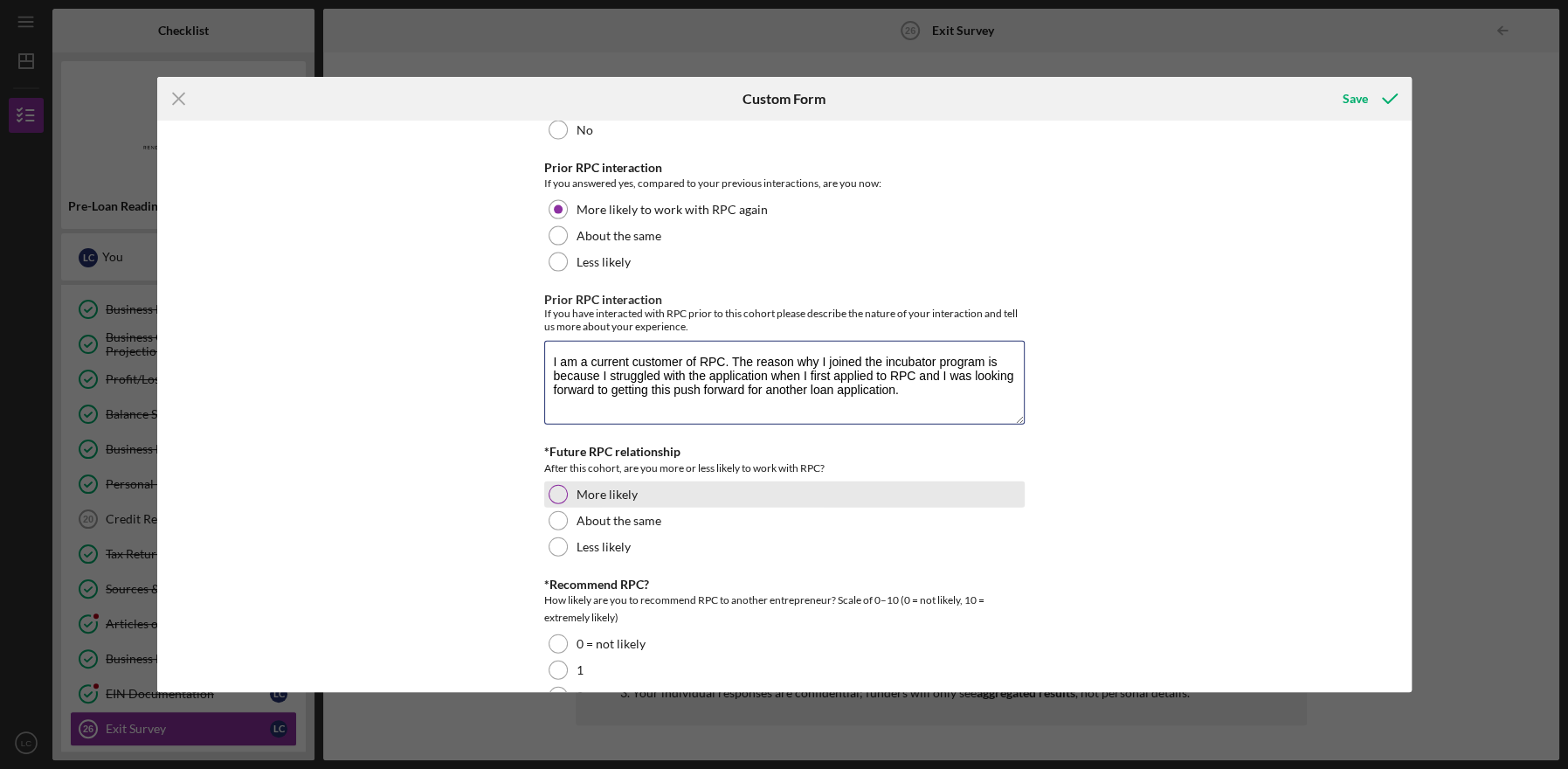
type textarea "I am a current customer of RPC. The reason why I joined the incubator program i…"
click at [560, 507] on div "More likely" at bounding box center [784, 495] width 481 height 26
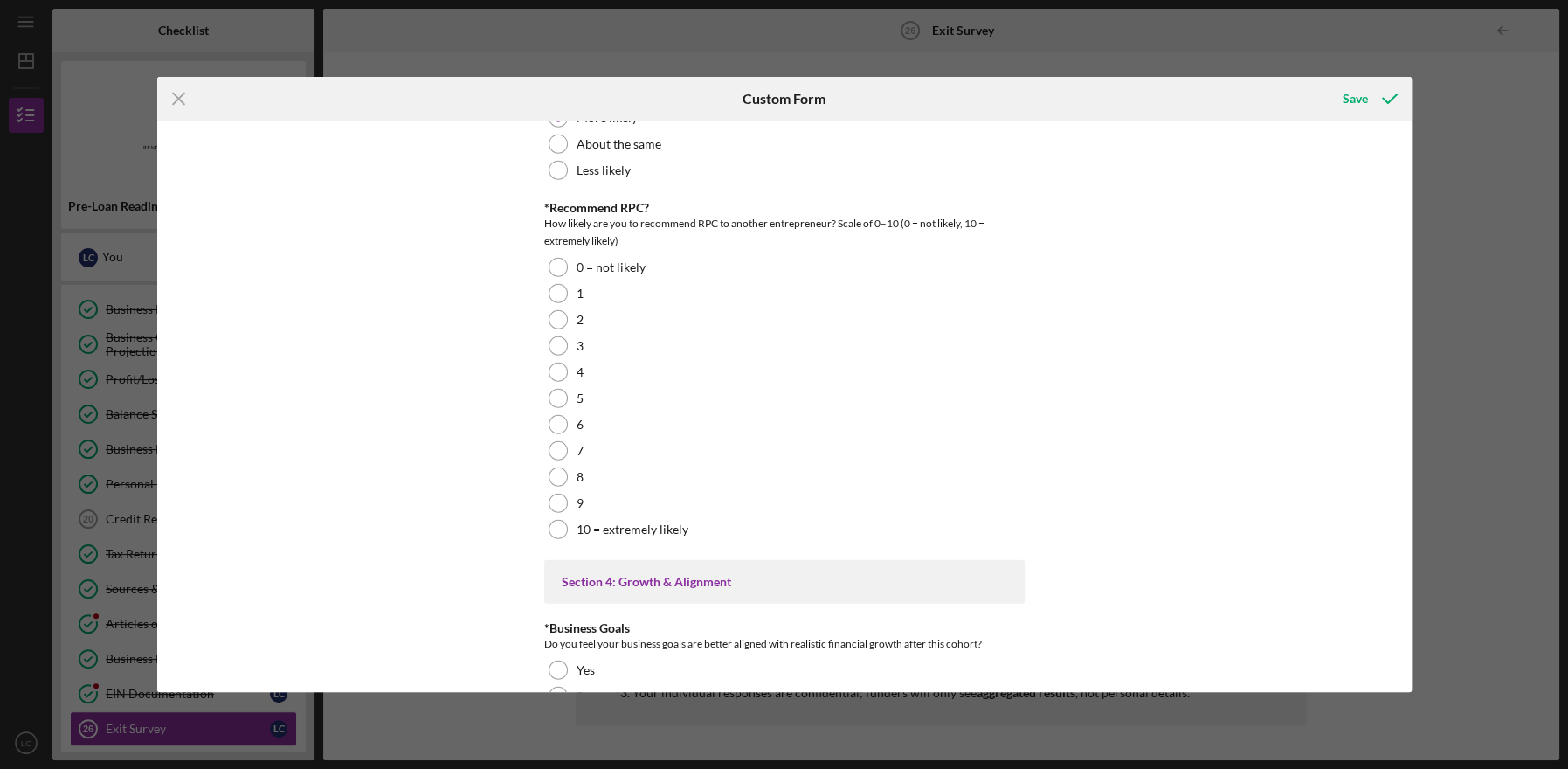
scroll to position [3114, 0]
click at [560, 535] on div at bounding box center [558, 526] width 19 height 19
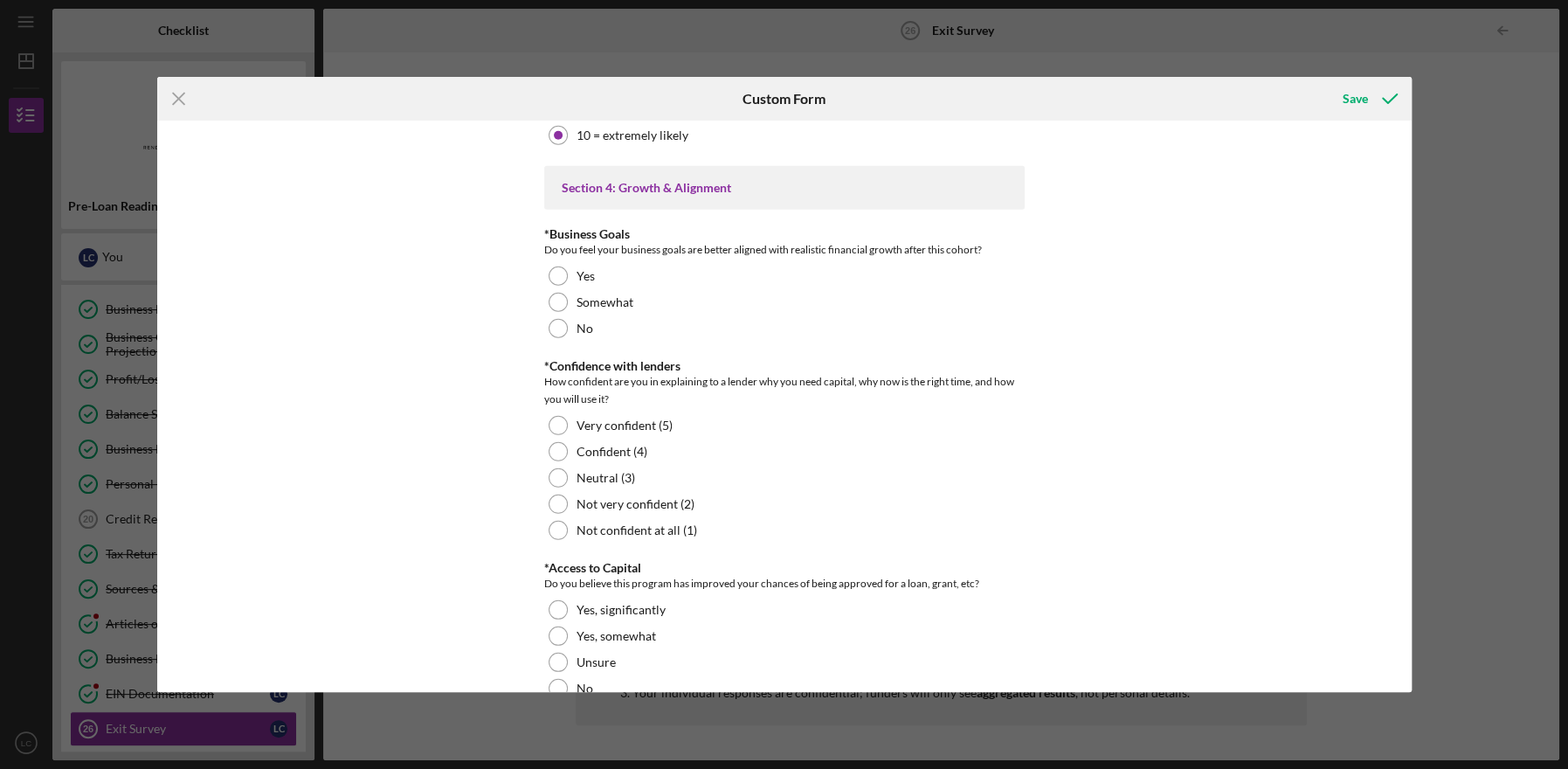
scroll to position [3512, 0]
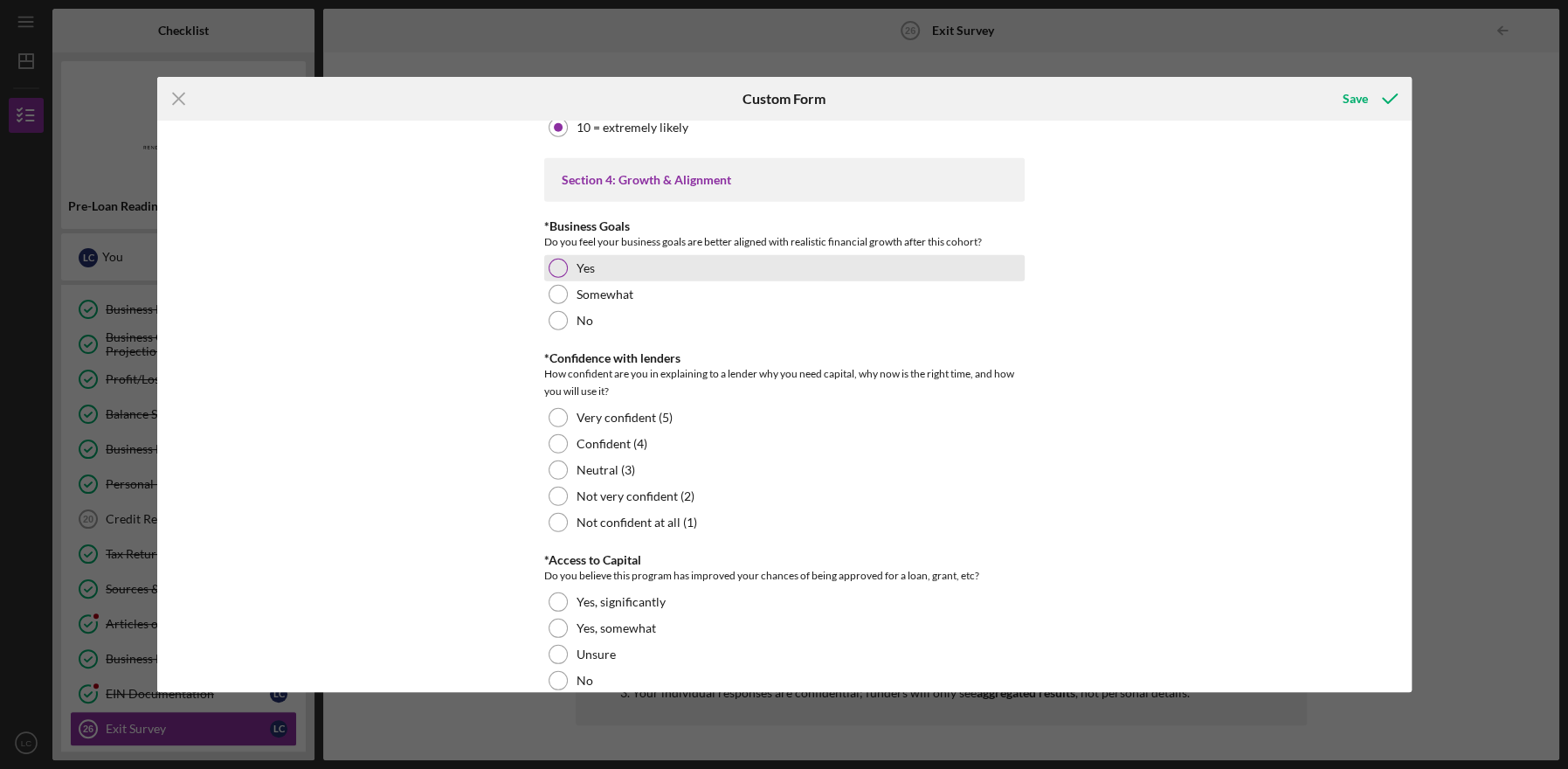
click at [564, 281] on div "Yes" at bounding box center [784, 269] width 481 height 26
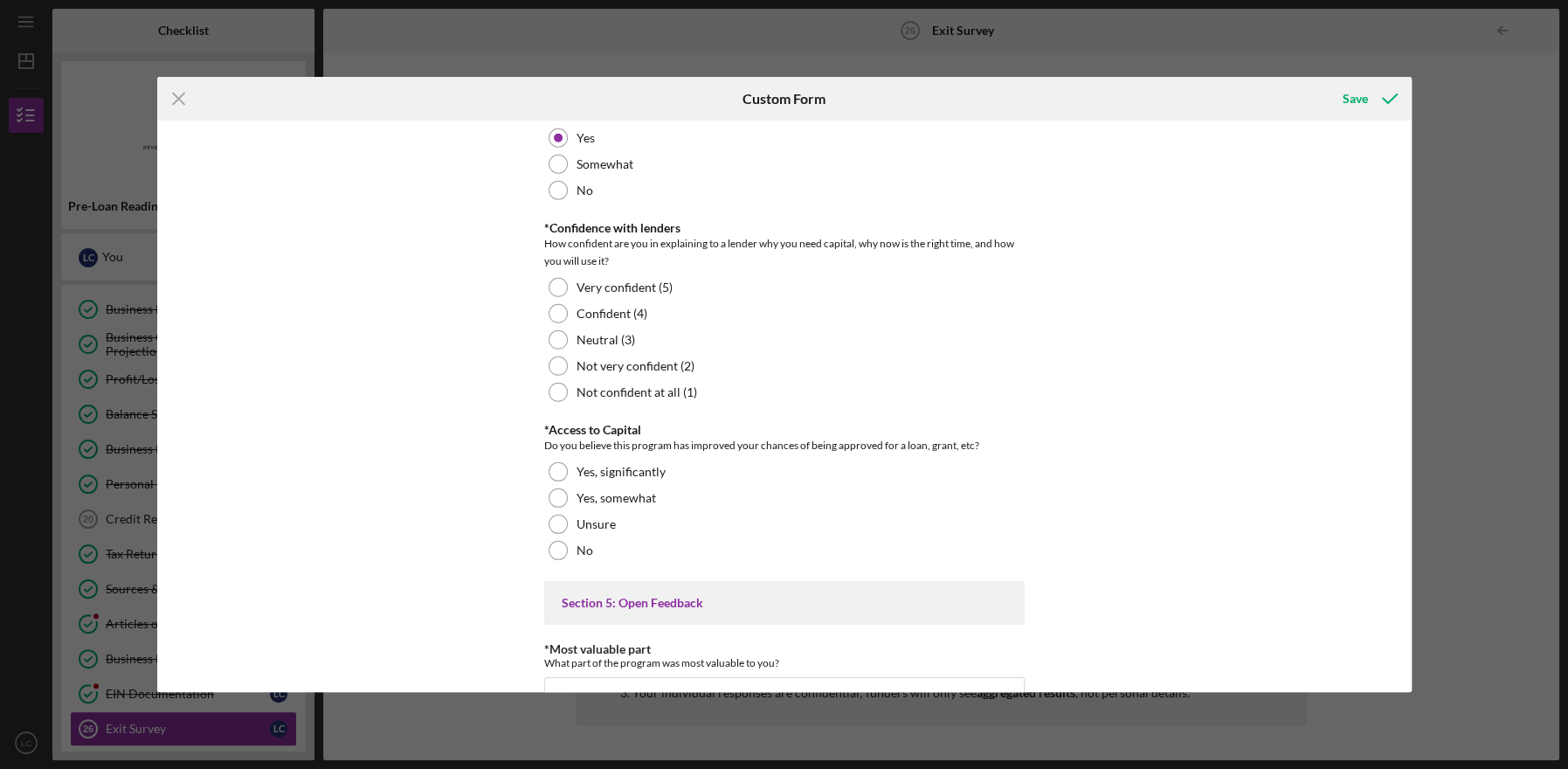
scroll to position [3645, 0]
click at [554, 294] on div at bounding box center [558, 285] width 19 height 19
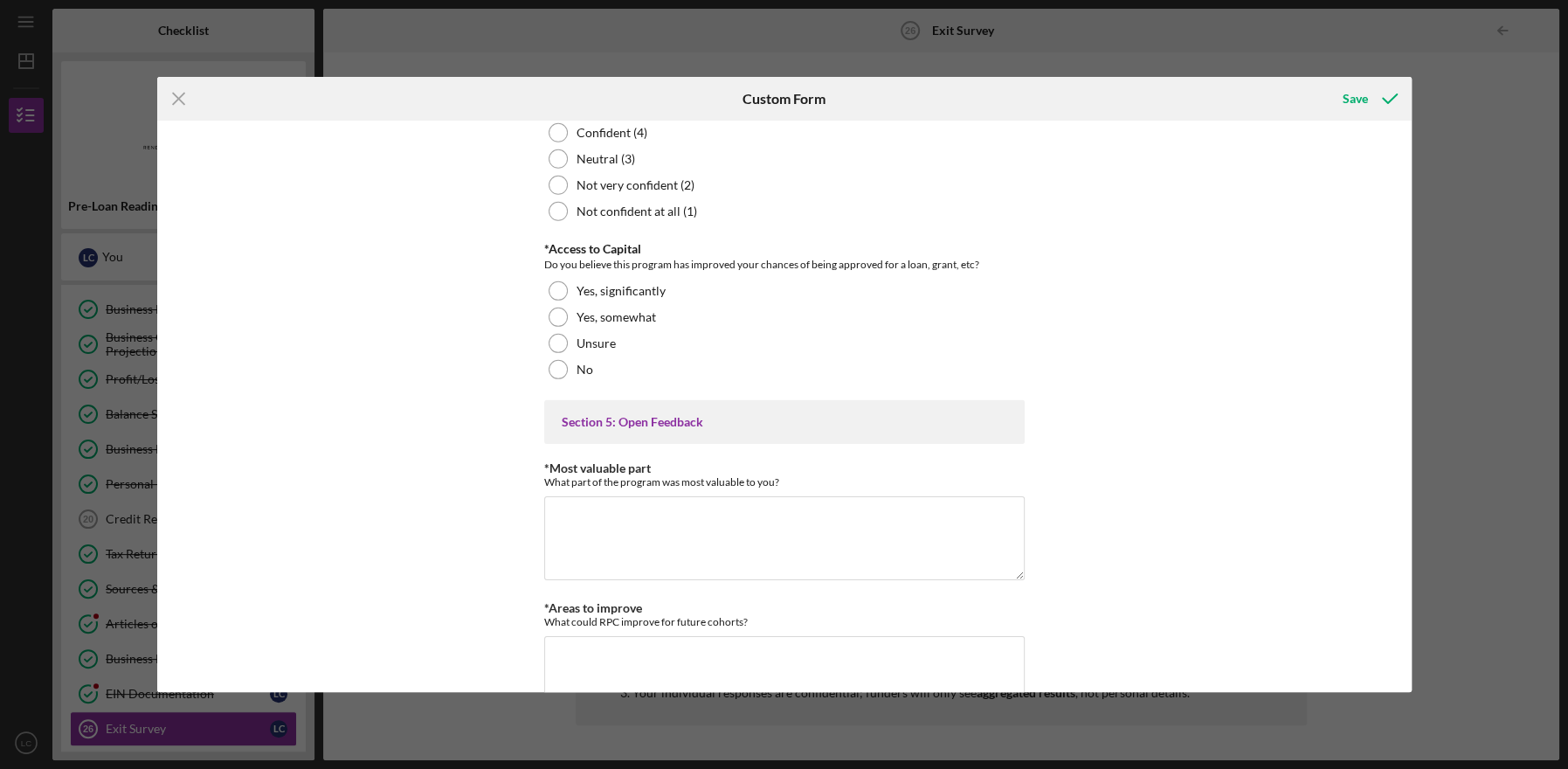
scroll to position [3829, 0]
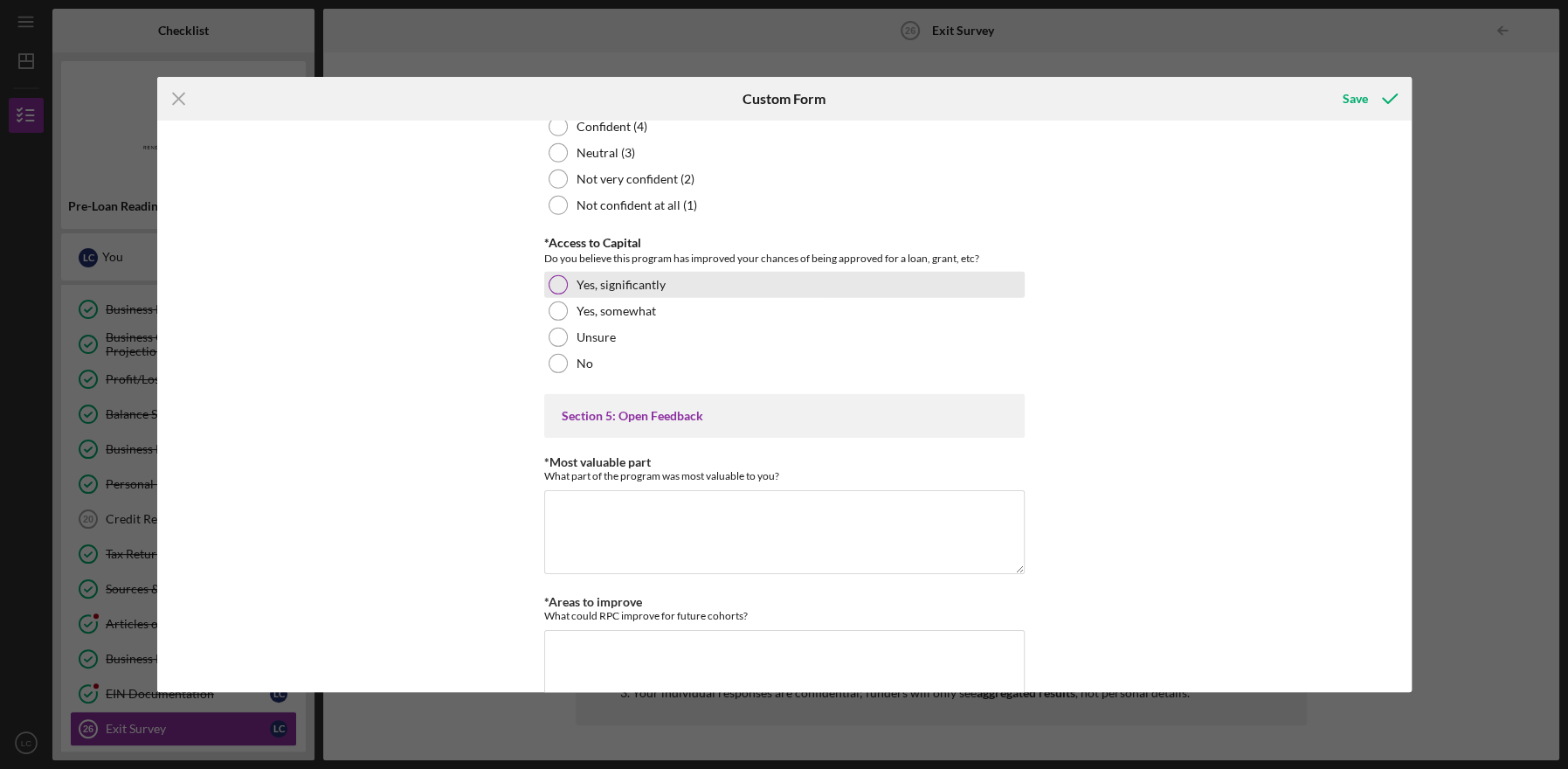
click at [561, 294] on div at bounding box center [558, 285] width 19 height 19
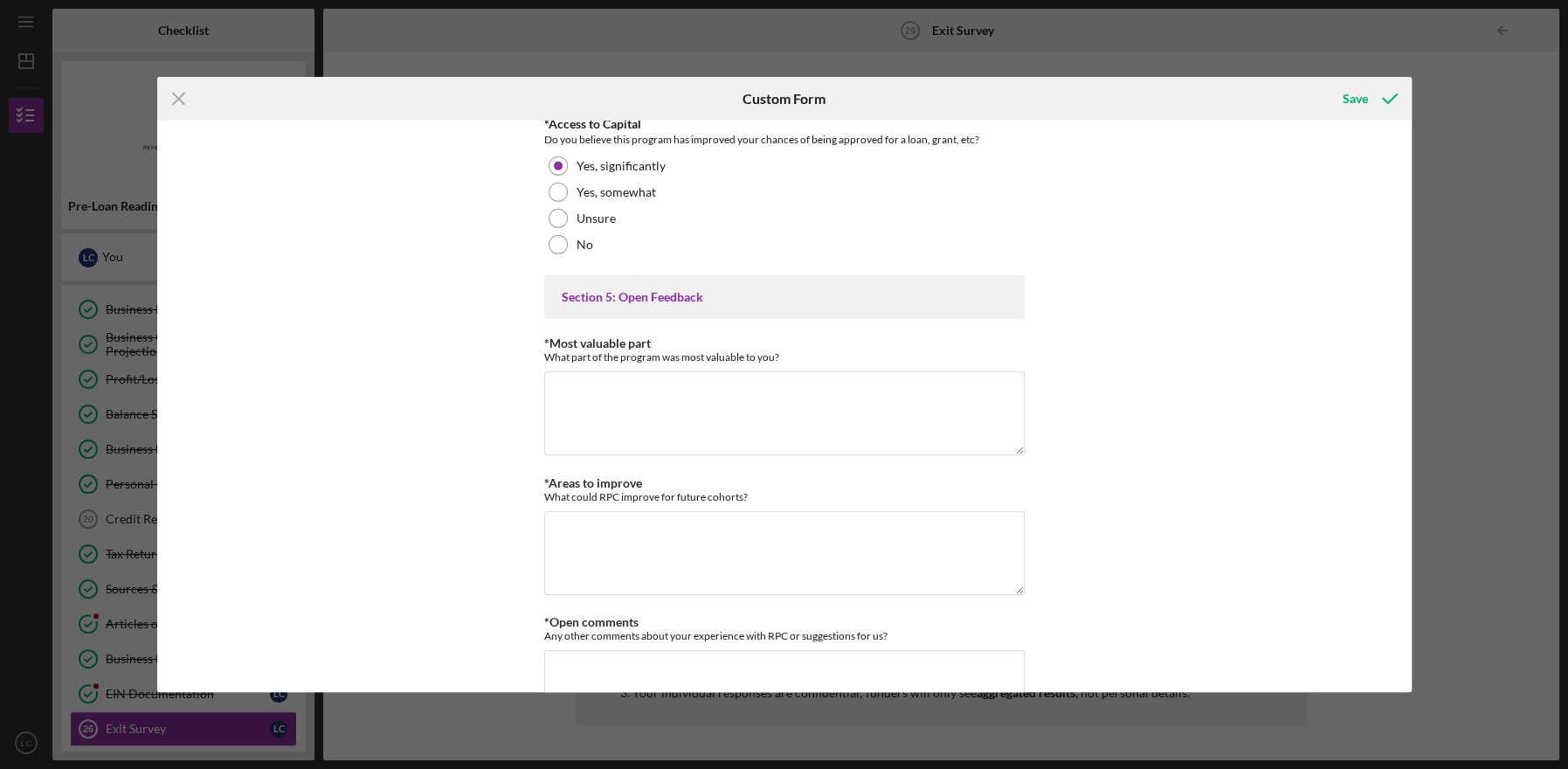
scroll to position [3967, 0]
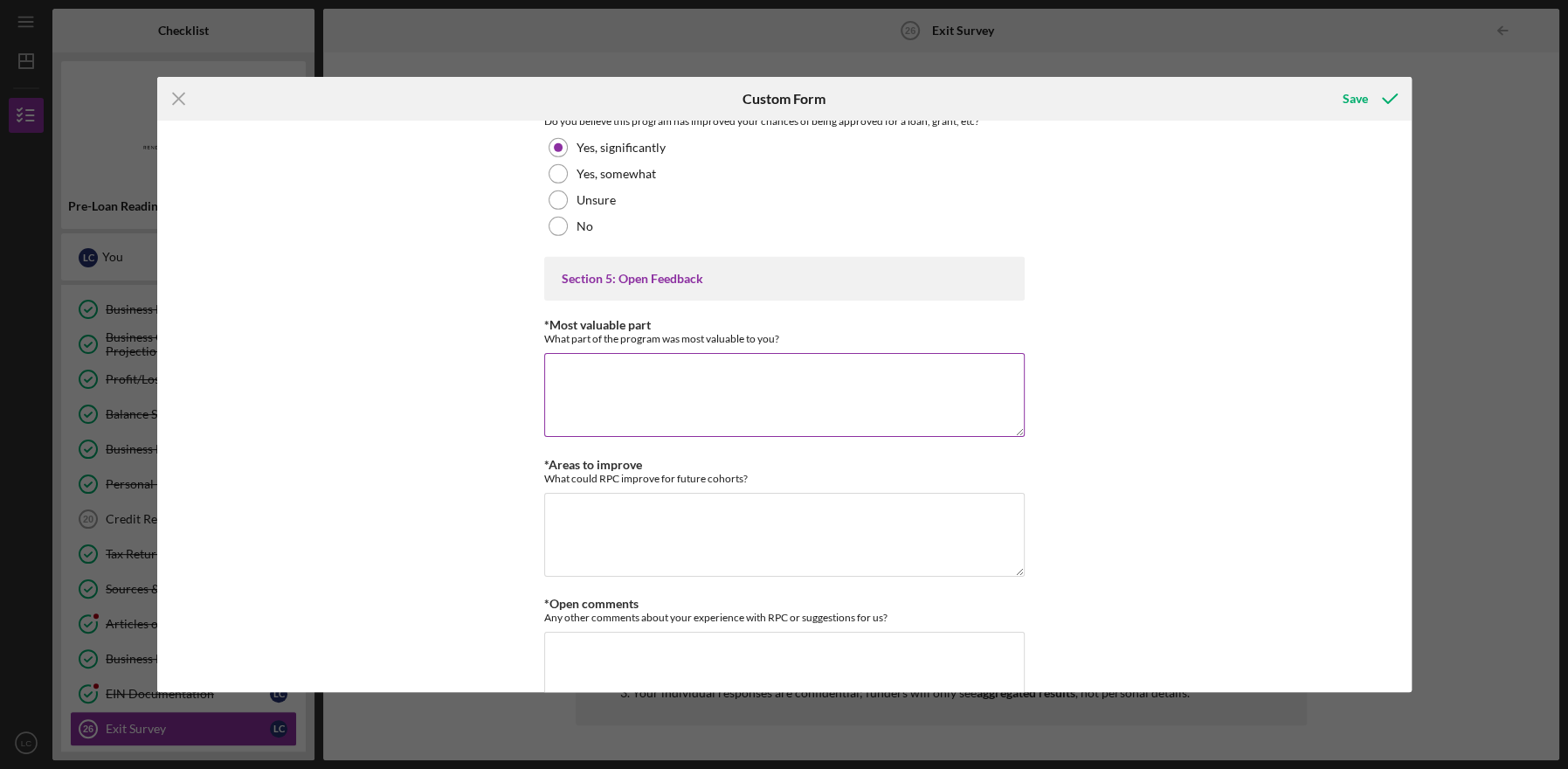
click at [689, 408] on textarea "*Most valuable part" at bounding box center [784, 394] width 481 height 84
type textarea "-"
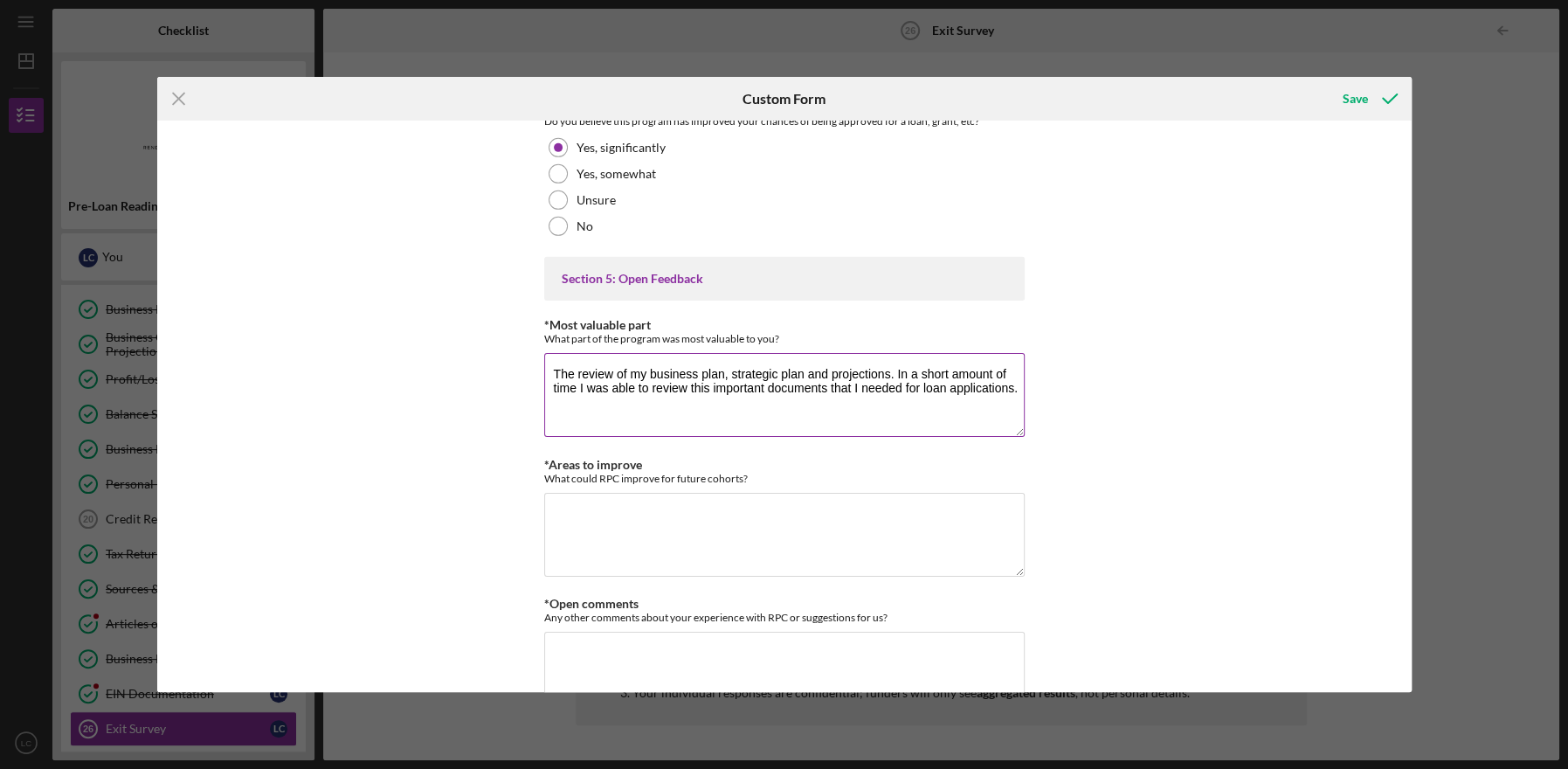
click at [636, 412] on textarea "The review of my business plan, strategic plan and projections. In a short amou…" at bounding box center [784, 394] width 481 height 84
click at [901, 414] on textarea "The review of my business plan, strategic plan and projections. In a short amou…" at bounding box center [784, 394] width 481 height 84
drag, startPoint x: 919, startPoint y: 414, endPoint x: 923, endPoint y: 429, distance: 15.5
click at [923, 429] on textarea "The review of my business plan, strategic plan and projections. In a short amou…" at bounding box center [784, 394] width 481 height 84
click at [990, 430] on textarea "The review of my business plan, strategic plan and projections. In a short amou…" at bounding box center [784, 394] width 481 height 84
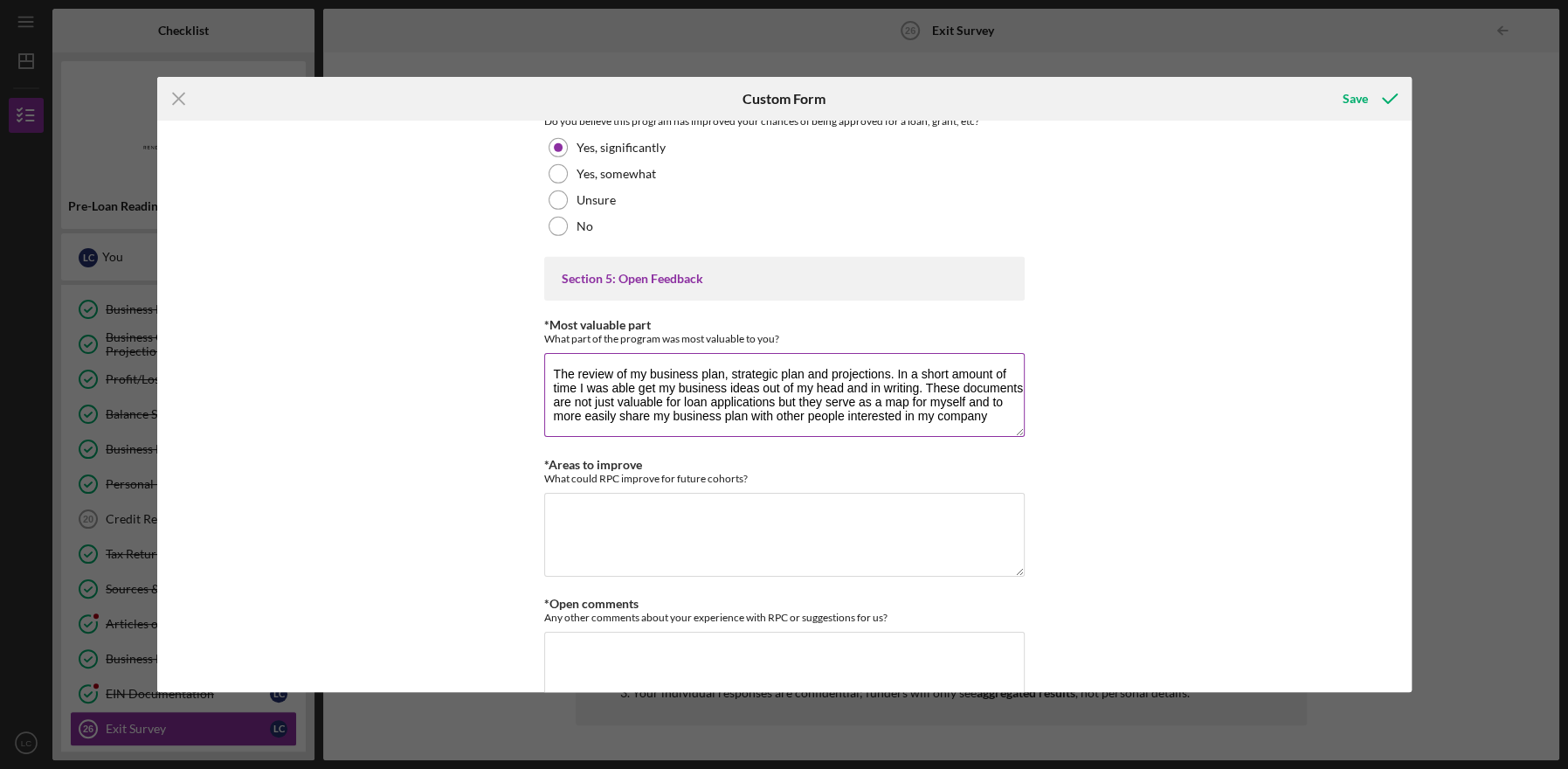
click at [992, 436] on textarea "The review of my business plan, strategic plan and projections. In a short amou…" at bounding box center [784, 394] width 481 height 84
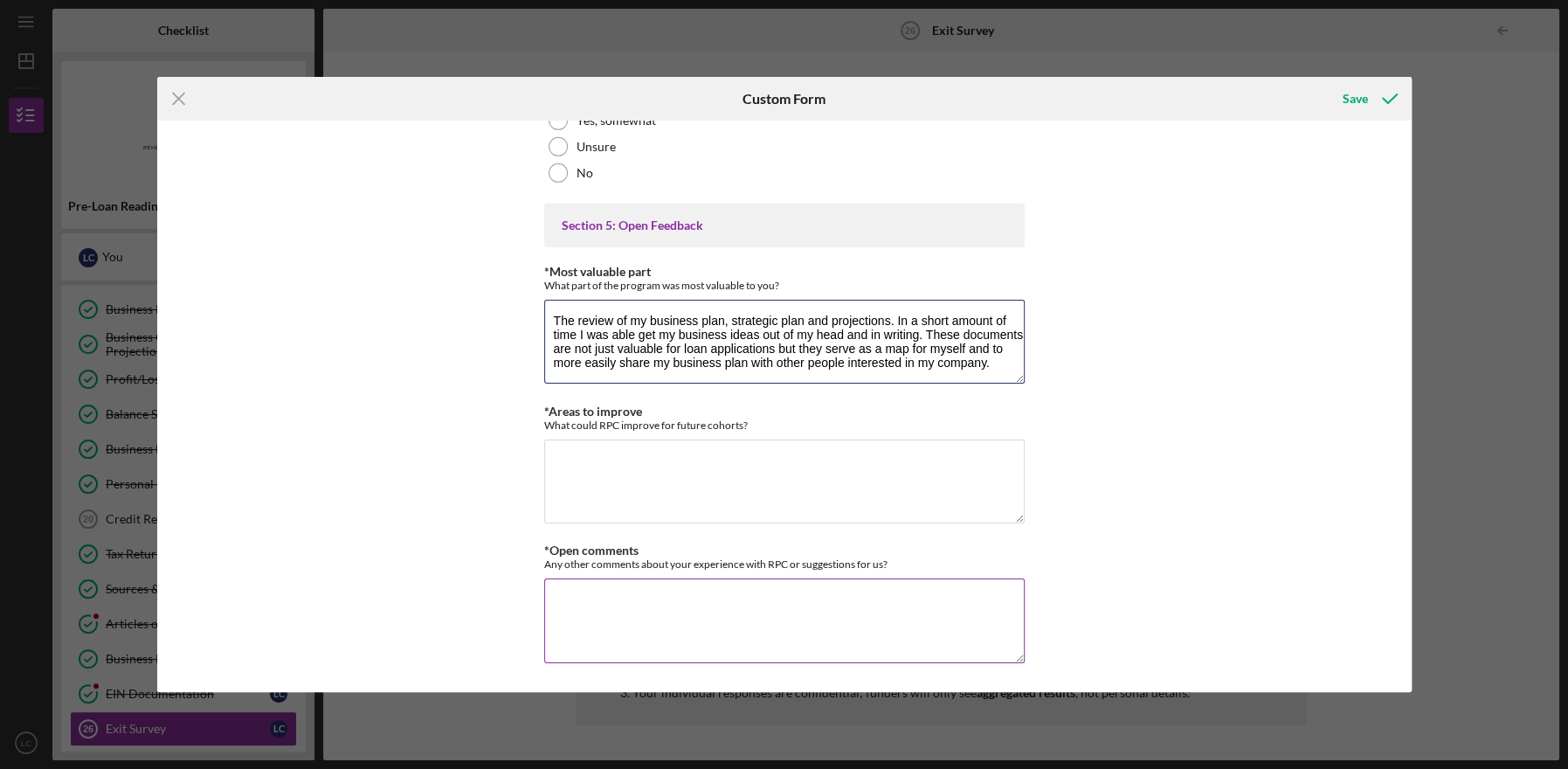
scroll to position [4042, 0]
type textarea "The review of my business plan, strategic plan and projections. In a short amou…"
click at [639, 474] on textarea "*Areas to improve" at bounding box center [784, 481] width 481 height 84
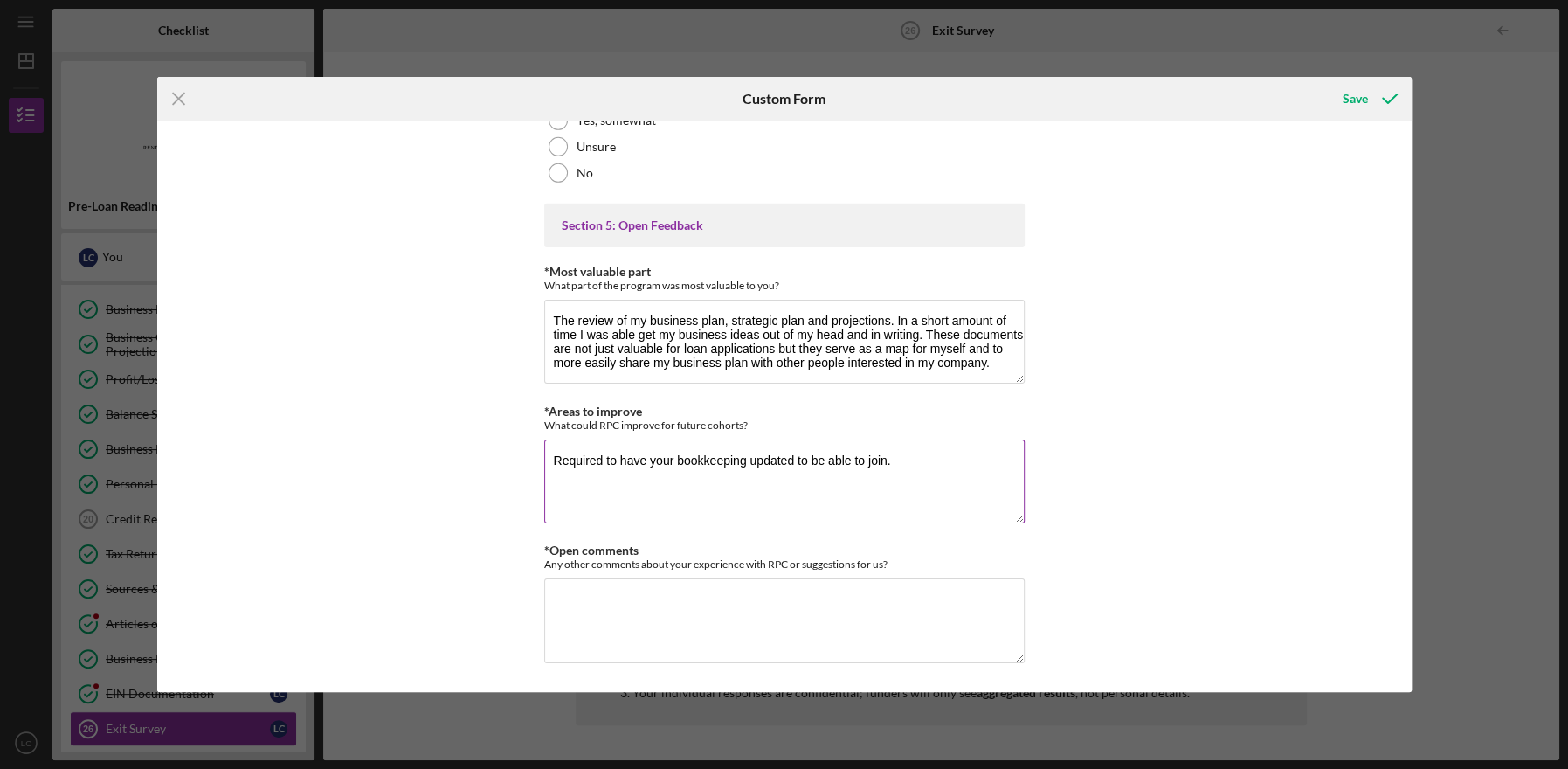
click at [956, 460] on textarea "Required to have your bookkeeping updated to be able to join." at bounding box center [784, 481] width 481 height 84
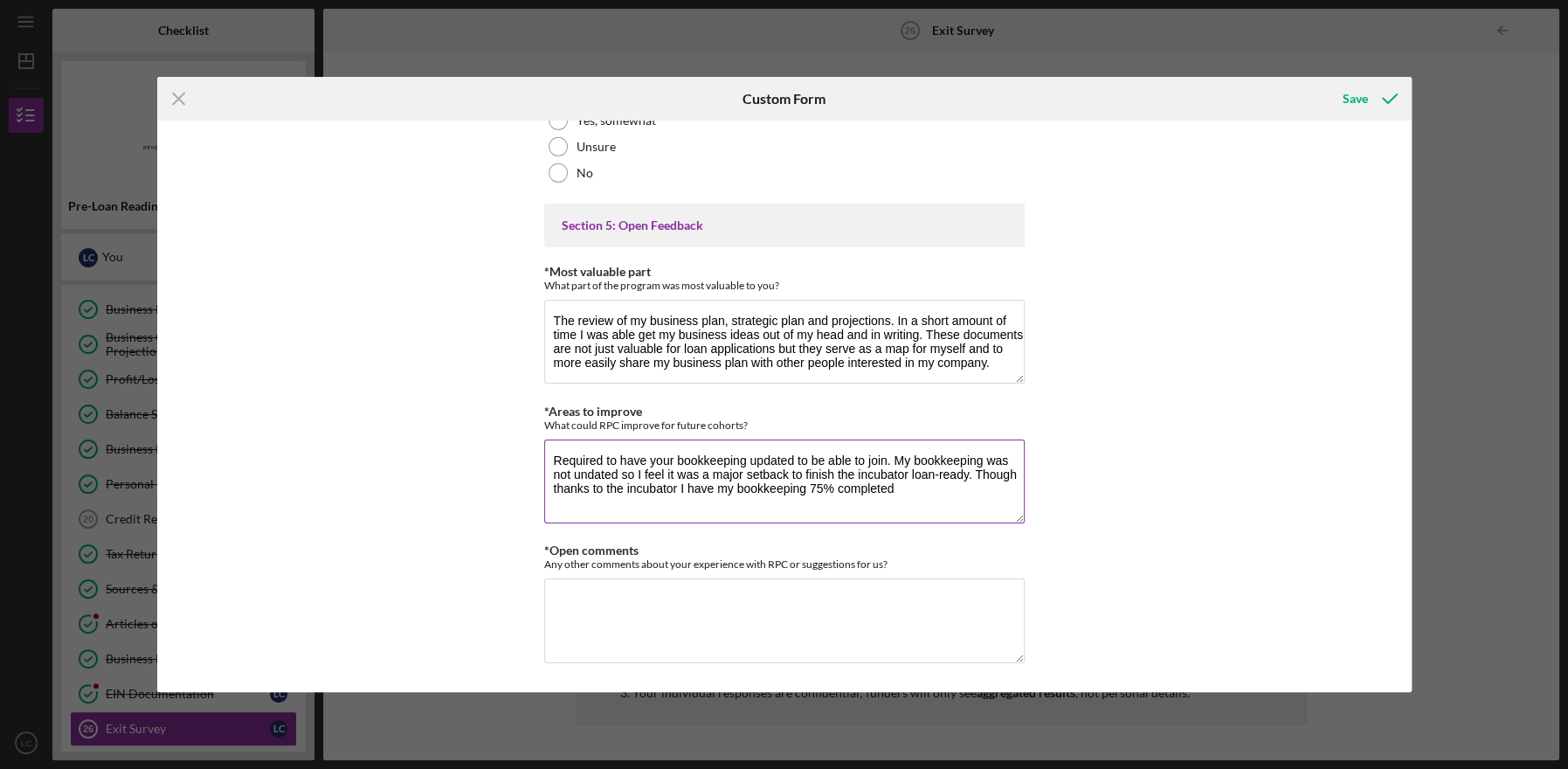
click at [585, 470] on textarea "Required to have your bookkeeping updated to be able to join. My bookkeeping wa…" at bounding box center [784, 481] width 481 height 84
click at [962, 476] on textarea "Required to have your bookkeeping updated to be able to join. My bookkeeping wa…" at bounding box center [784, 481] width 481 height 84
click at [745, 501] on textarea "Required to have your bookkeeping updated to be able to join. My bookkeeping wa…" at bounding box center [784, 481] width 481 height 84
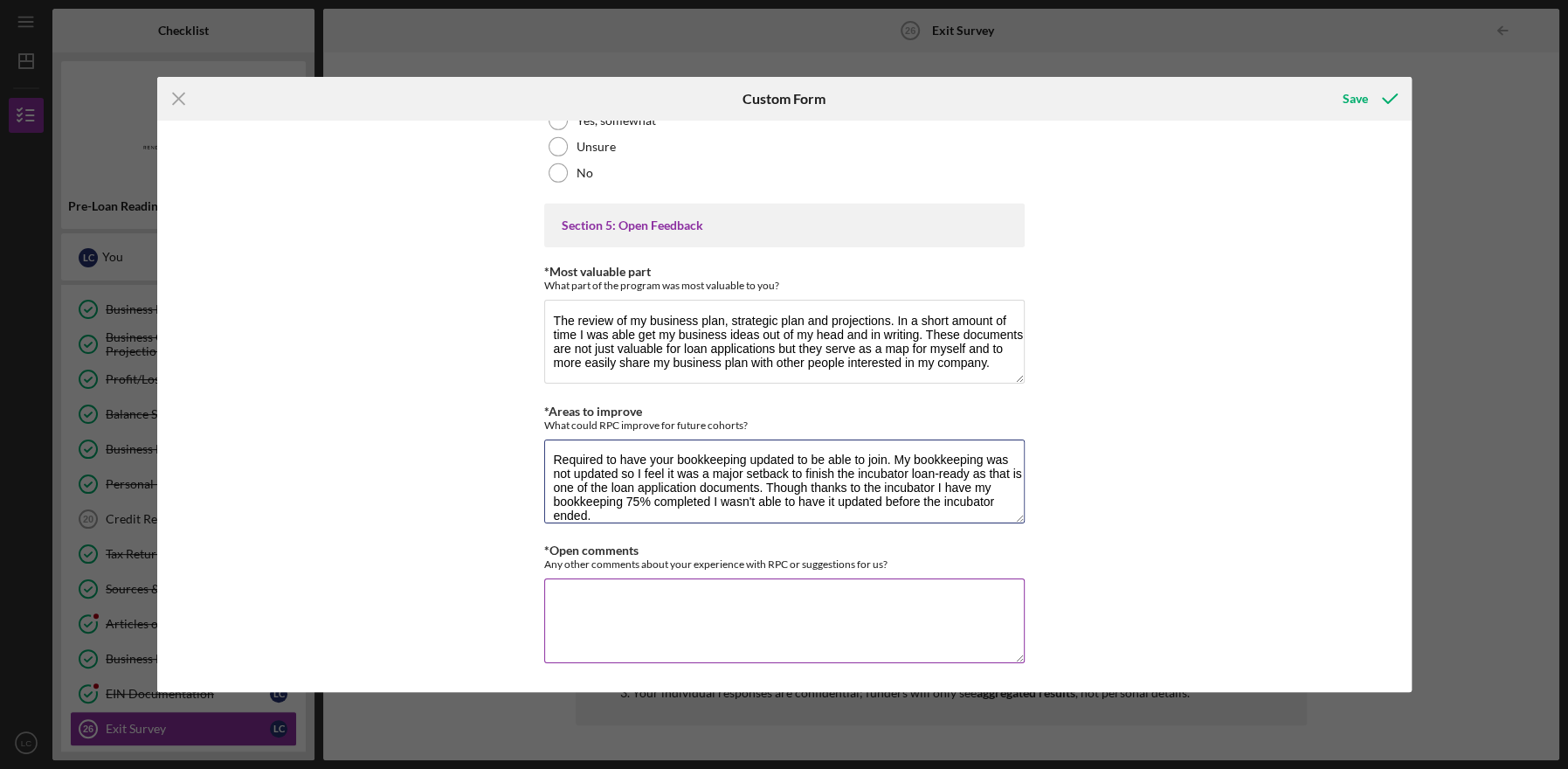
type textarea "Required to have your bookkeeping updated to be able to join. My bookkeeping wa…"
click at [636, 617] on textarea "*Open comments" at bounding box center [784, 620] width 481 height 84
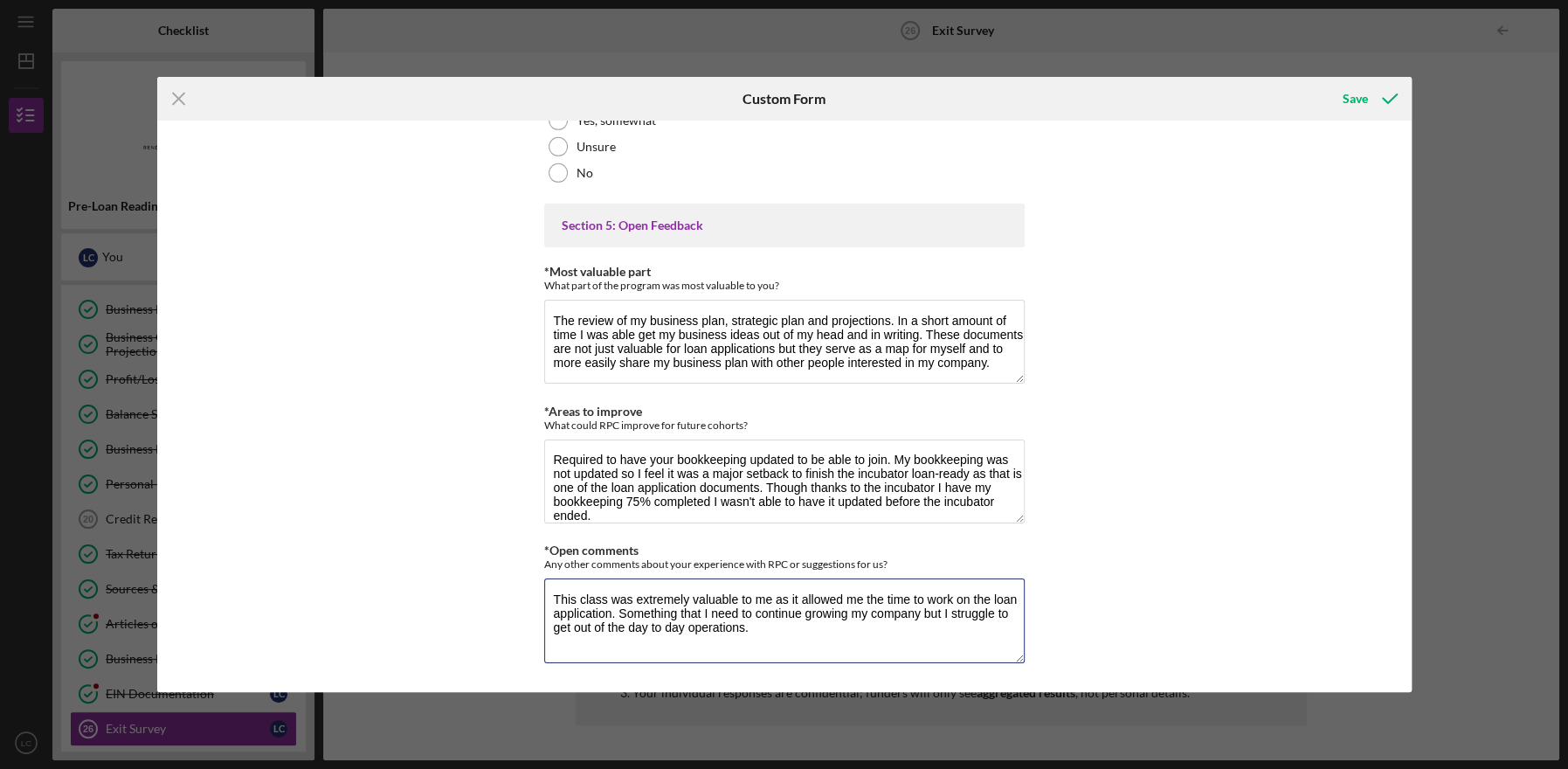
scroll to position [0, 0]
type textarea "This class was extremely valuable to me as it allowed me the time to work on th…"
click at [1340, 102] on button "Save" at bounding box center [1368, 98] width 87 height 35
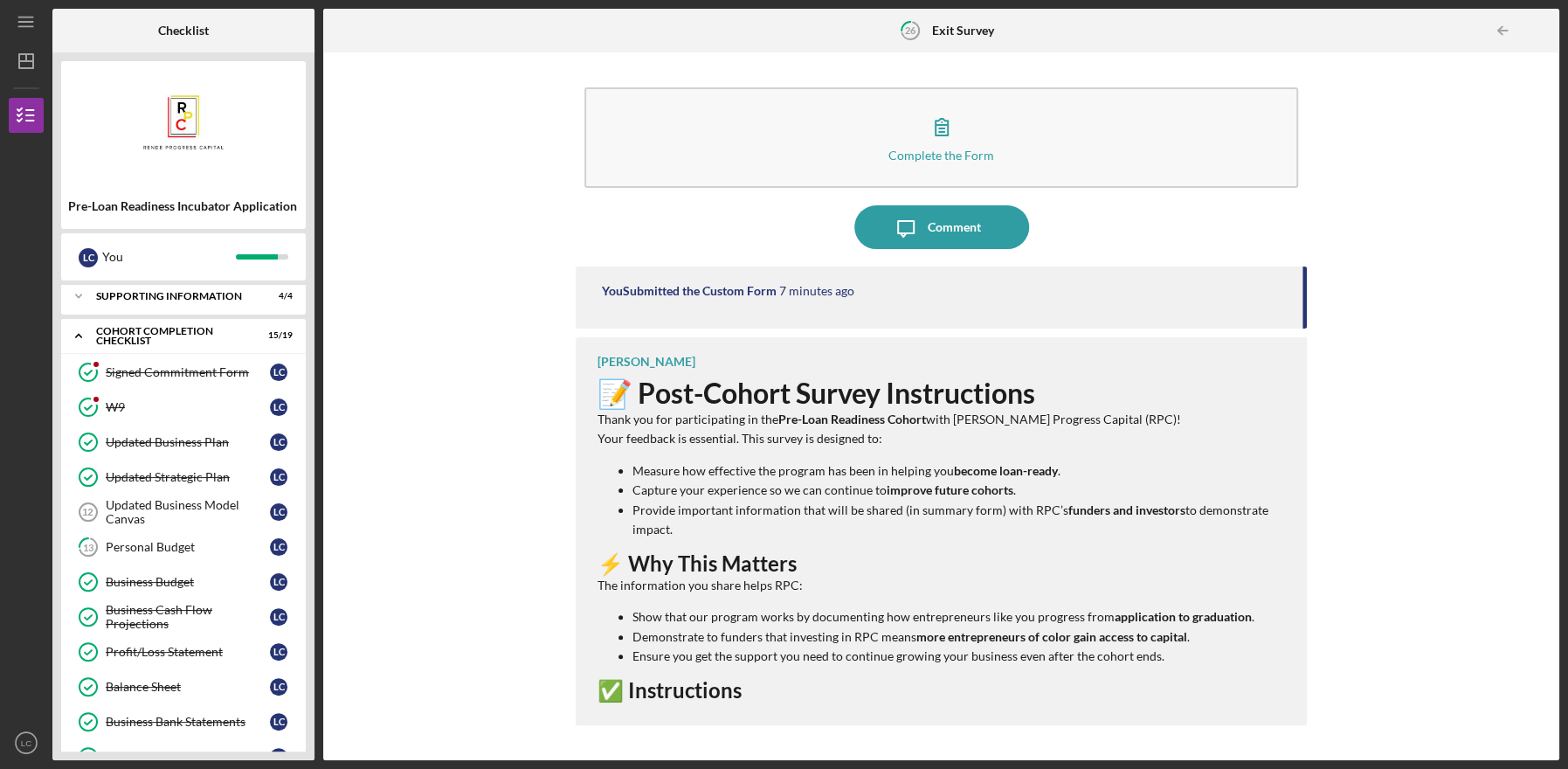
scroll to position [158, 0]
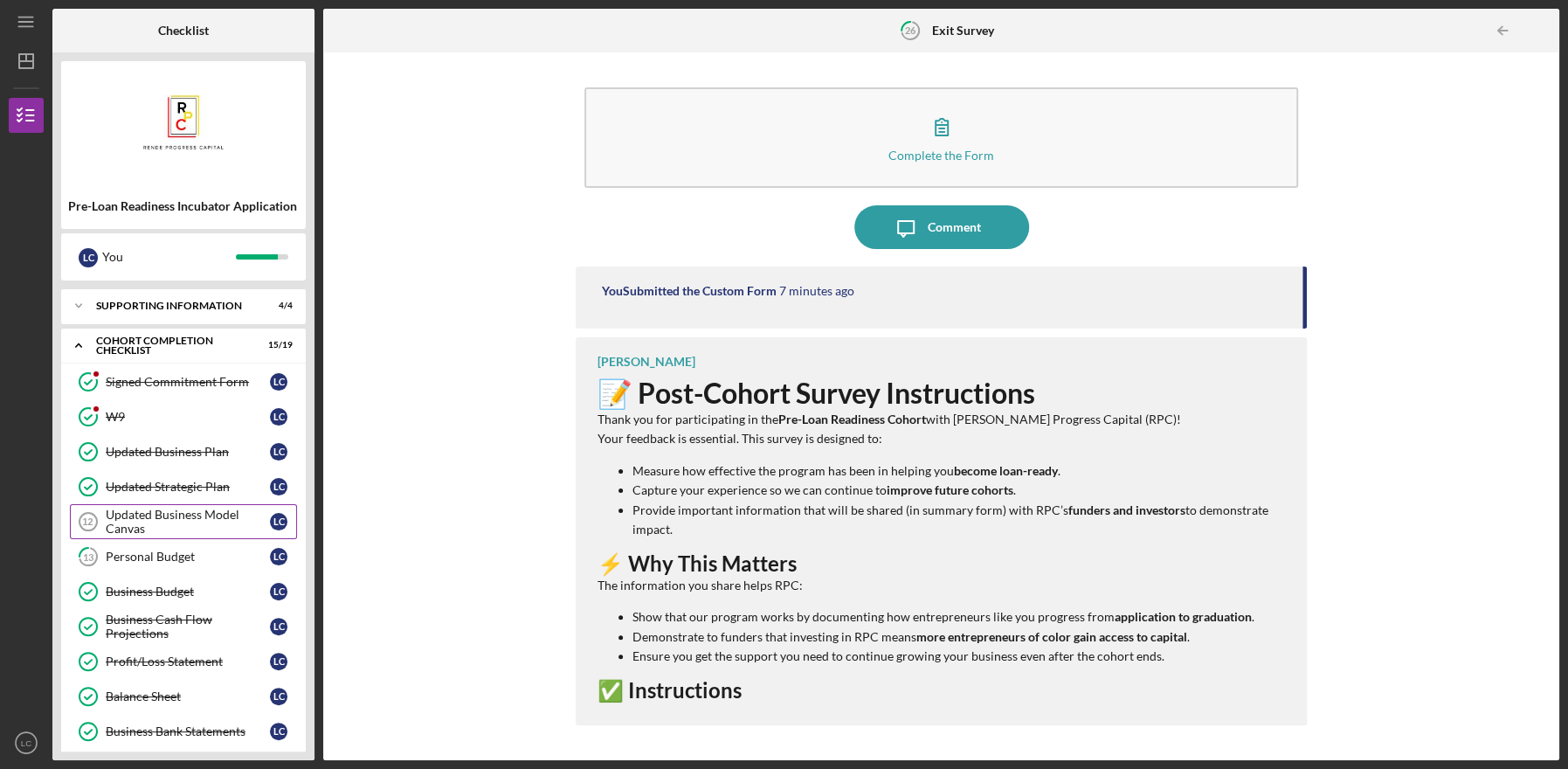
click at [145, 517] on div "Updated Business Model Canvas" at bounding box center [188, 521] width 164 height 28
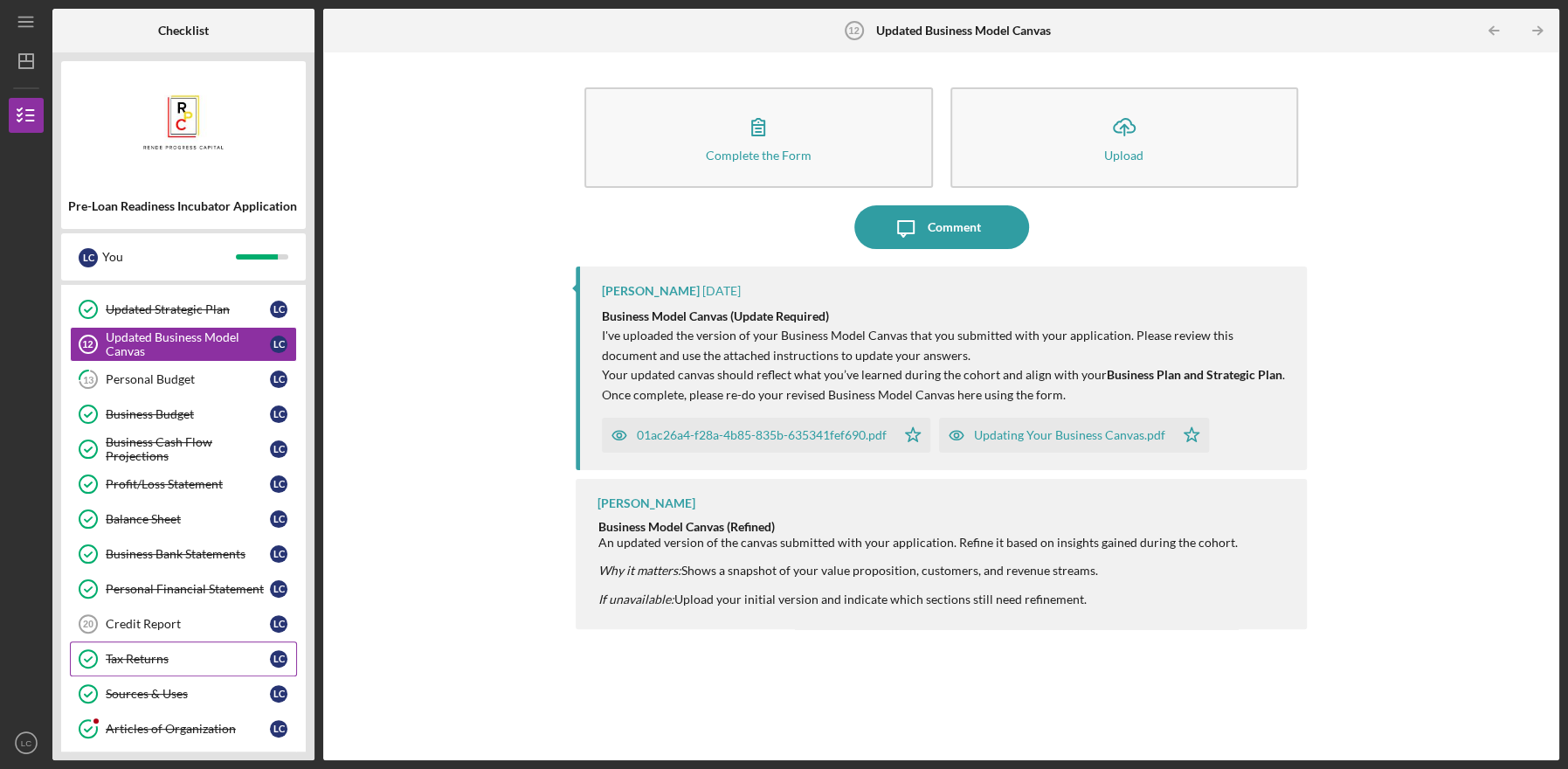
scroll to position [326, 0]
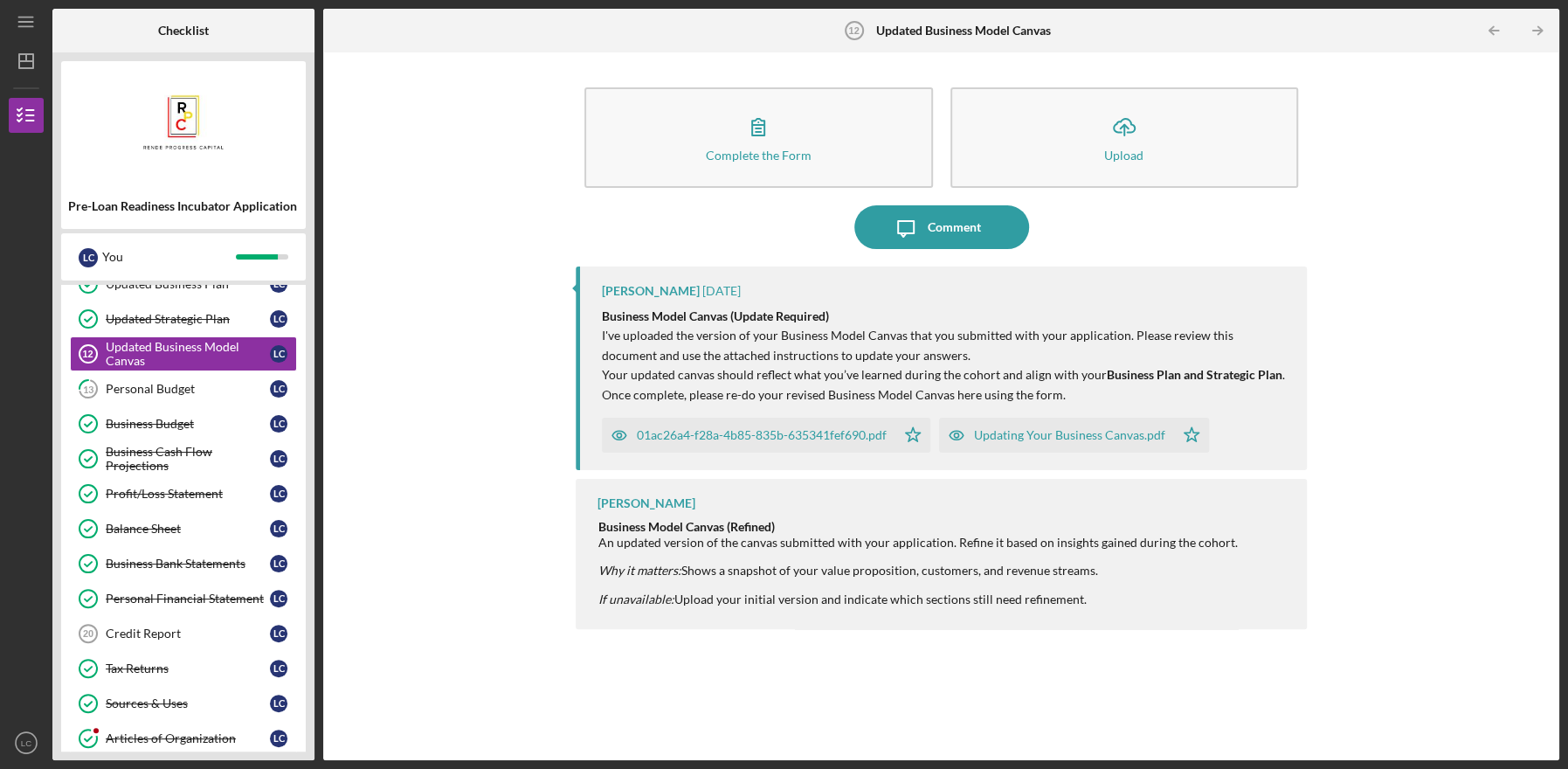
click at [799, 444] on div "01ac26a4-f28a-4b85-835b-635341fef690.pdf" at bounding box center [748, 434] width 293 height 35
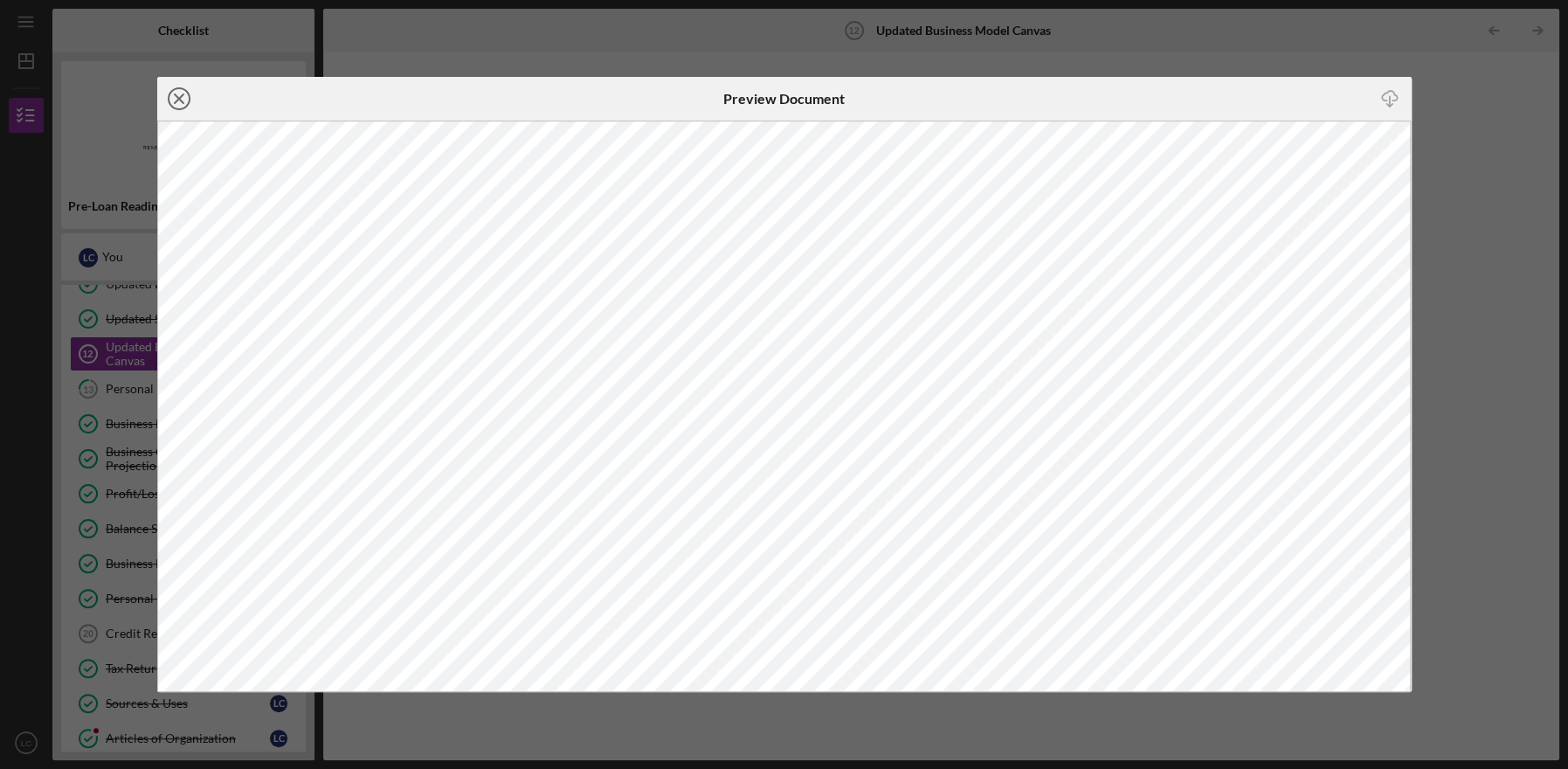
click at [172, 112] on icon "Icon/Close" at bounding box center [179, 99] width 43 height 43
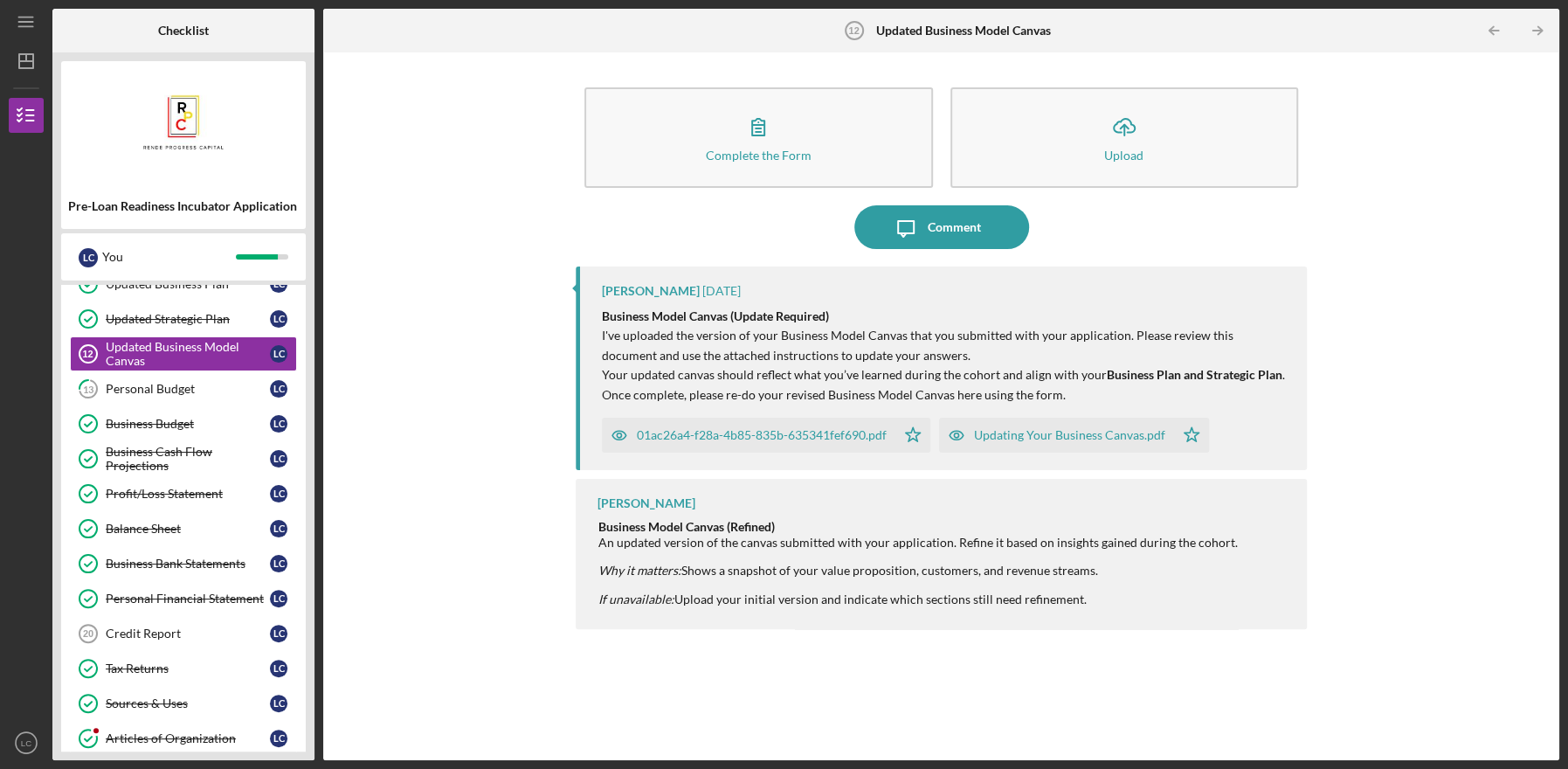
click at [1016, 442] on div "Updating Your Business Canvas.pdf" at bounding box center [1055, 434] width 235 height 35
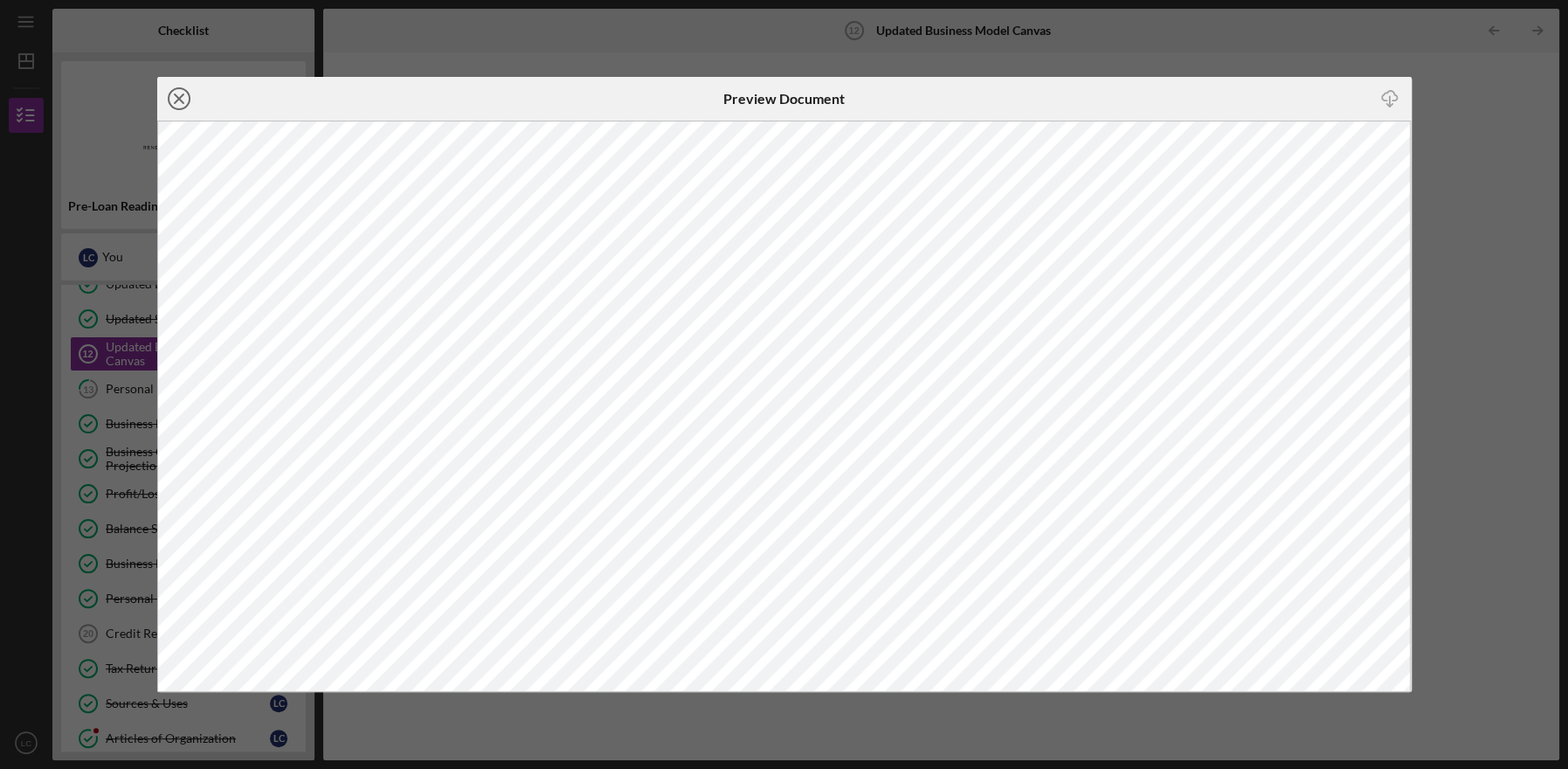
click at [179, 92] on icon "Icon/Close" at bounding box center [179, 99] width 43 height 43
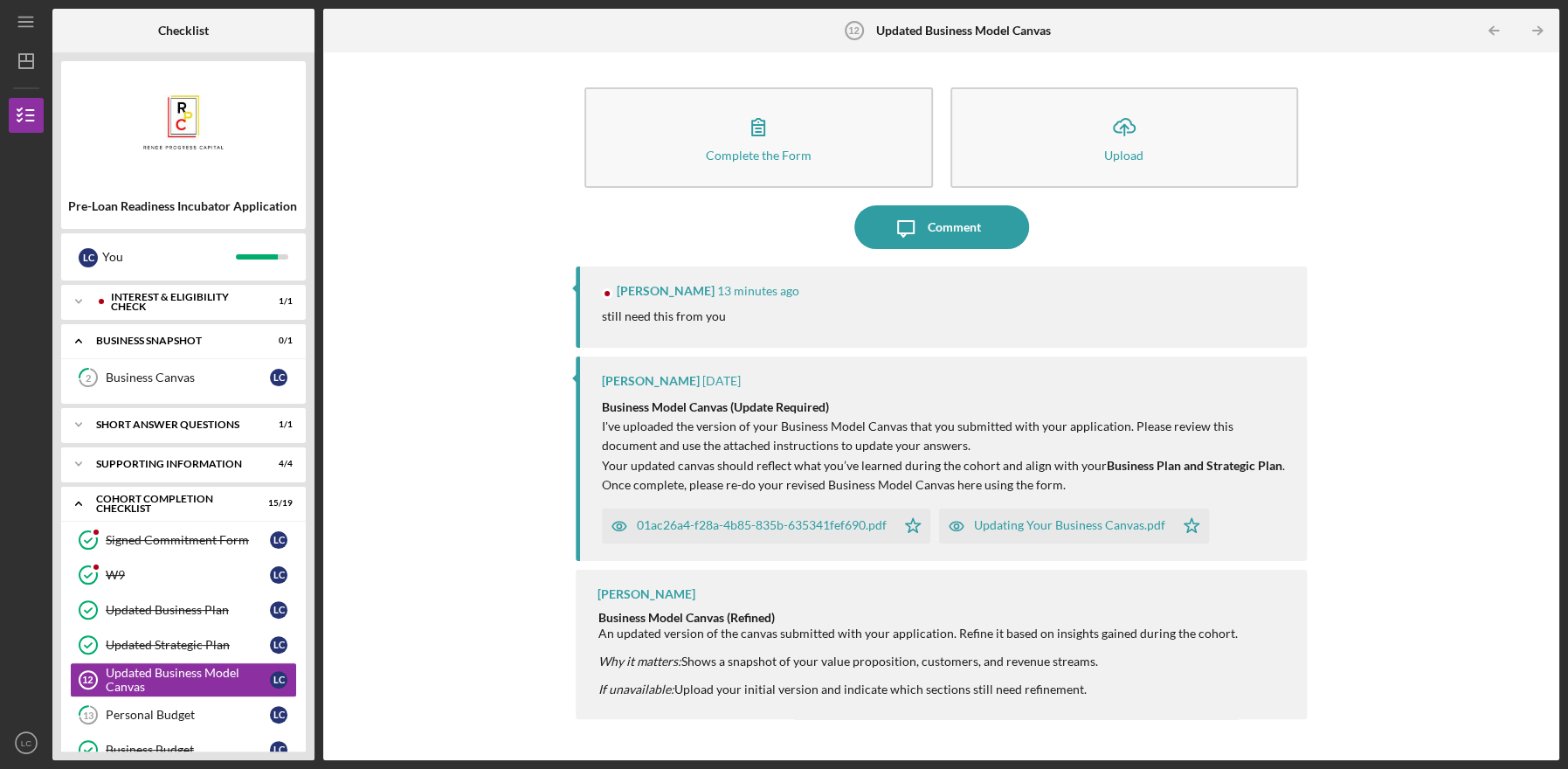
scroll to position [177, 0]
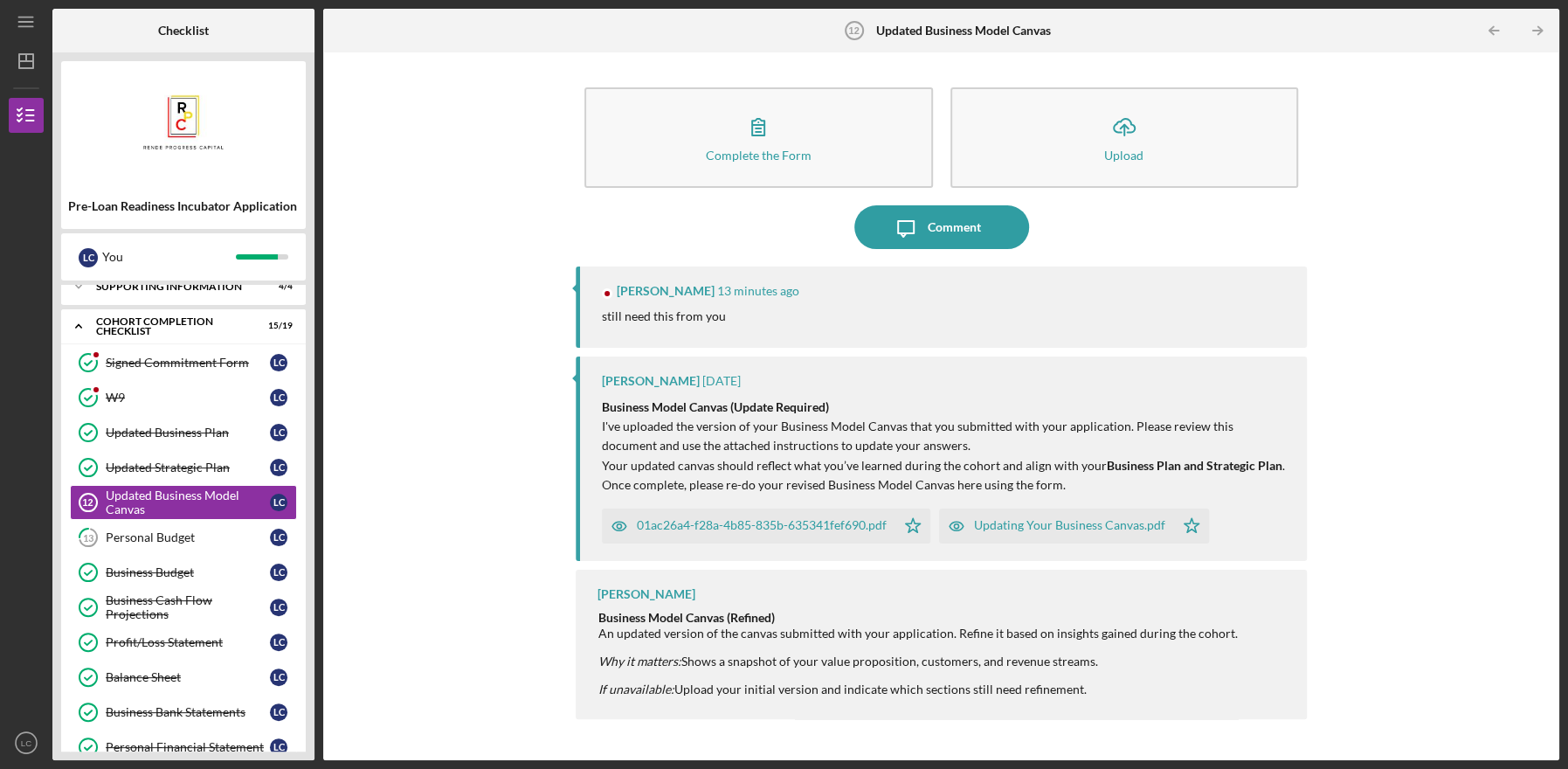
click at [766, 527] on div "01ac26a4-f28a-4b85-835b-635341fef690.pdf" at bounding box center [761, 525] width 250 height 14
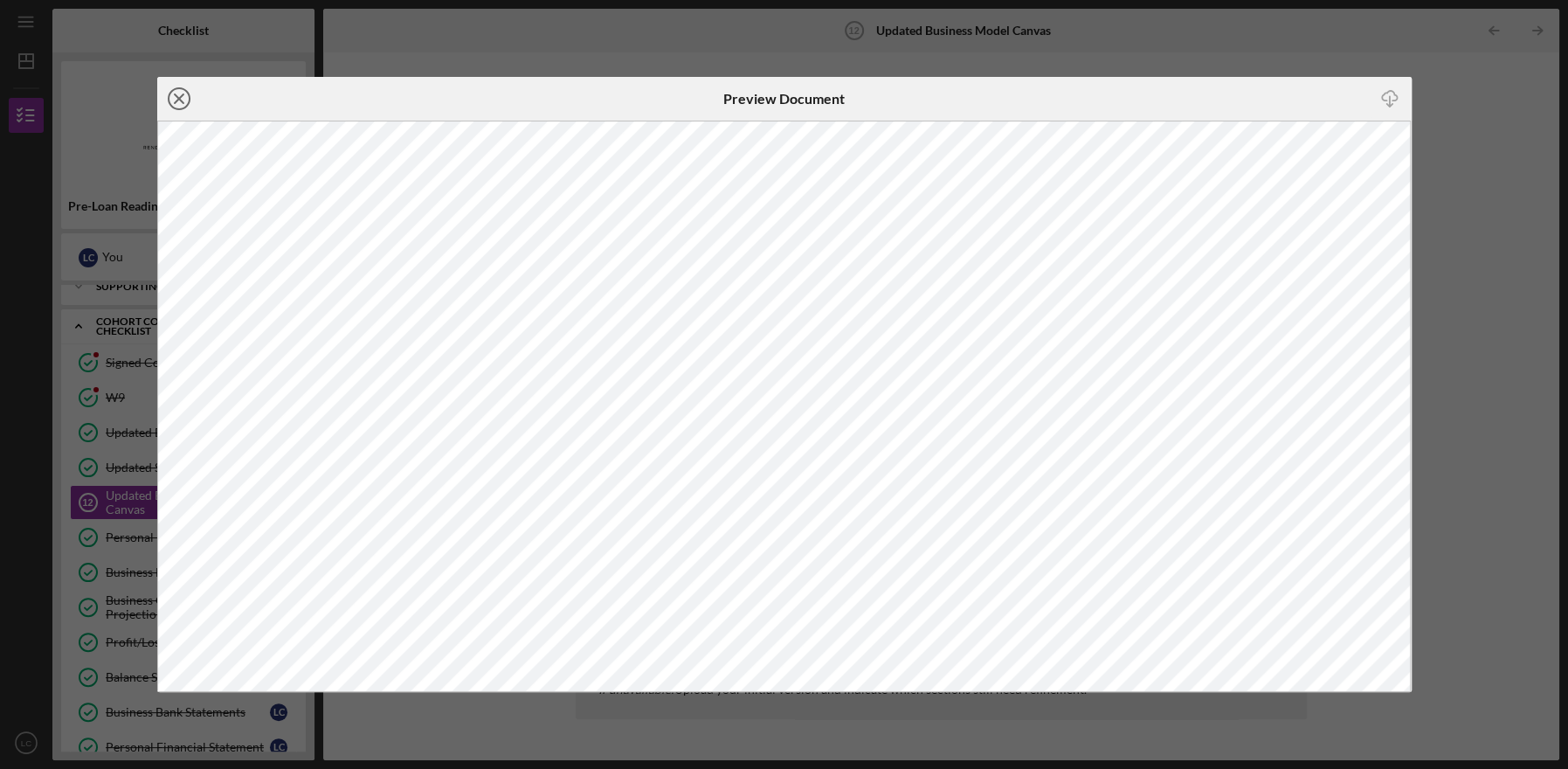
click at [181, 96] on line at bounding box center [178, 98] width 8 height 8
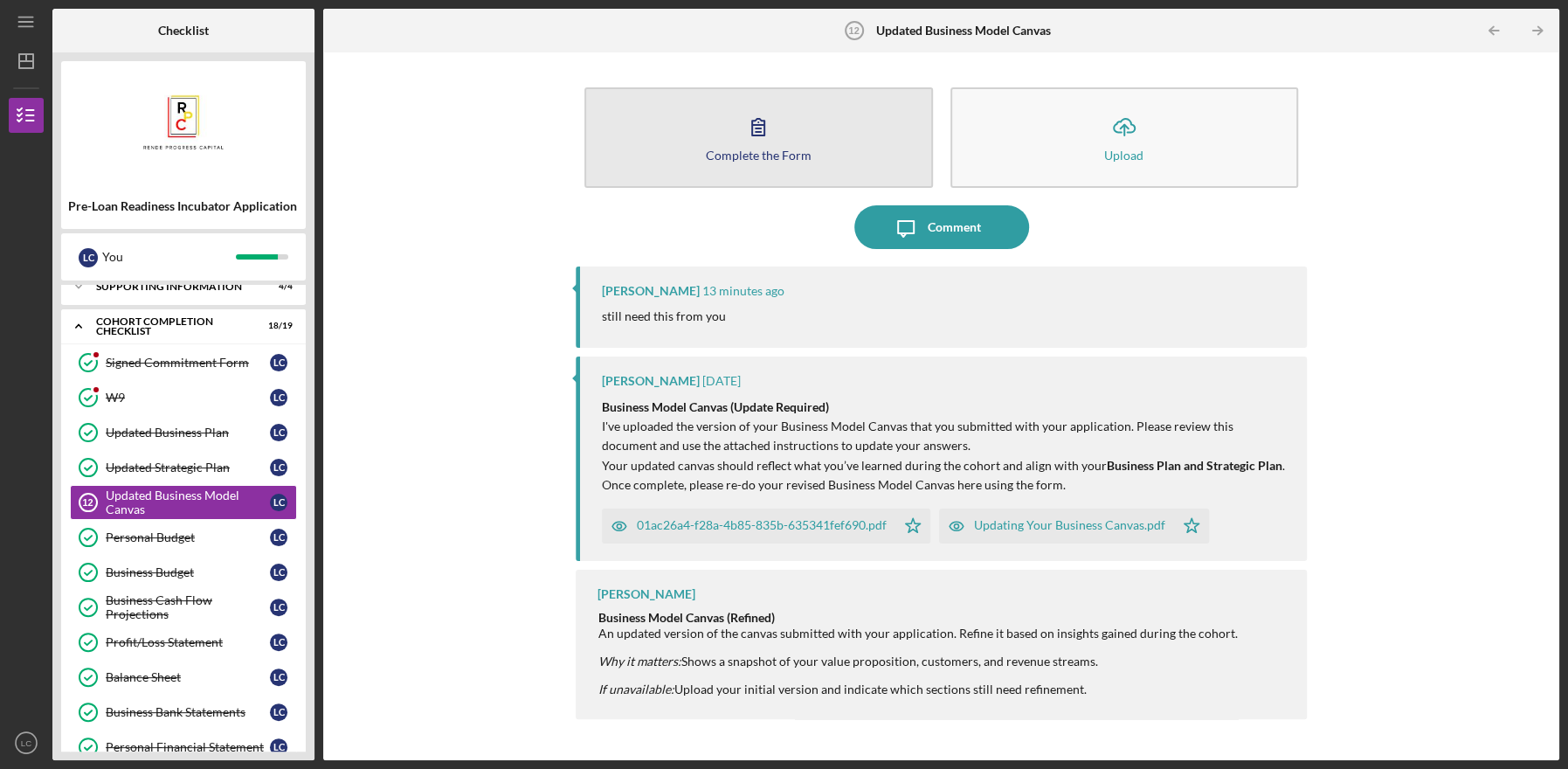
click at [680, 120] on button "Complete the Form Form" at bounding box center [759, 138] width 349 height 101
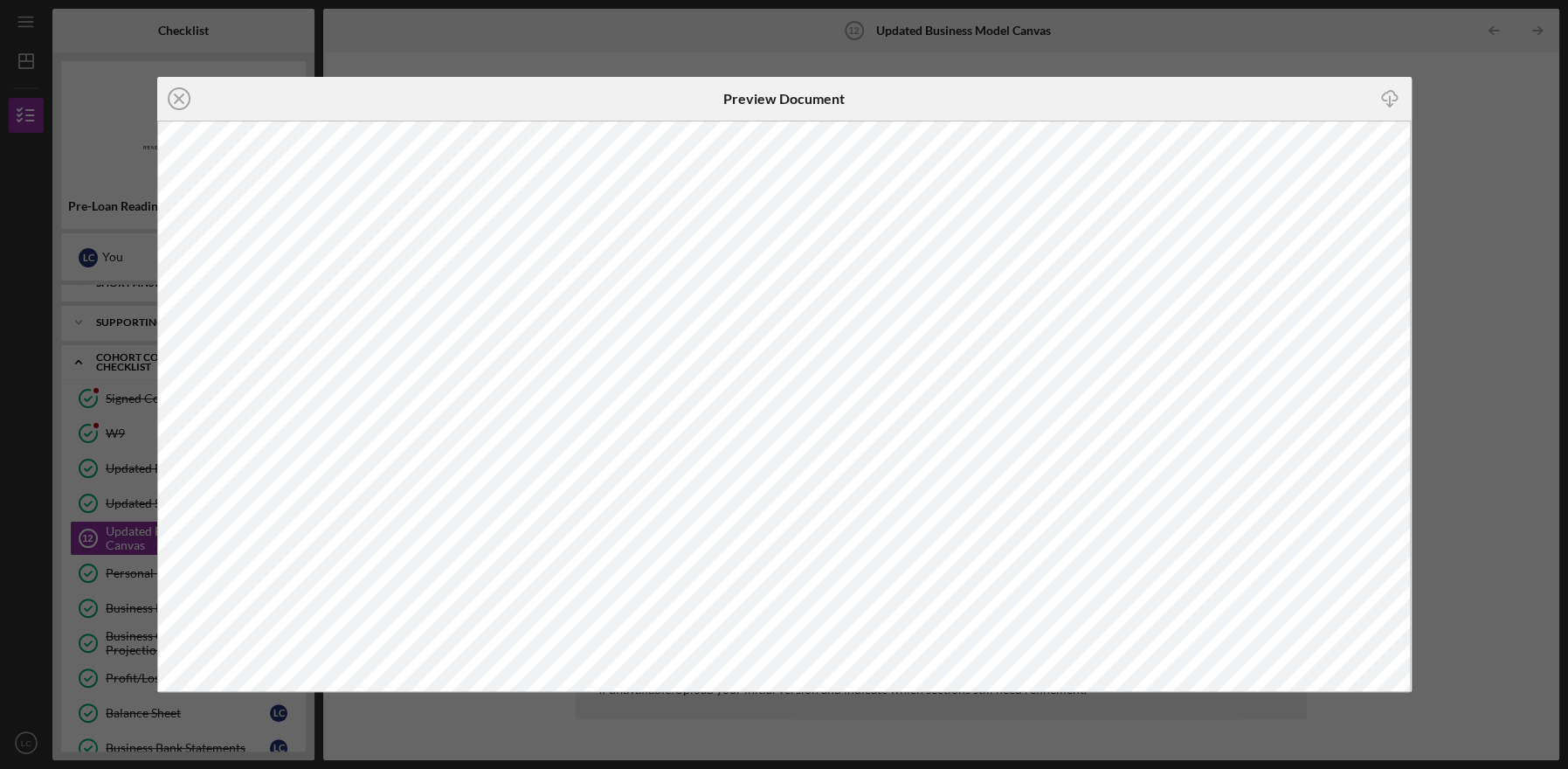
scroll to position [143, 0]
click at [180, 93] on icon "Icon/Close" at bounding box center [179, 99] width 43 height 43
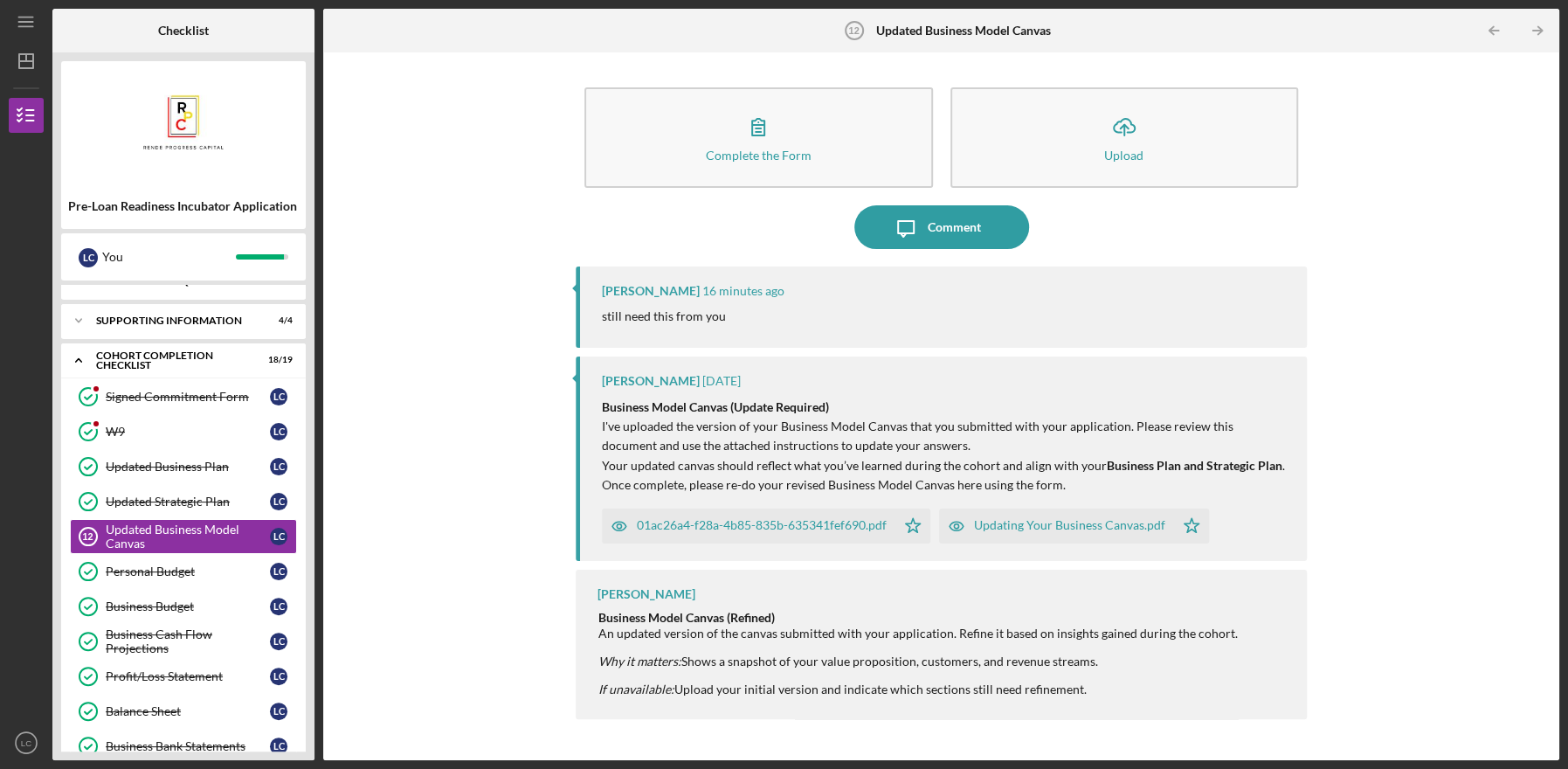
click at [756, 519] on div "01ac26a4-f28a-4b85-835b-635341fef690.pdf" at bounding box center [761, 525] width 250 height 14
